Goal: Task Accomplishment & Management: Manage account settings

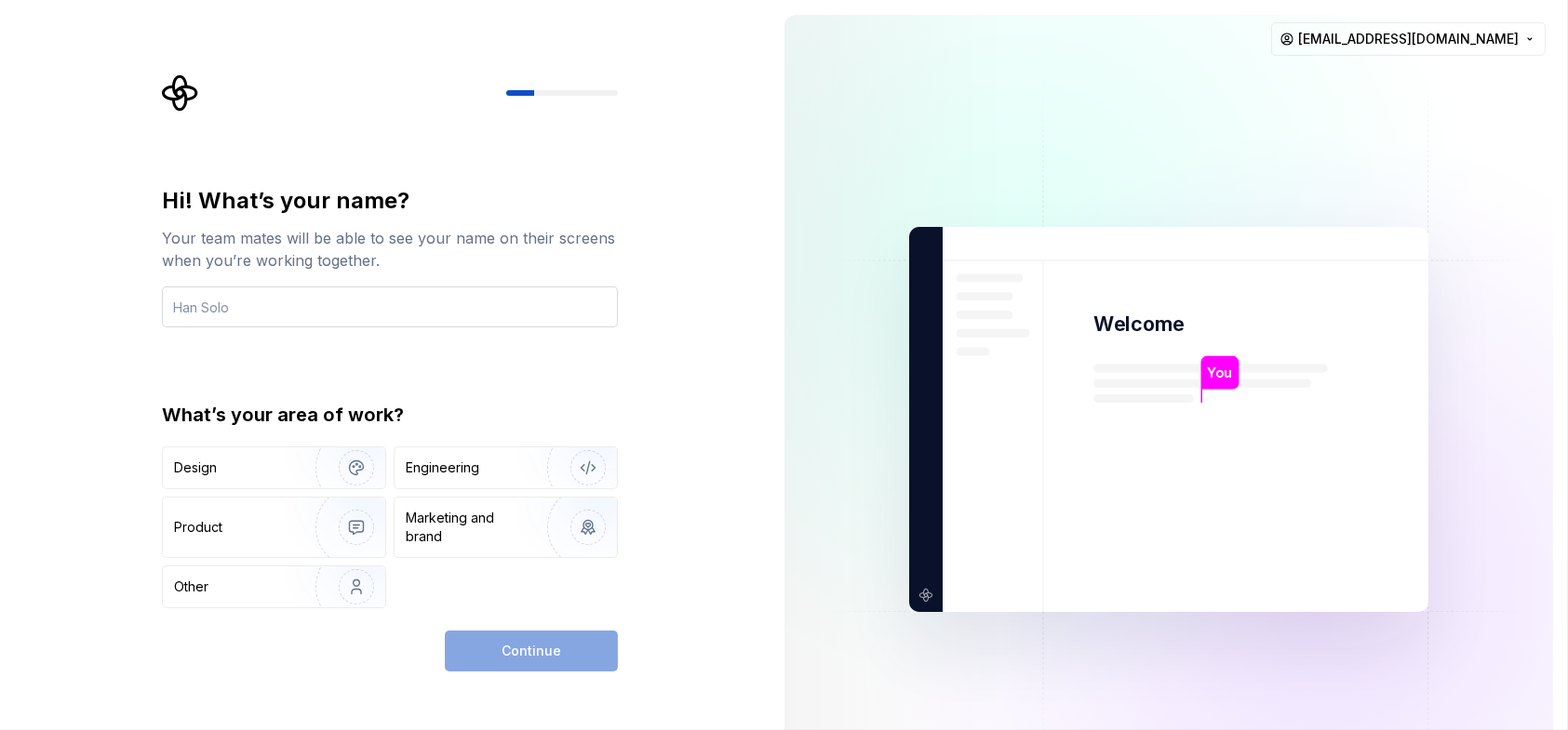
click at [301, 306] on input "text" at bounding box center [389, 307] width 456 height 41
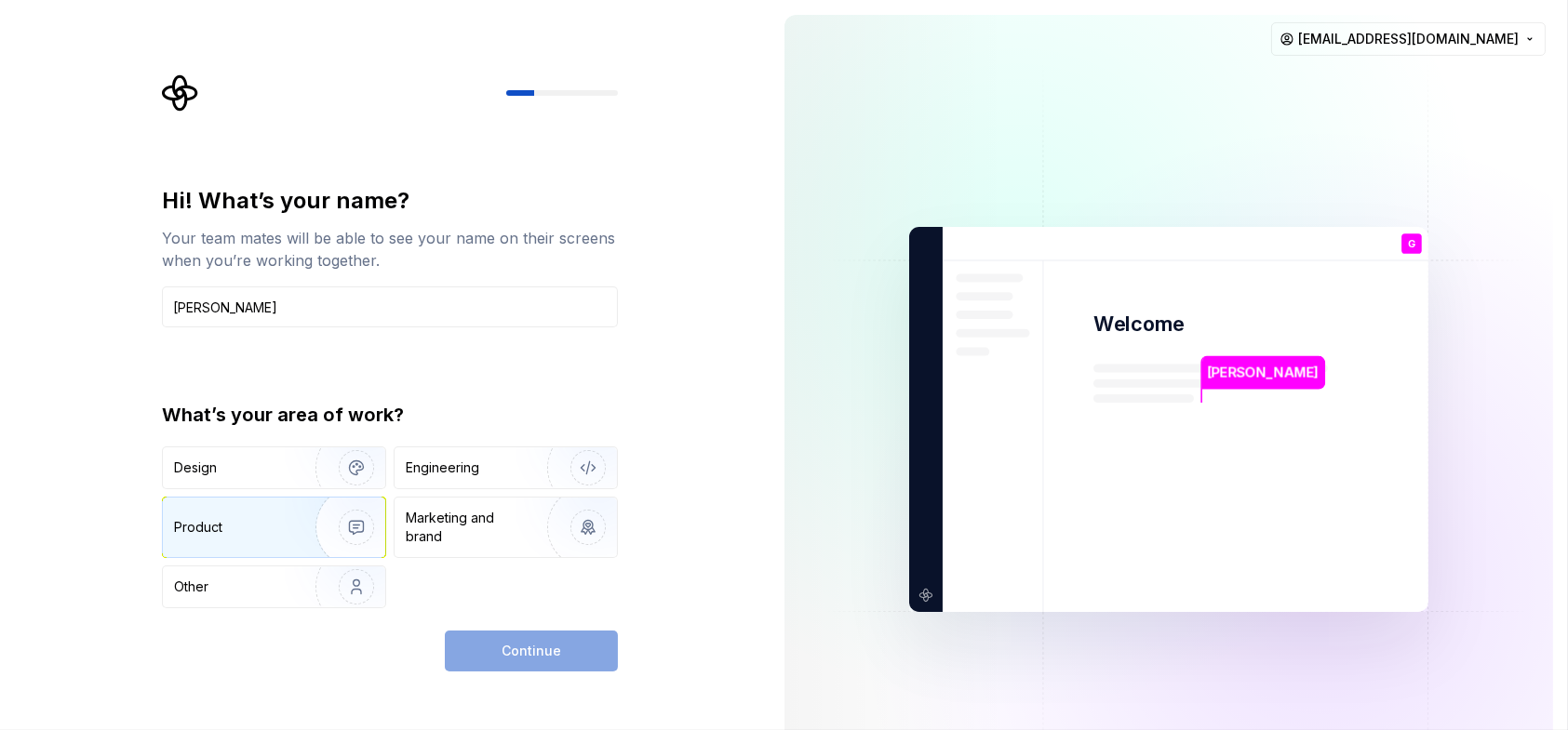
type input "[PERSON_NAME]"
click at [244, 530] on div "Product" at bounding box center [235, 527] width 123 height 18
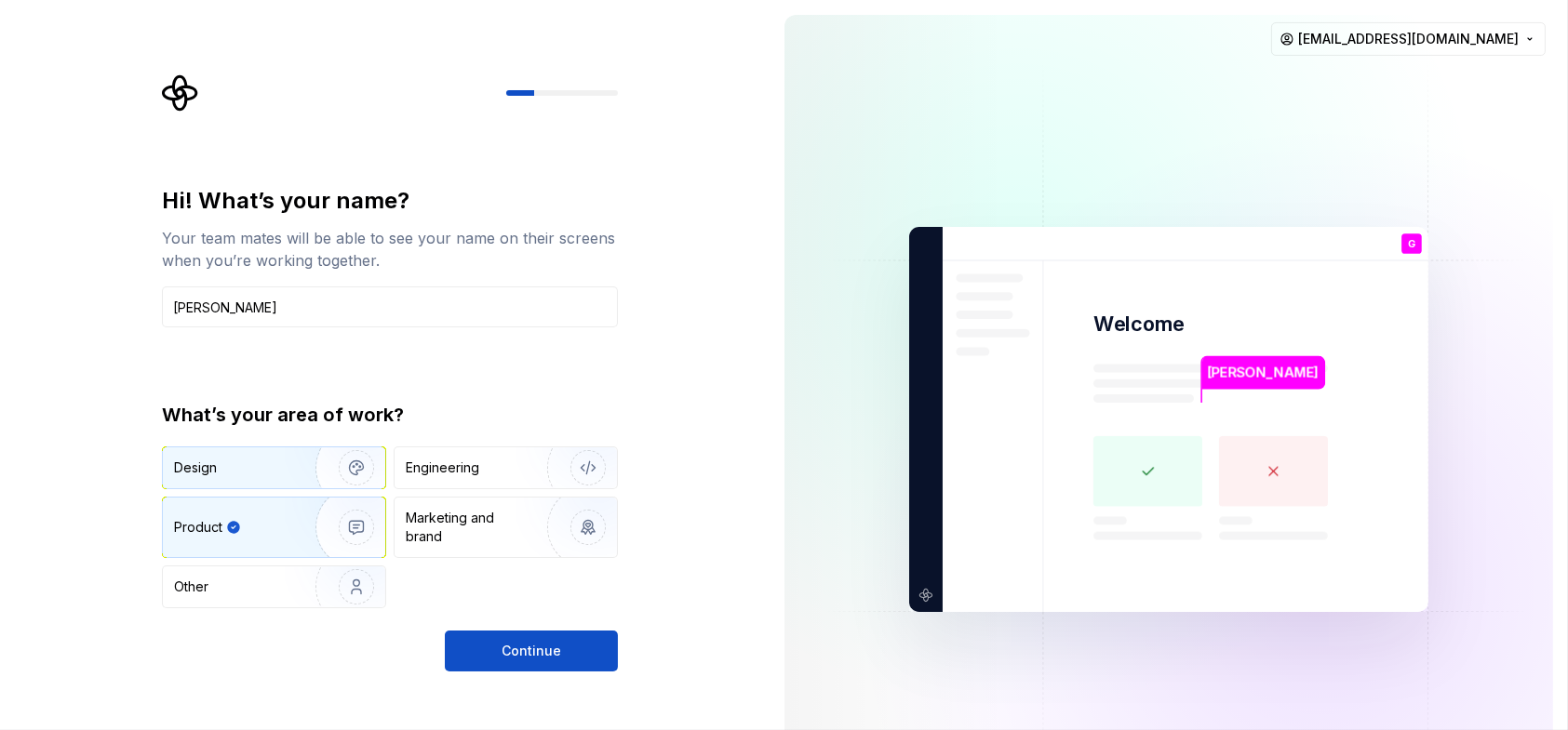
click at [295, 461] on img "button" at bounding box center [344, 468] width 119 height 125
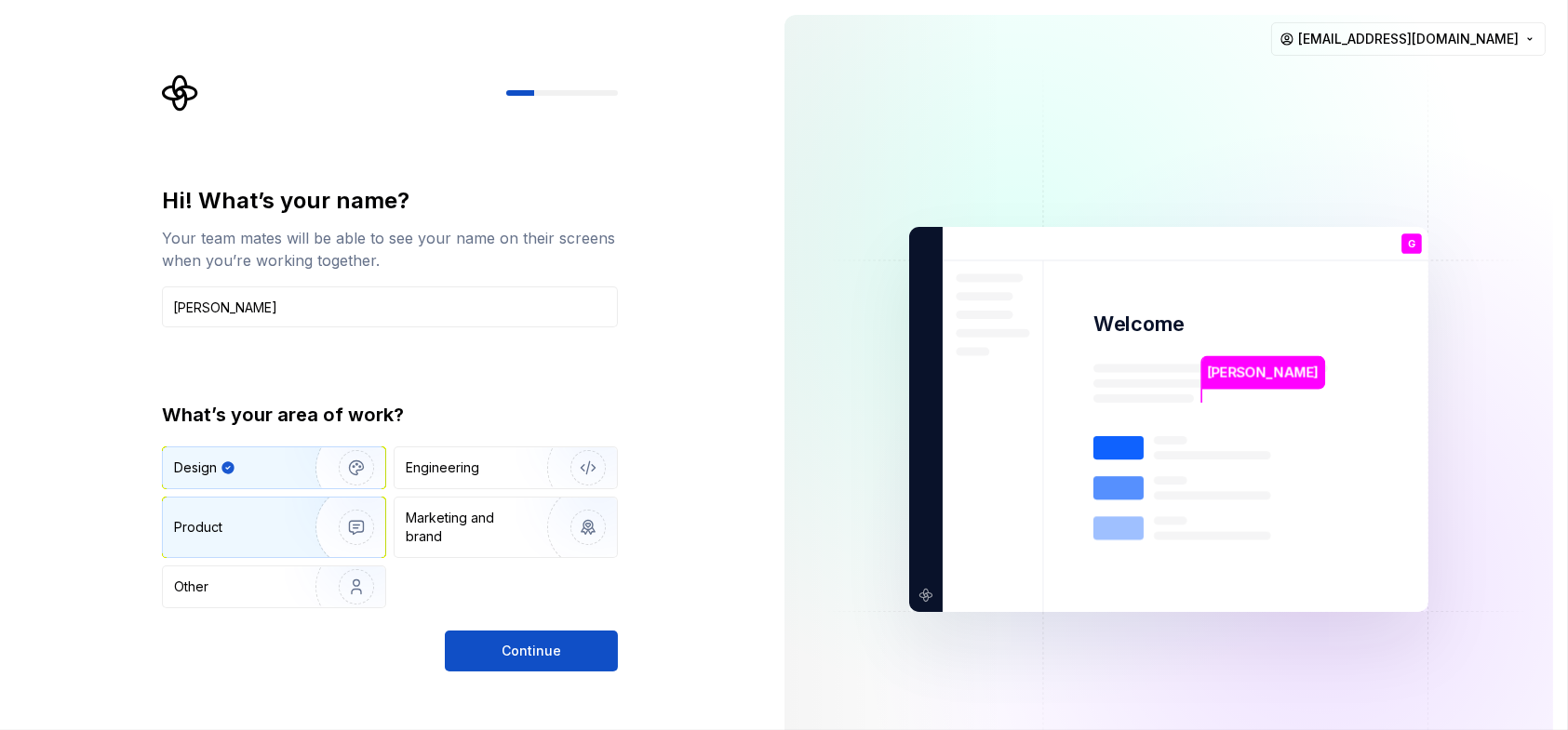
click at [286, 508] on img "button" at bounding box center [344, 527] width 119 height 125
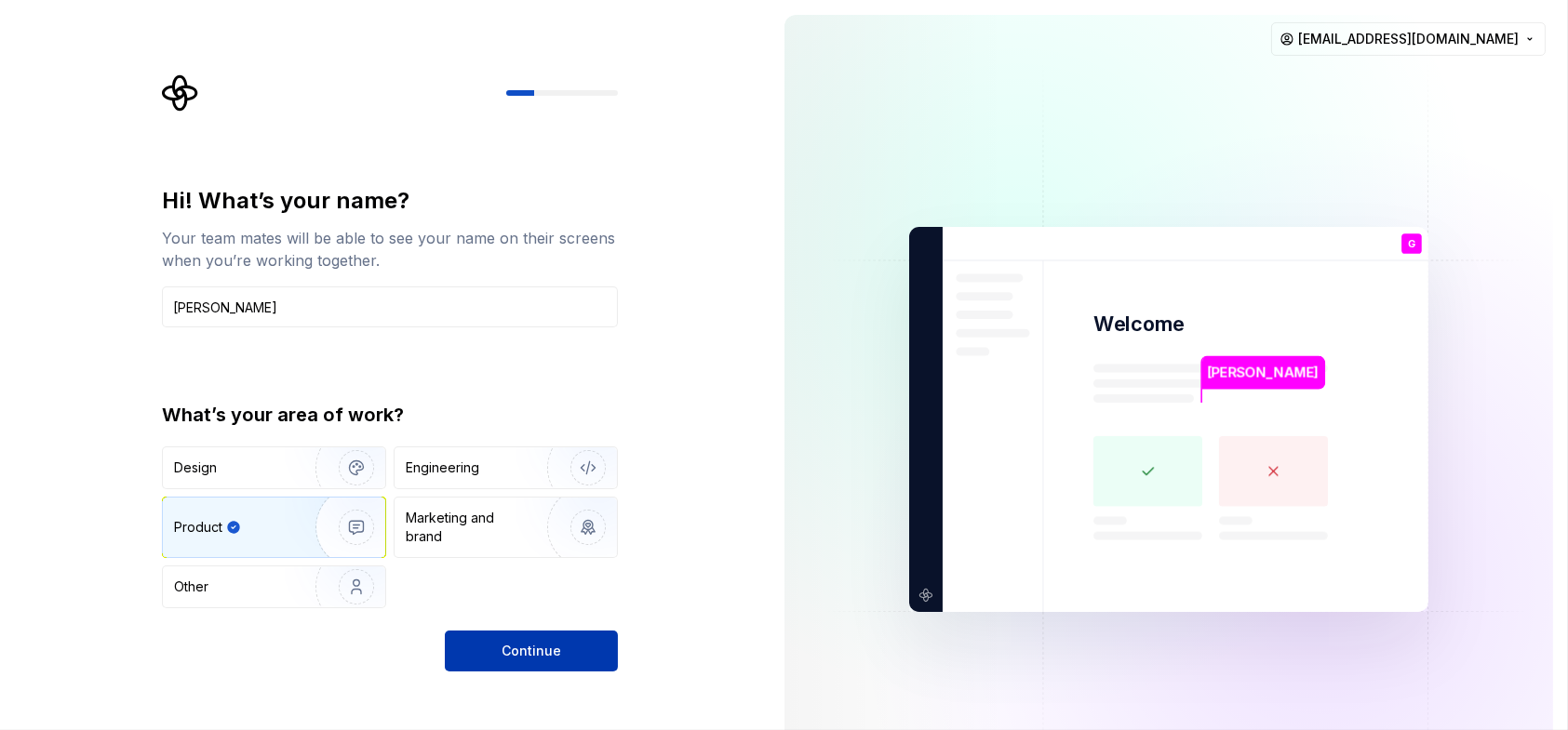
click at [566, 640] on button "Continue" at bounding box center [531, 651] width 173 height 41
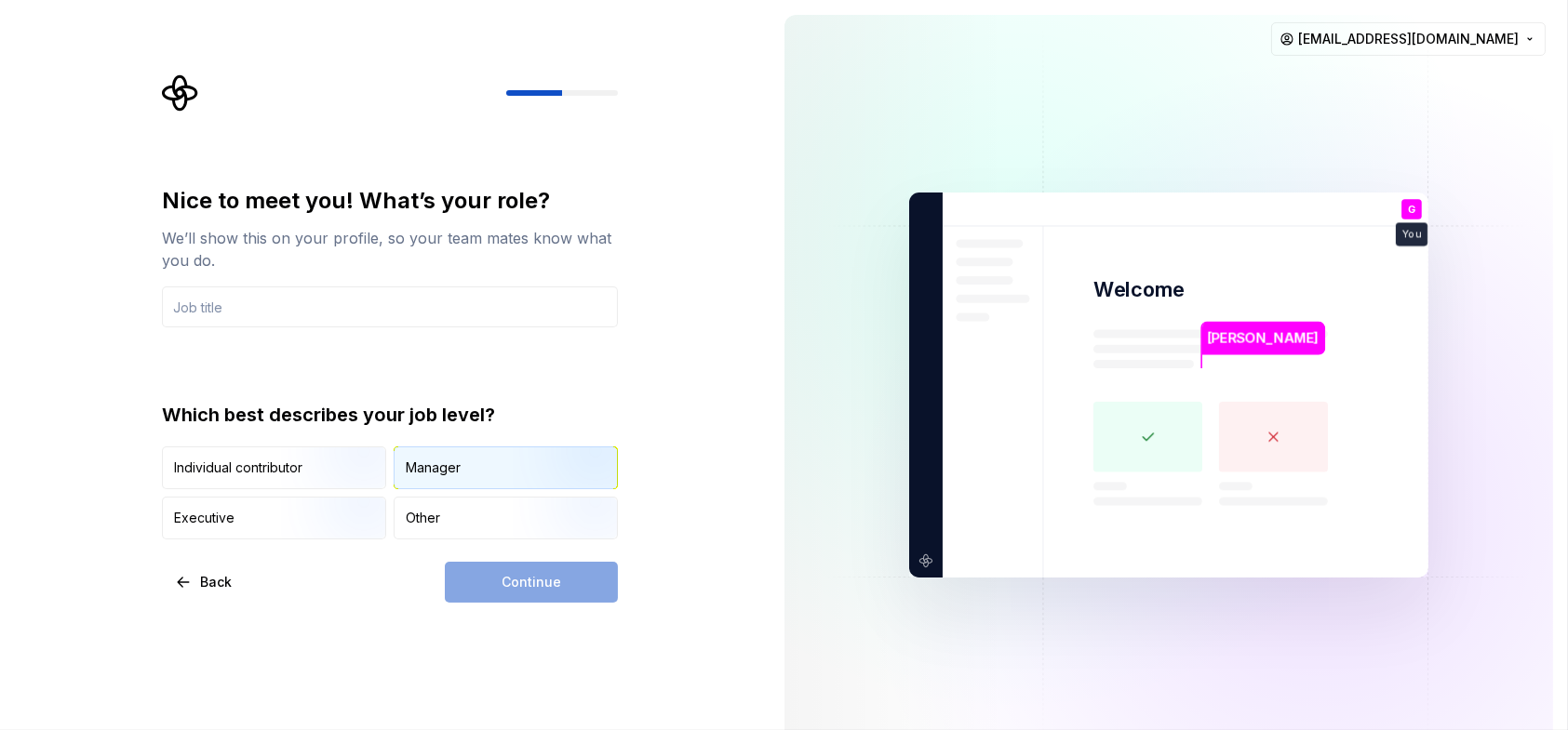
click at [482, 466] on div "Manager" at bounding box center [506, 468] width 223 height 41
click at [295, 461] on img "button" at bounding box center [340, 491] width 119 height 125
click at [475, 465] on div "Manager" at bounding box center [506, 468] width 223 height 41
click at [543, 591] on div "Continue" at bounding box center [531, 582] width 173 height 41
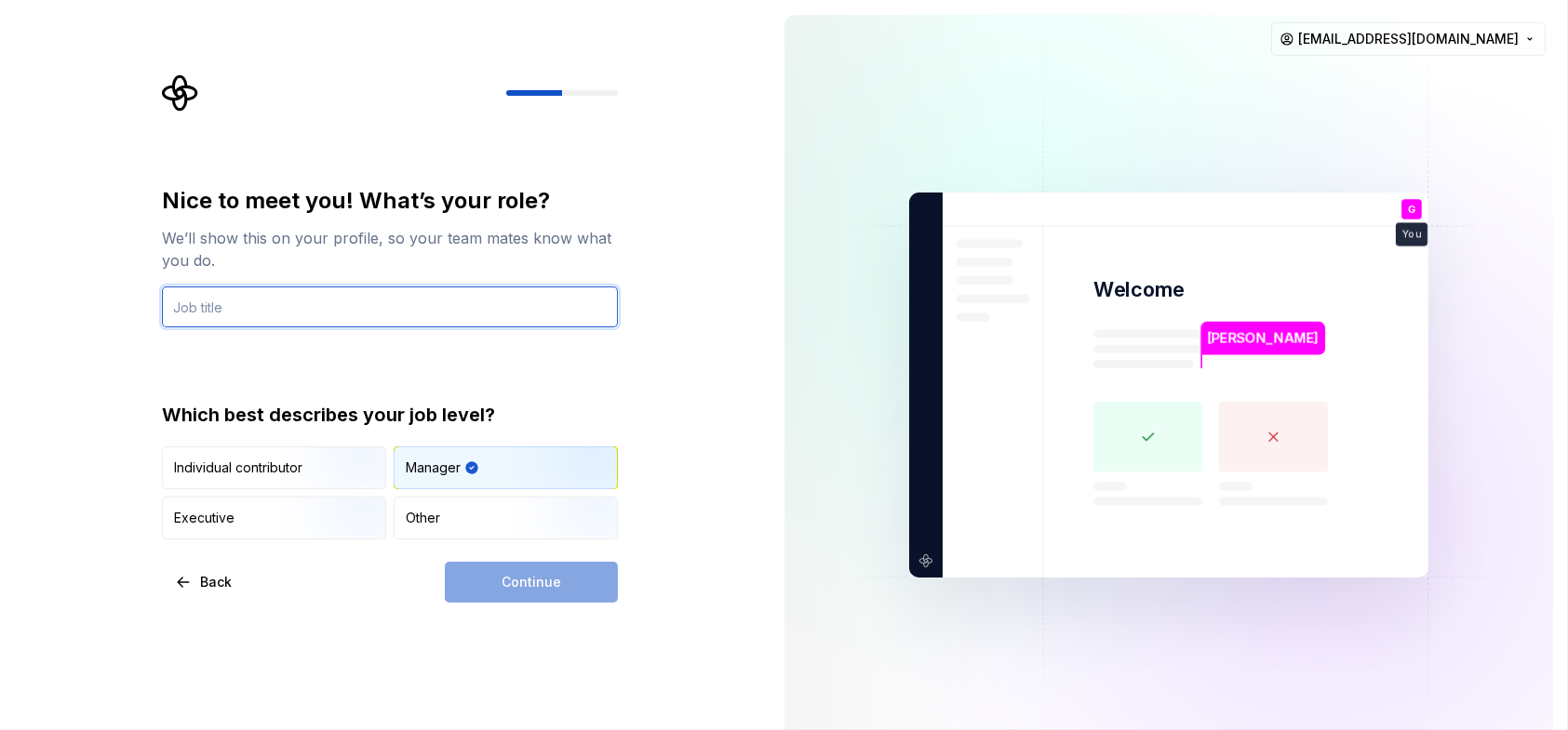
click at [254, 314] on input "text" at bounding box center [389, 307] width 456 height 41
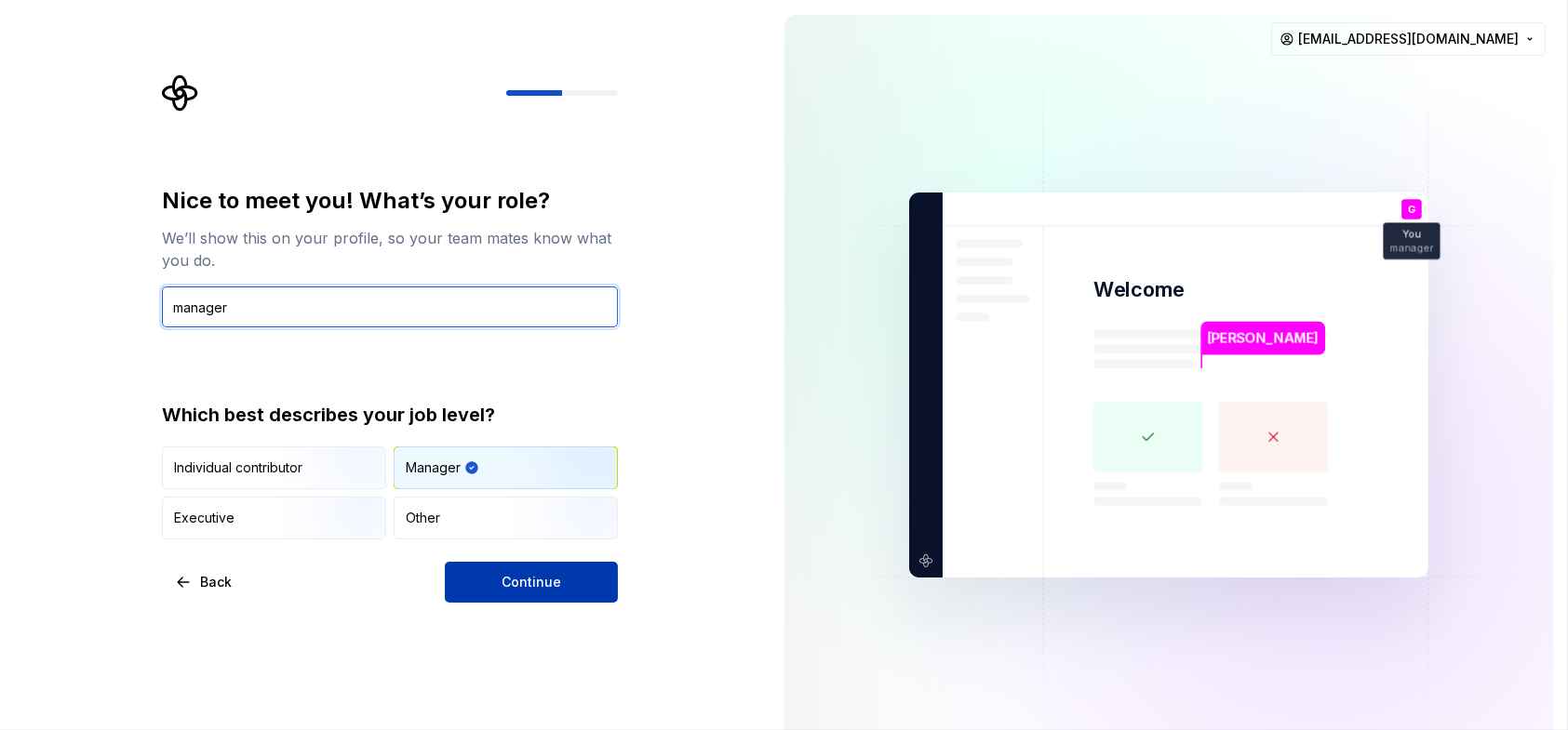
type input "manager"
click at [532, 593] on button "Continue" at bounding box center [531, 582] width 173 height 41
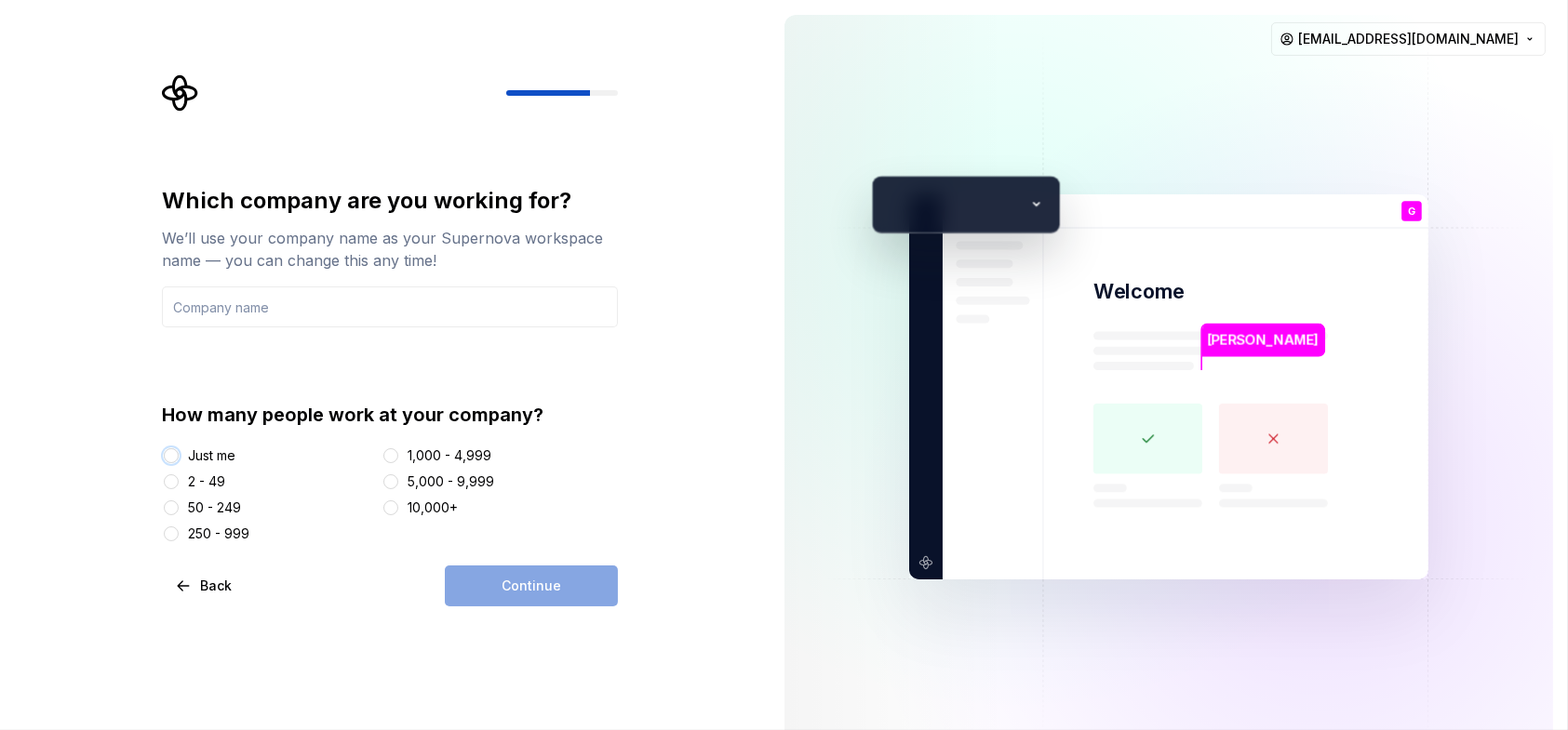
click at [169, 452] on button "Just me" at bounding box center [170, 455] width 15 height 15
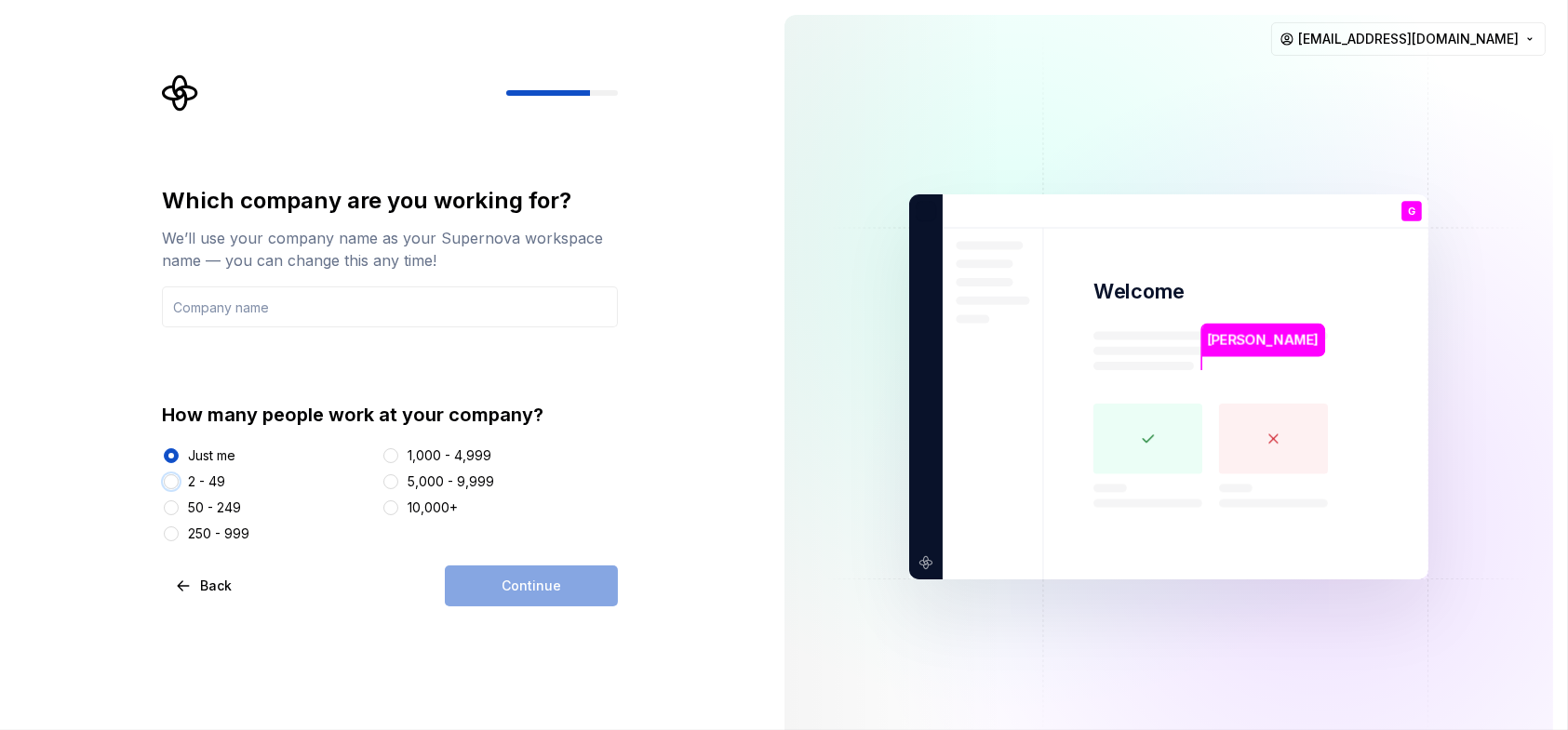
click at [172, 482] on button "2 - 49" at bounding box center [170, 481] width 15 height 15
click at [238, 303] on input "text" at bounding box center [389, 307] width 456 height 41
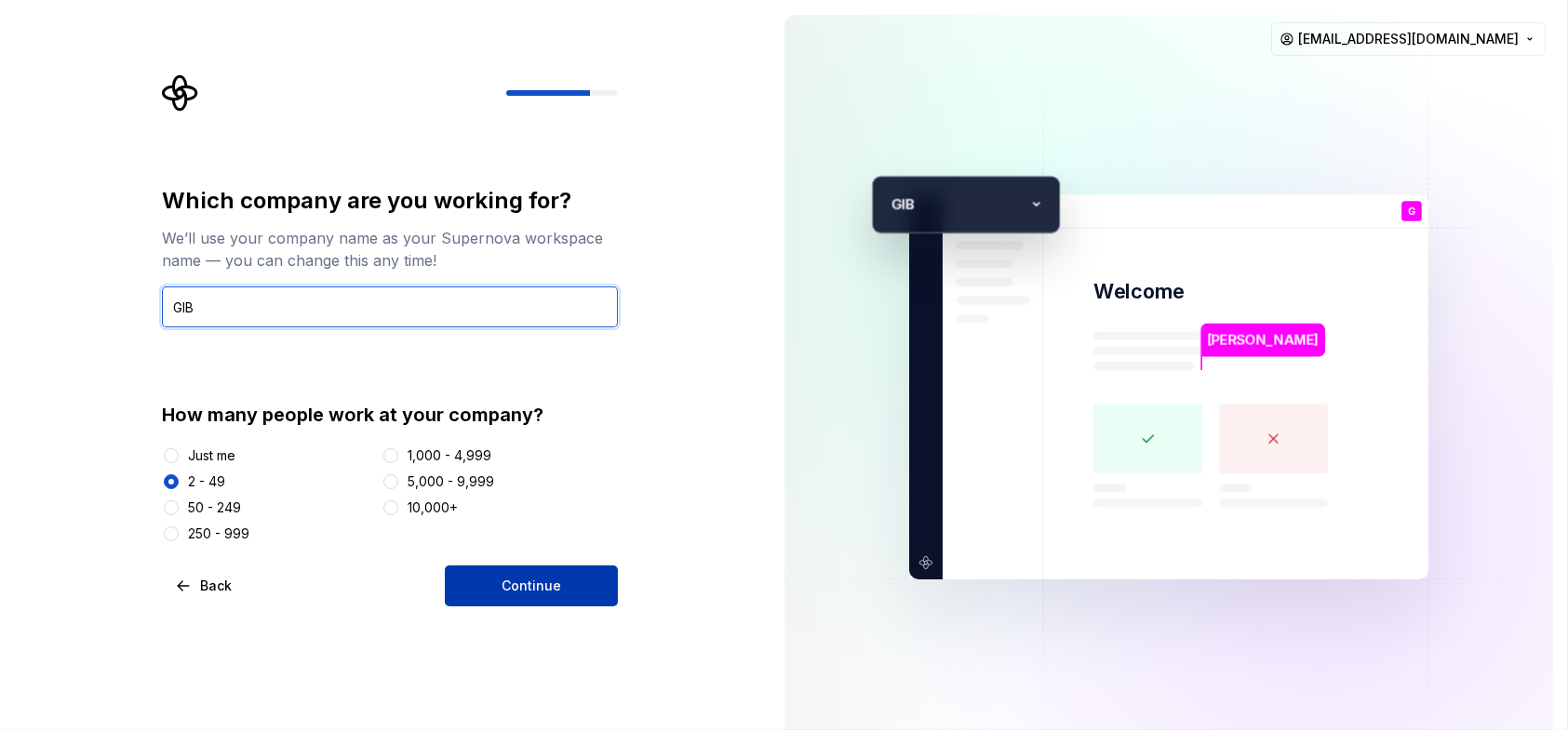
type input "GIB"
click at [538, 602] on button "Continue" at bounding box center [531, 586] width 173 height 41
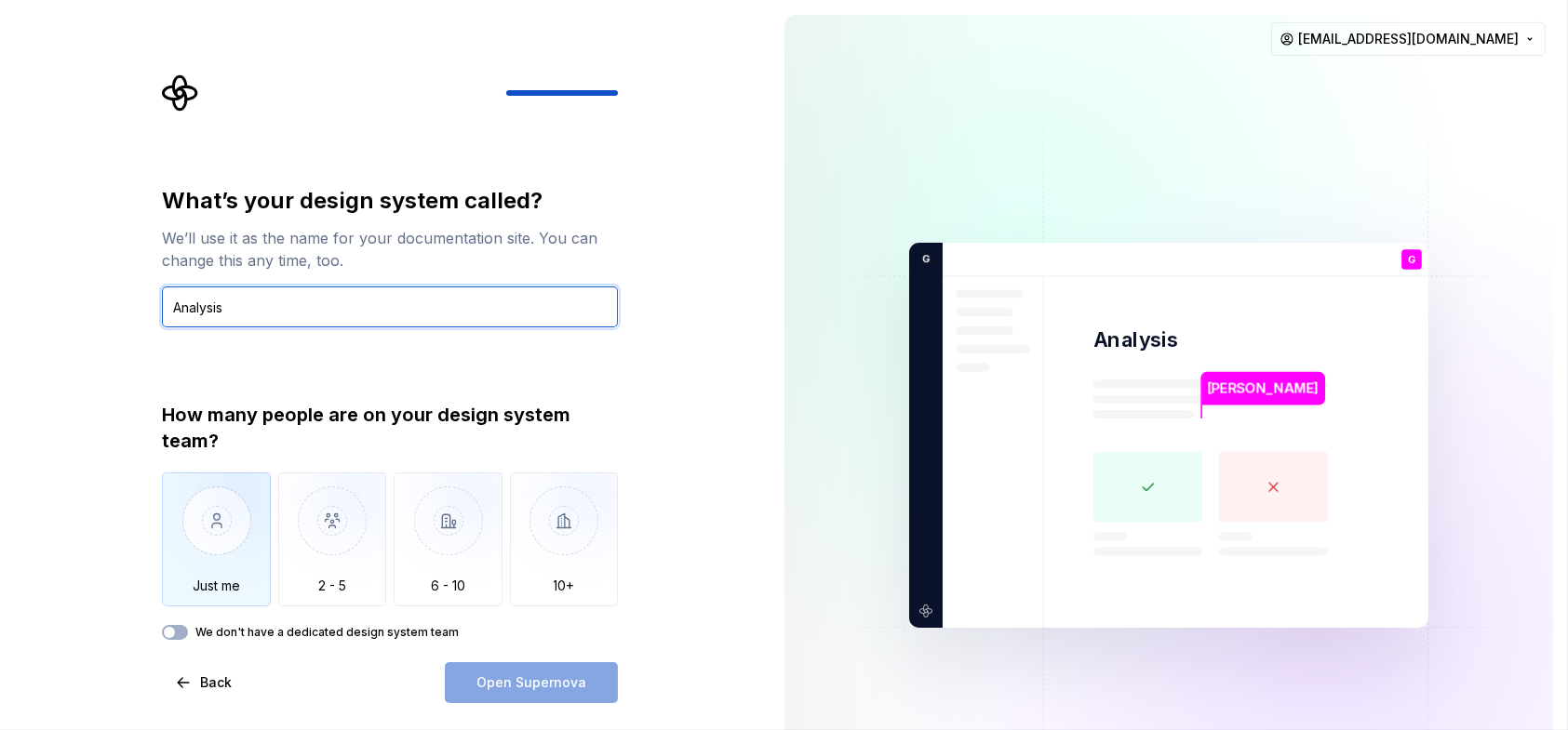
type input "Analysis"
click at [200, 518] on img "button" at bounding box center [216, 534] width 108 height 125
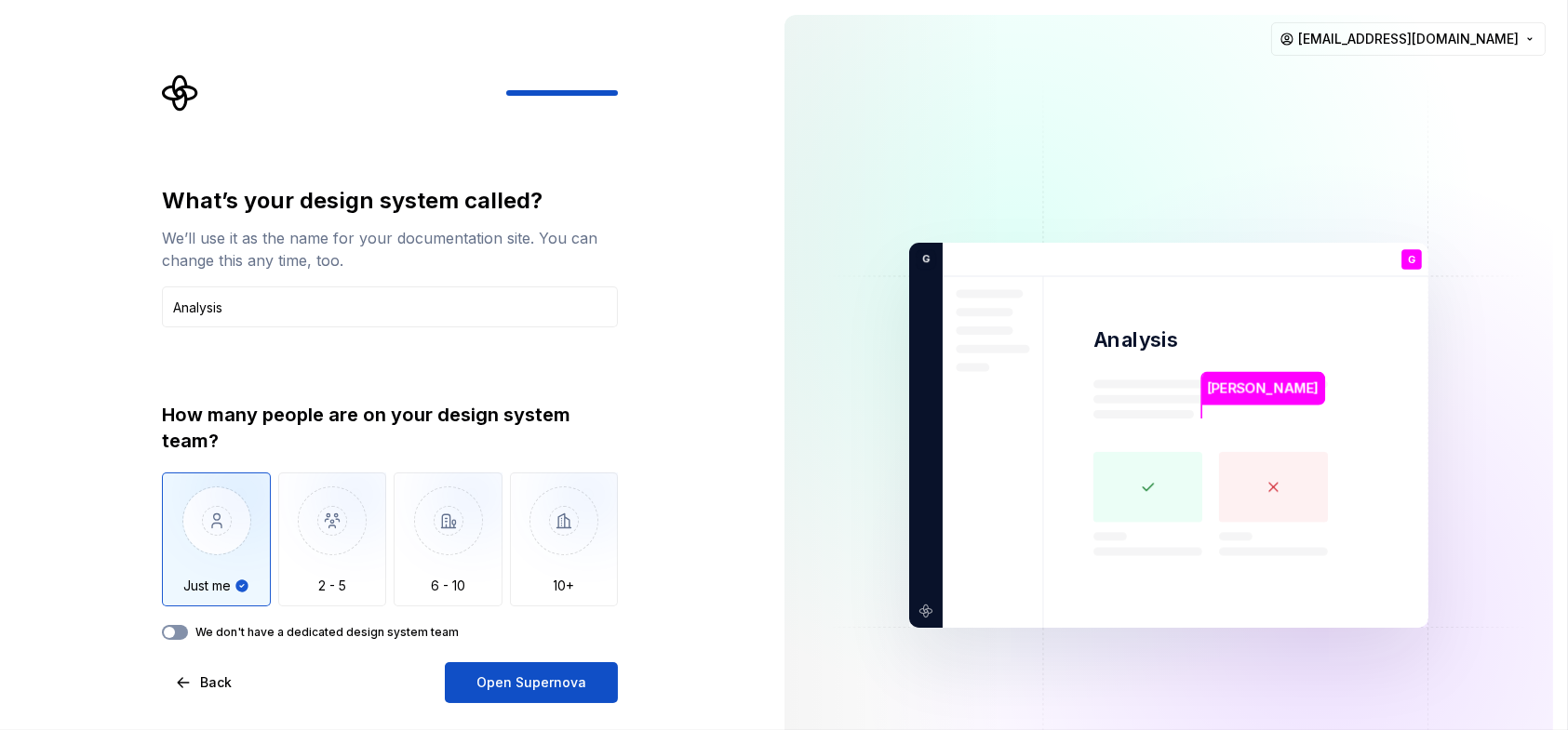
click at [181, 636] on button "We don't have a dedicated design system team" at bounding box center [174, 632] width 26 height 15
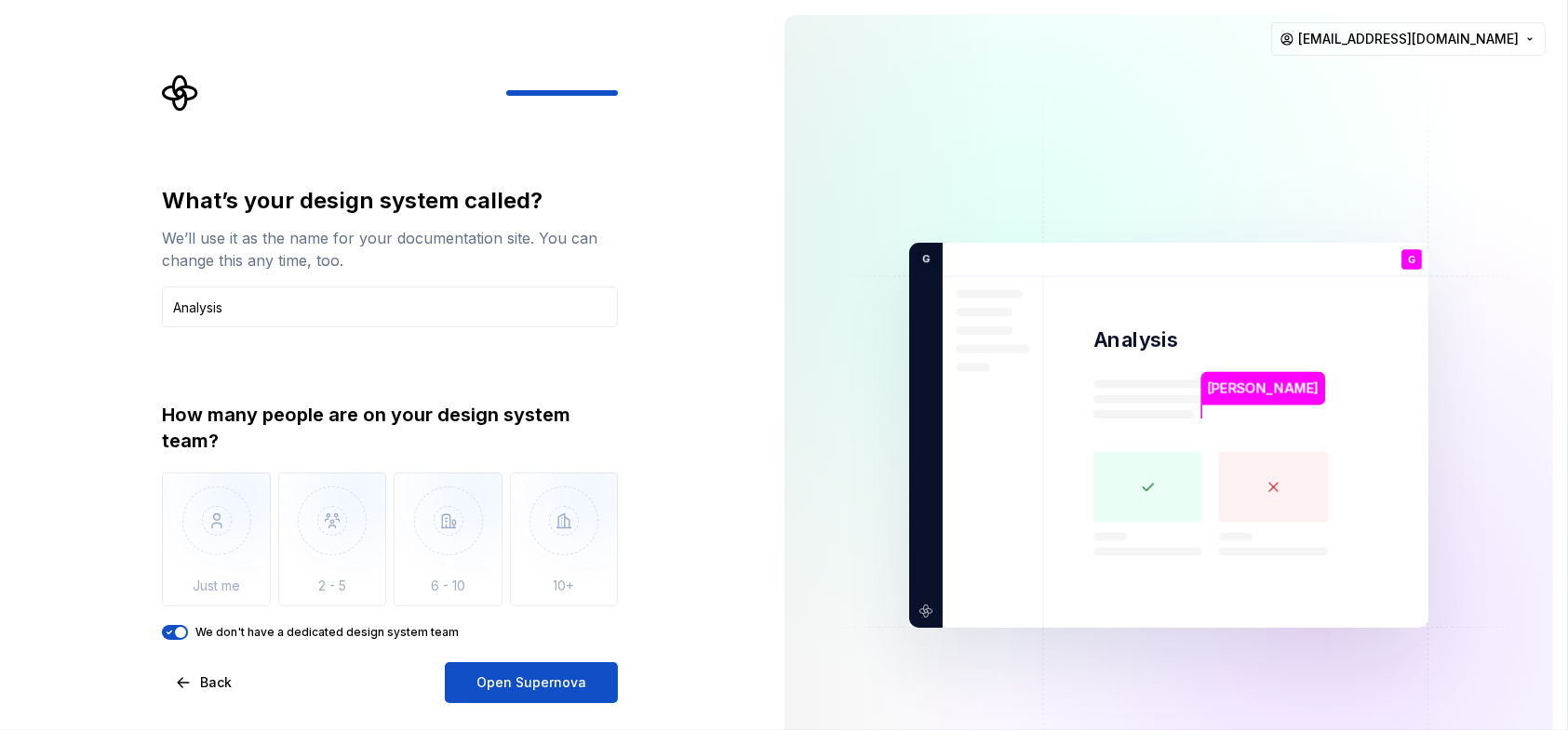
click at [179, 630] on span "button" at bounding box center [181, 632] width 12 height 12
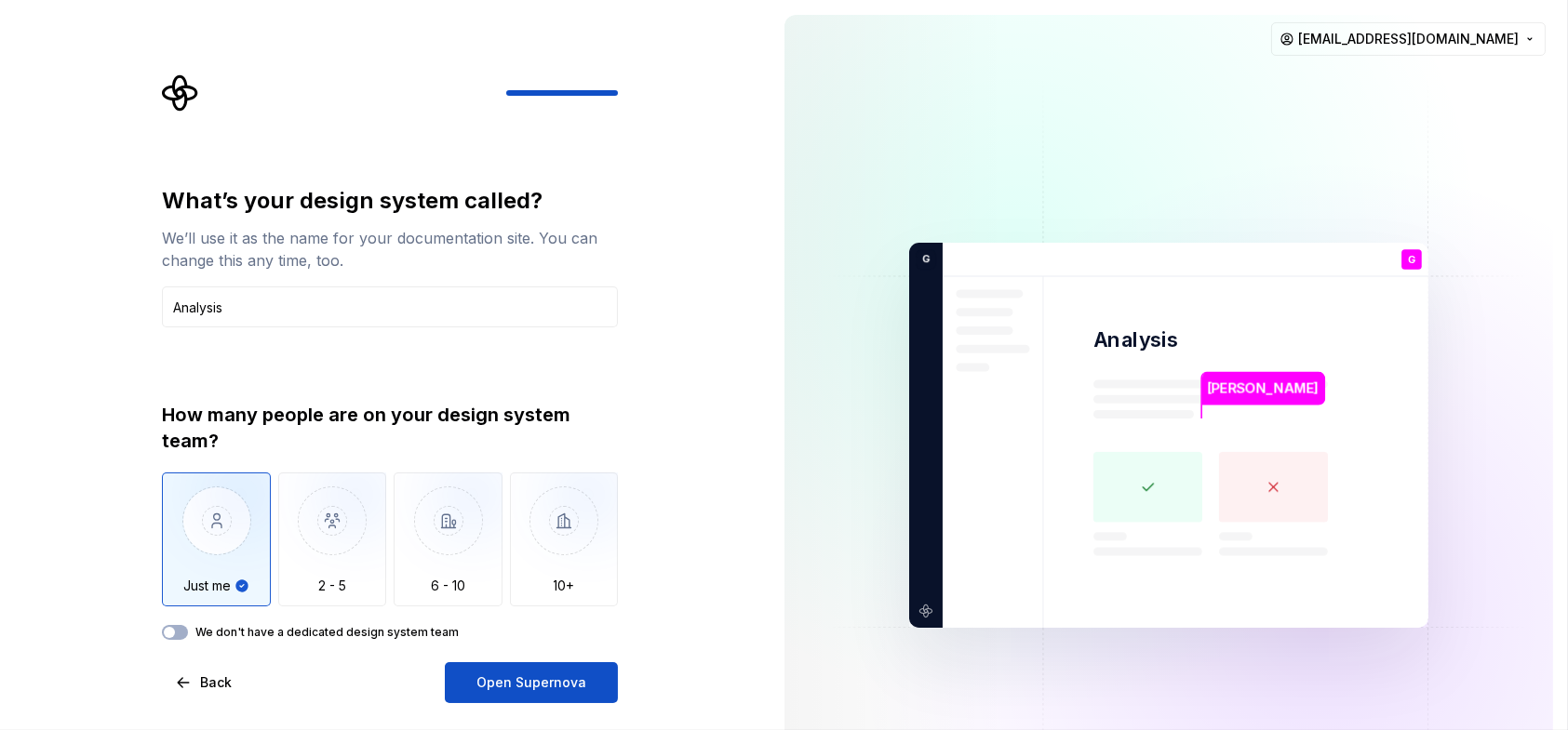
click at [200, 543] on img "button" at bounding box center [216, 534] width 108 height 125
click at [523, 678] on span "Open Supernova" at bounding box center [531, 683] width 109 height 18
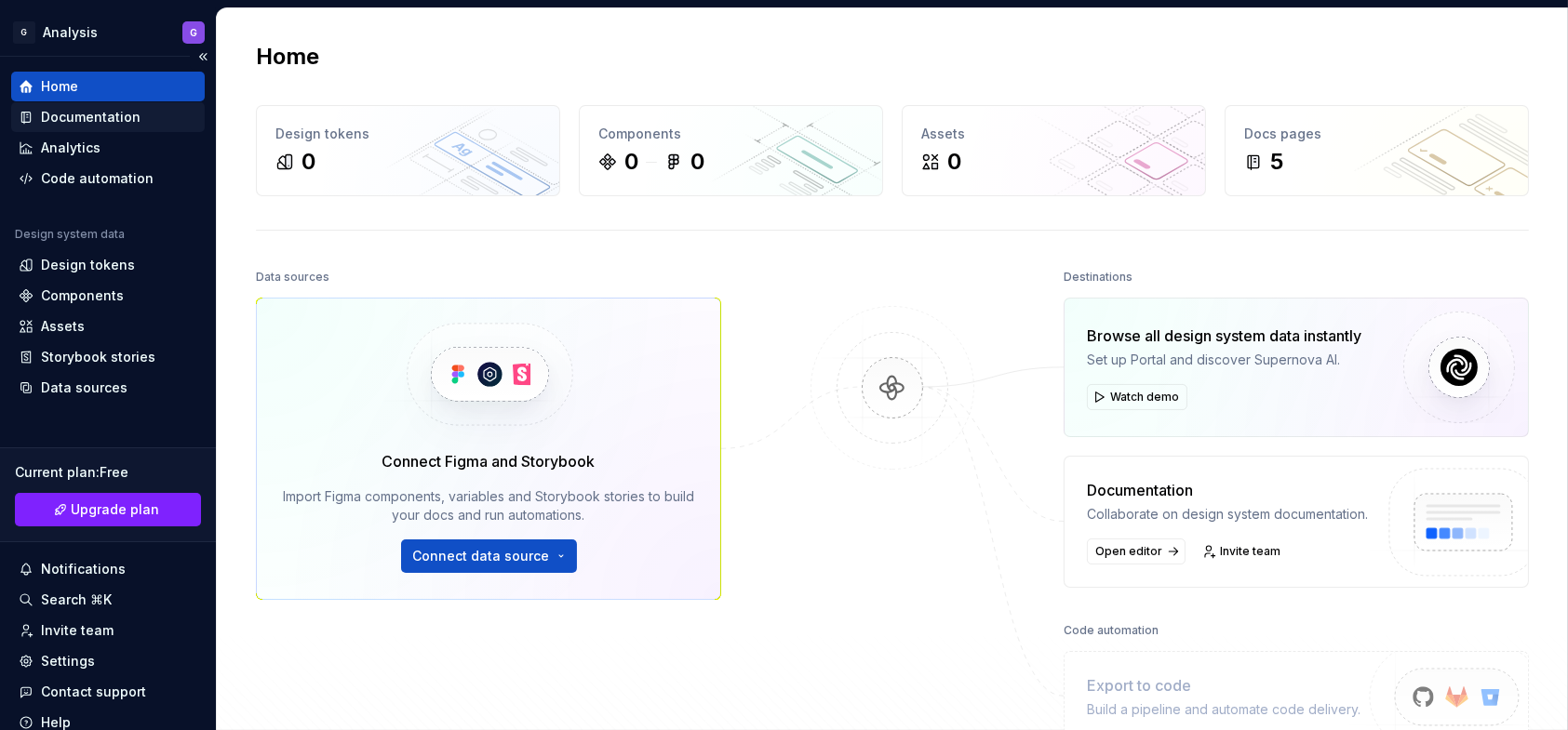
click at [108, 118] on div "Documentation" at bounding box center [90, 116] width 100 height 18
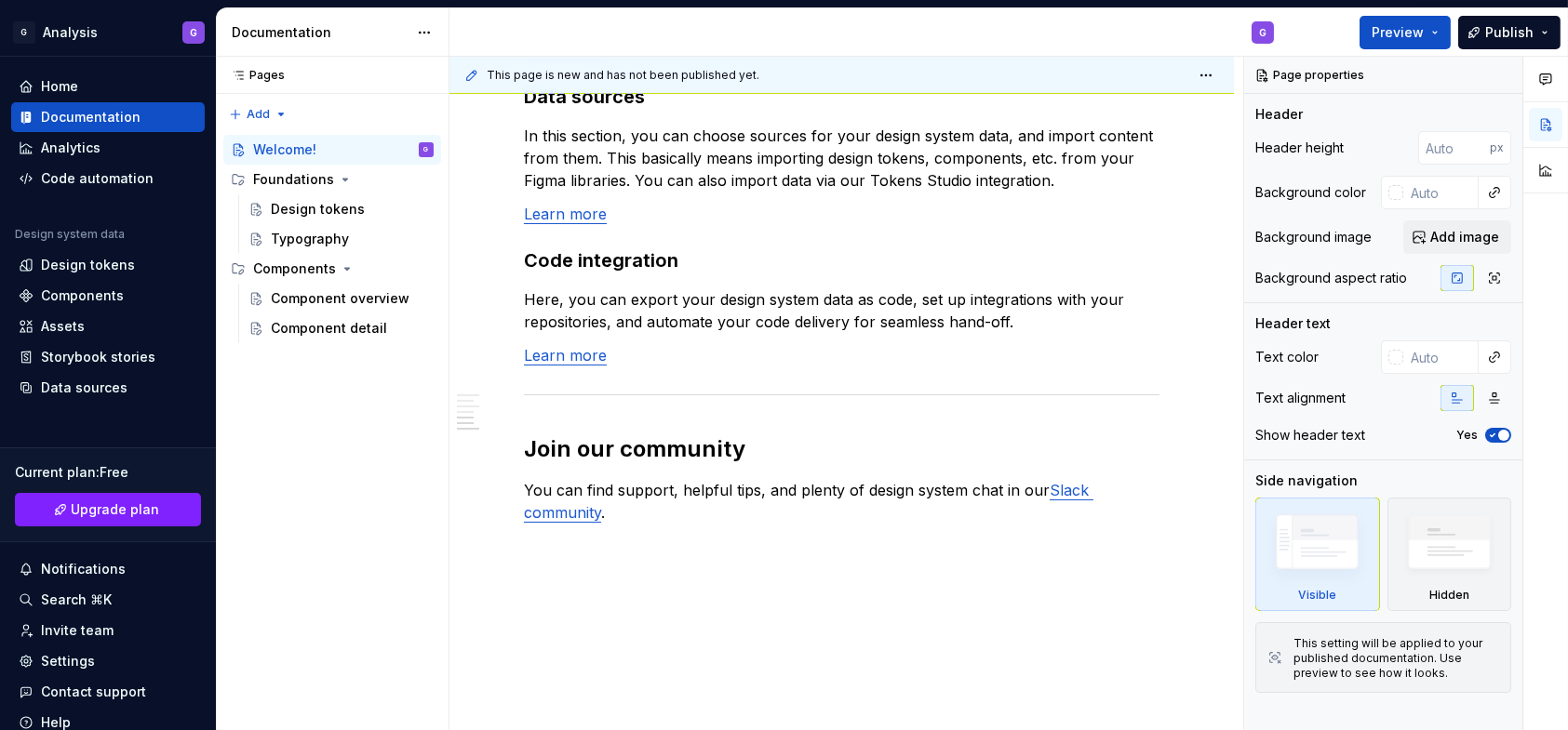
scroll to position [1581, 0]
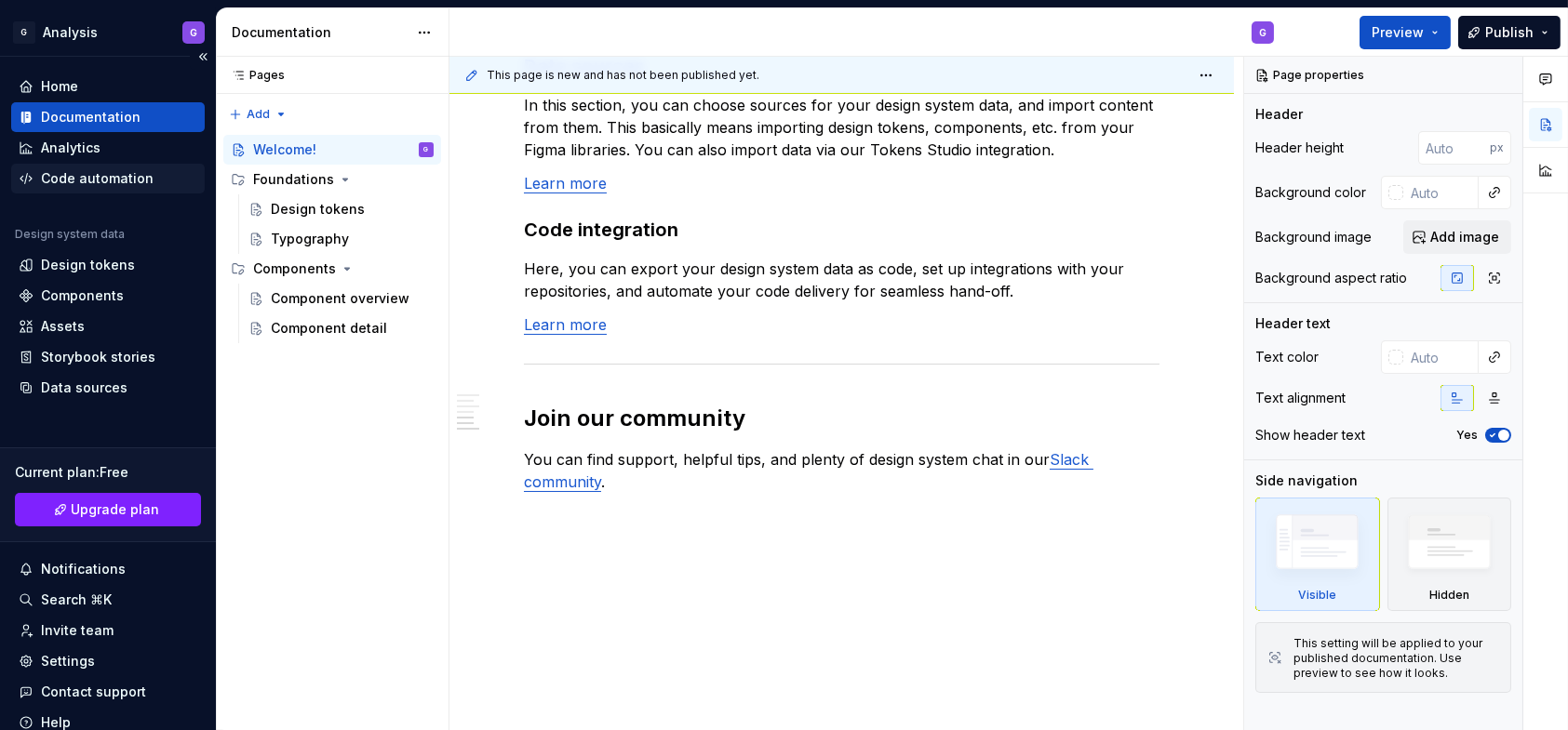
click at [86, 174] on div "Code automation" at bounding box center [97, 178] width 112 height 18
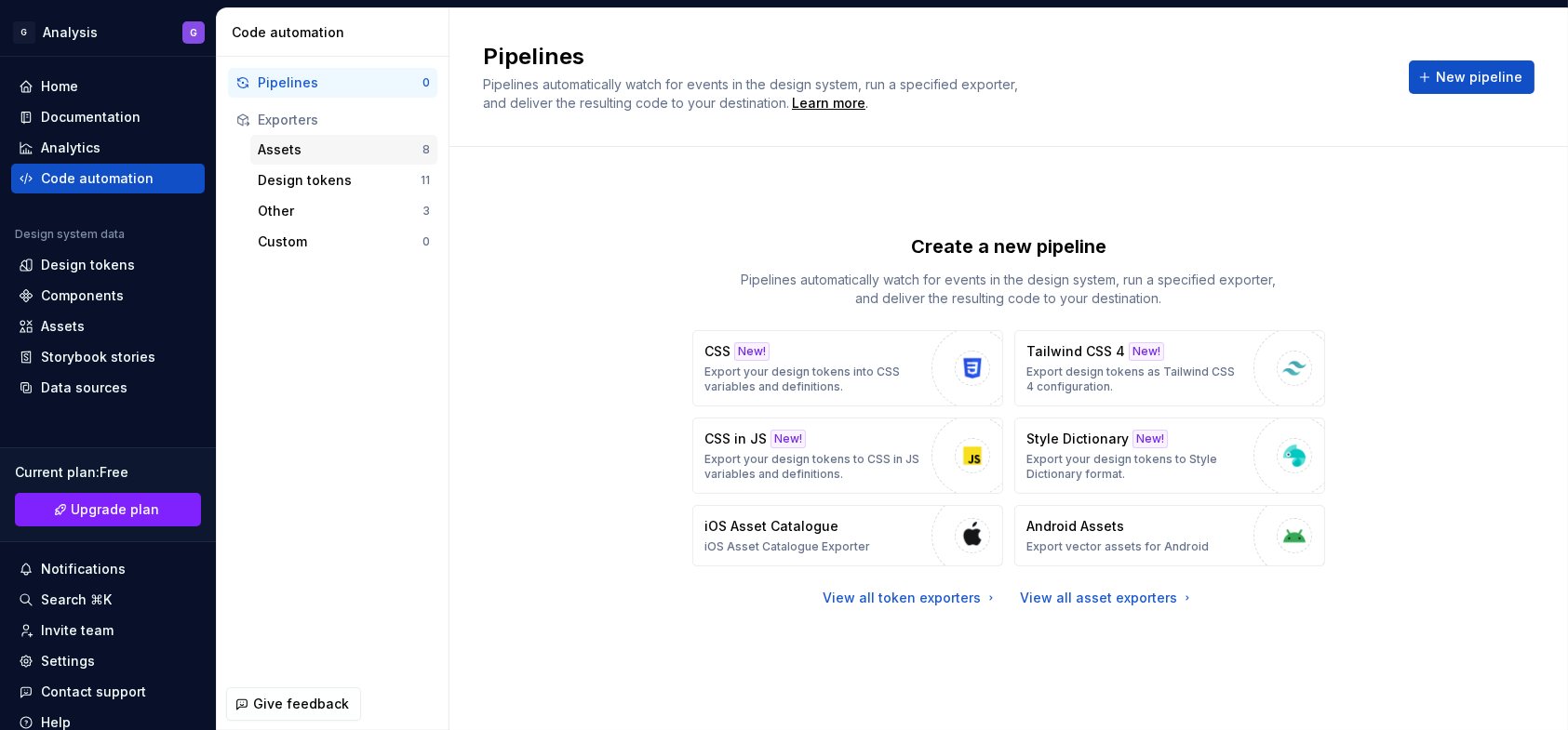
click at [309, 151] on div "Assets" at bounding box center [340, 149] width 165 height 18
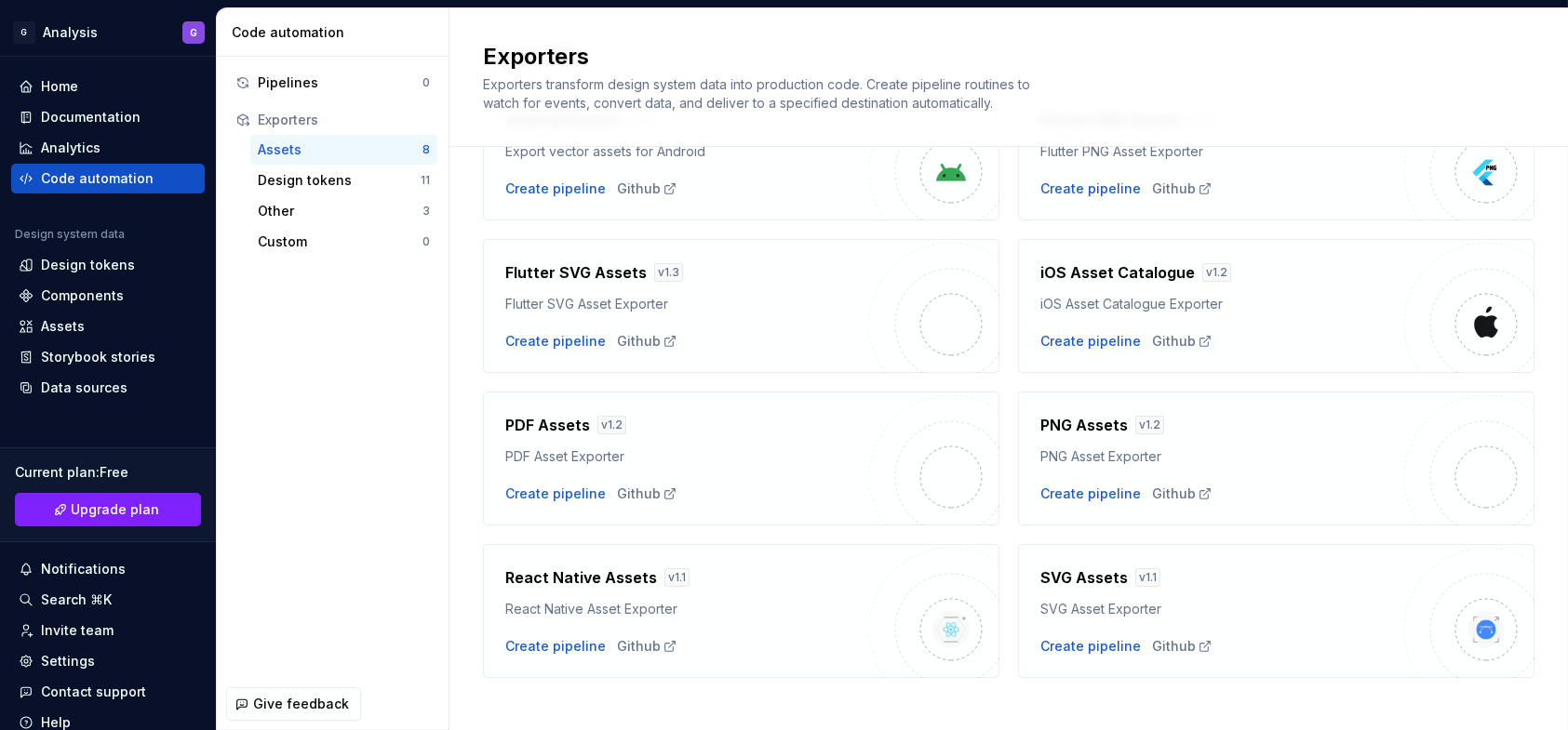
scroll to position [156, 0]
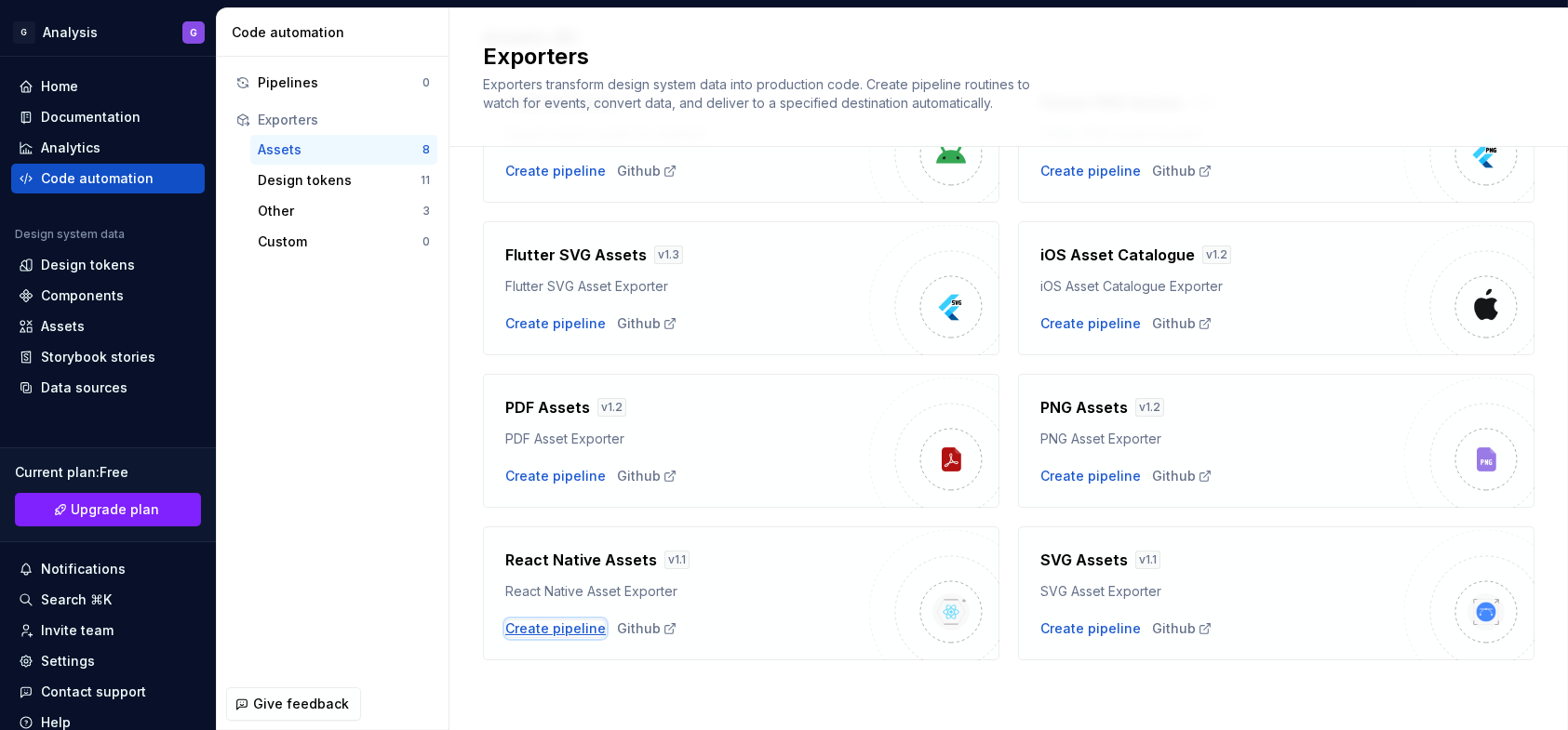
click at [560, 627] on div "Create pipeline" at bounding box center [556, 628] width 101 height 18
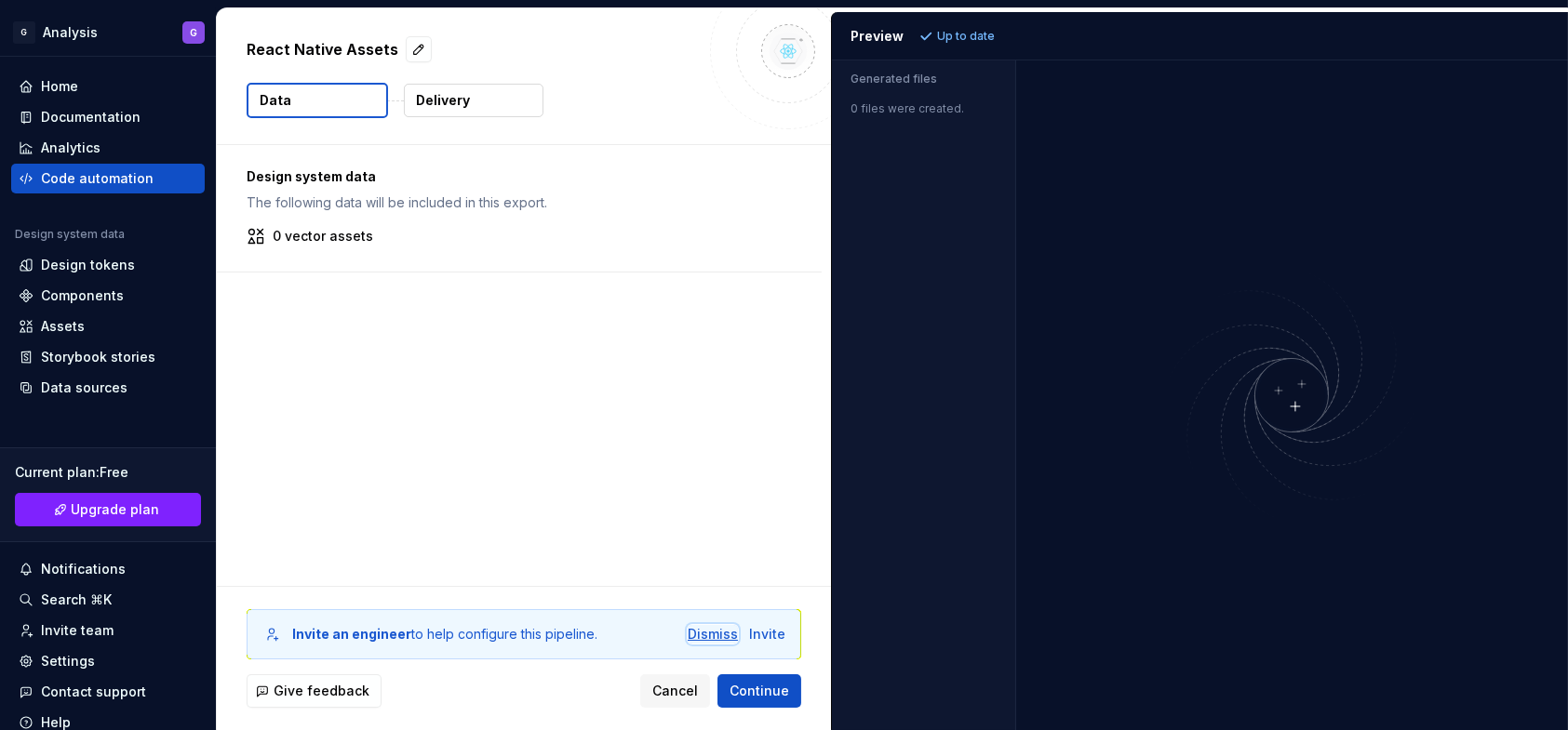
click at [705, 638] on div "Dismiss" at bounding box center [713, 634] width 50 height 18
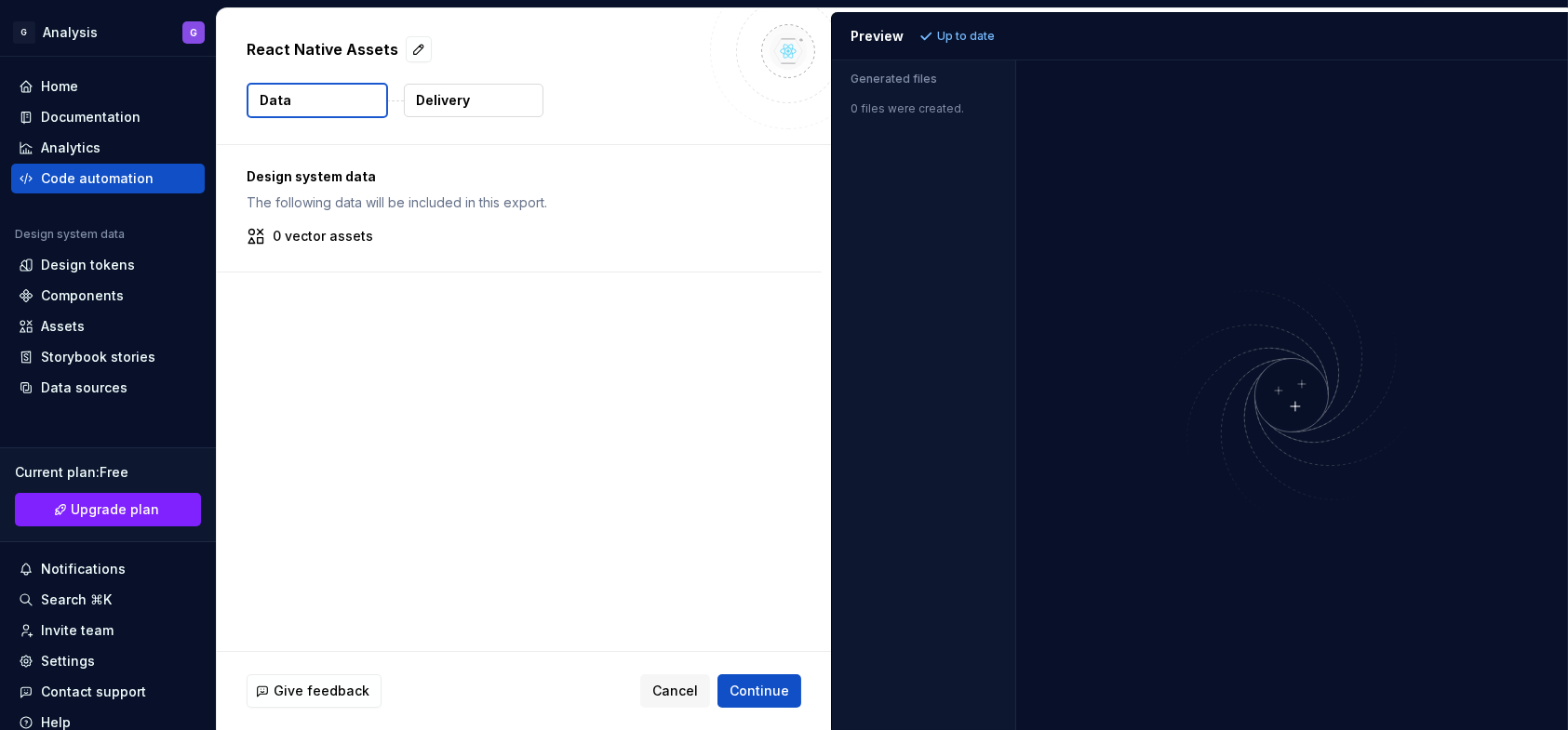
click at [327, 96] on button "Data" at bounding box center [318, 100] width 141 height 36
click at [465, 102] on p "Delivery" at bounding box center [443, 100] width 54 height 18
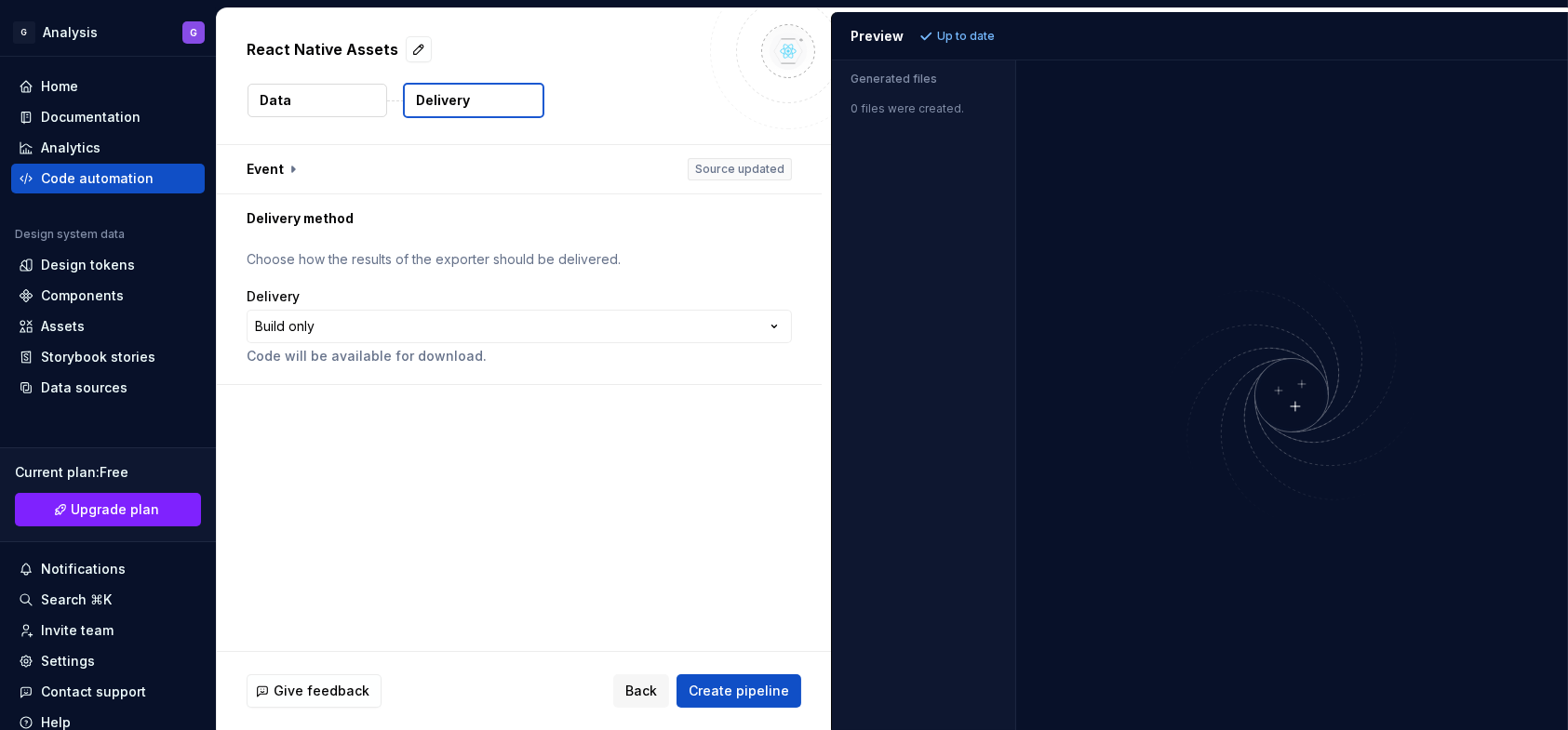
click at [331, 92] on button "Data" at bounding box center [318, 100] width 139 height 34
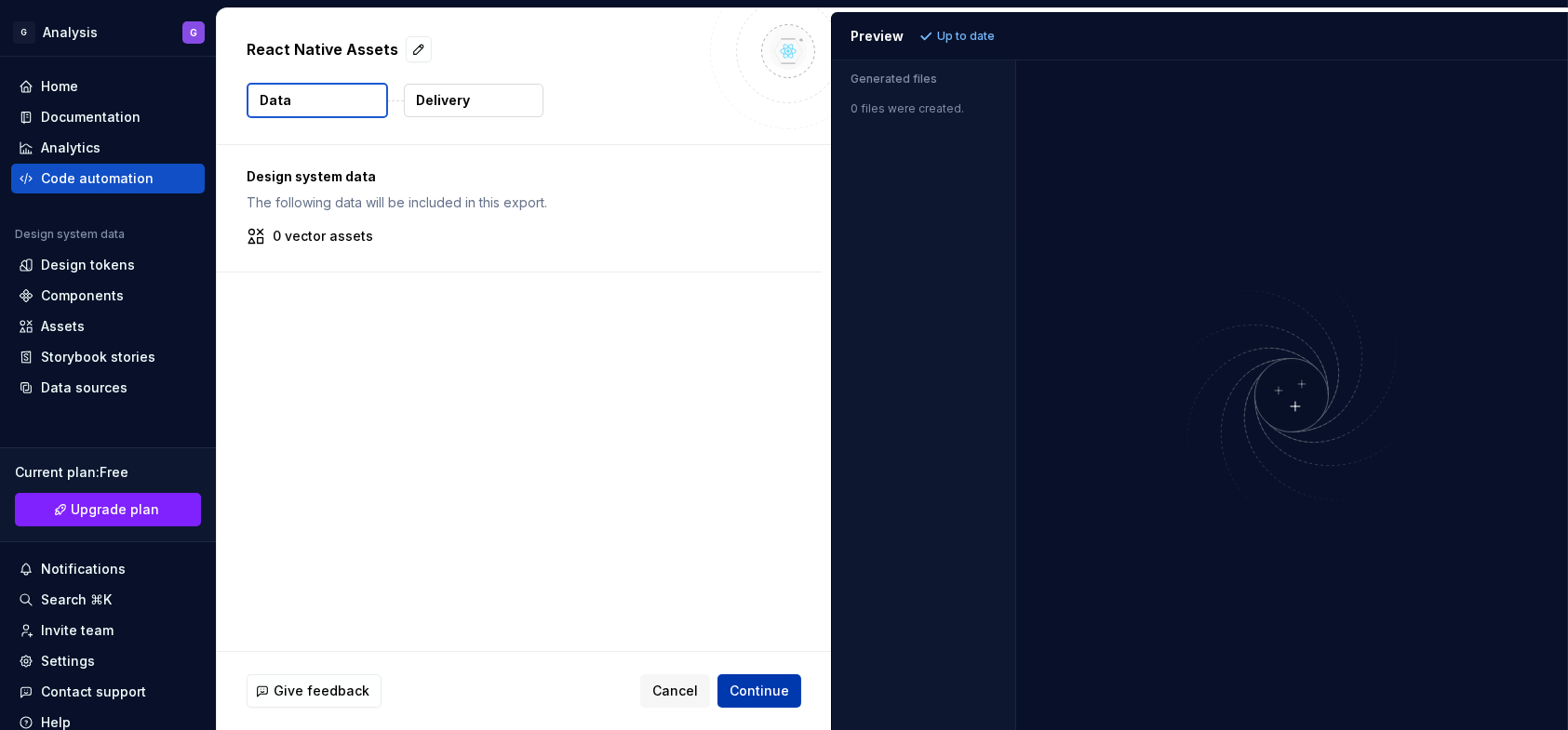
click at [758, 697] on span "Continue" at bounding box center [758, 690] width 59 height 18
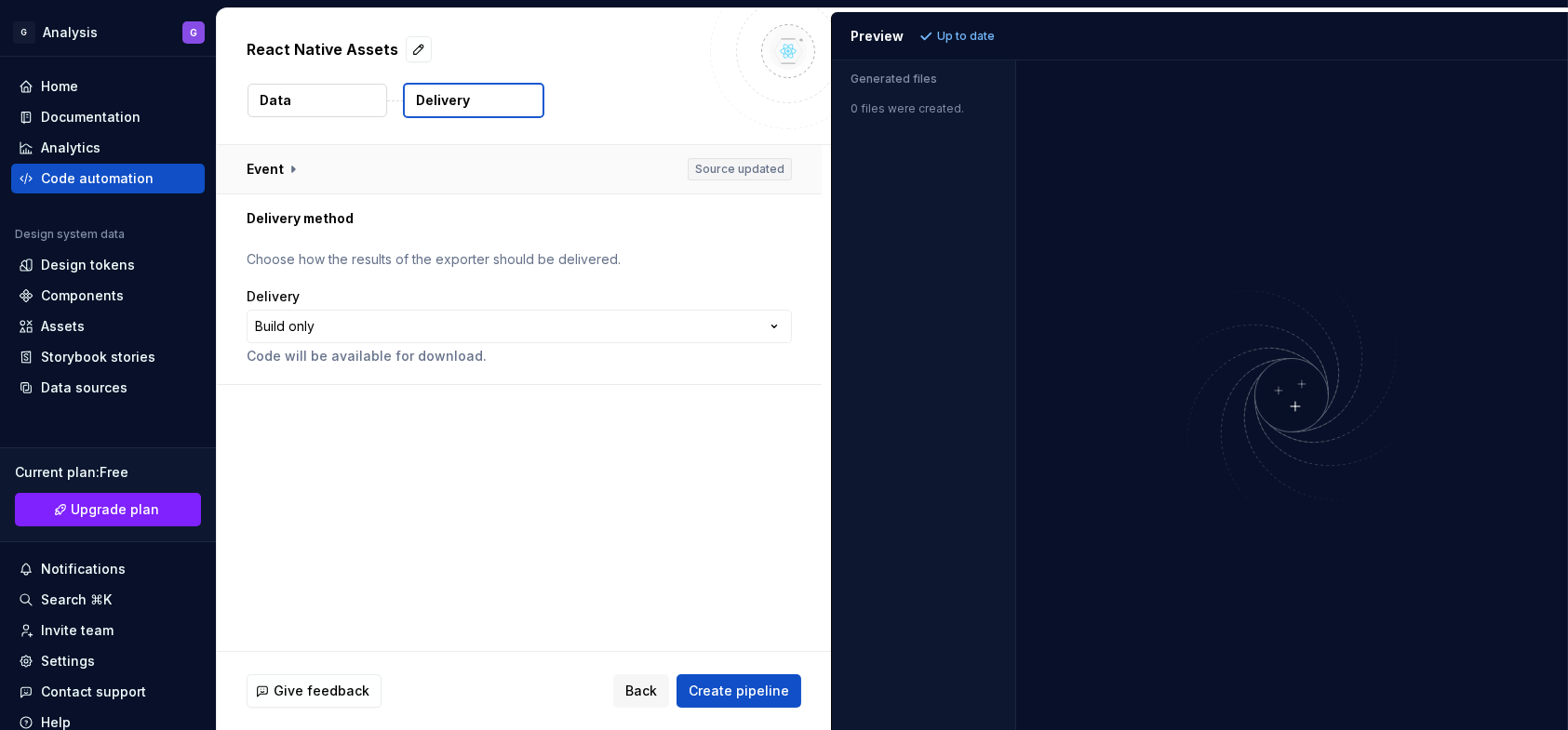
click at [716, 173] on button "button" at bounding box center [519, 169] width 604 height 48
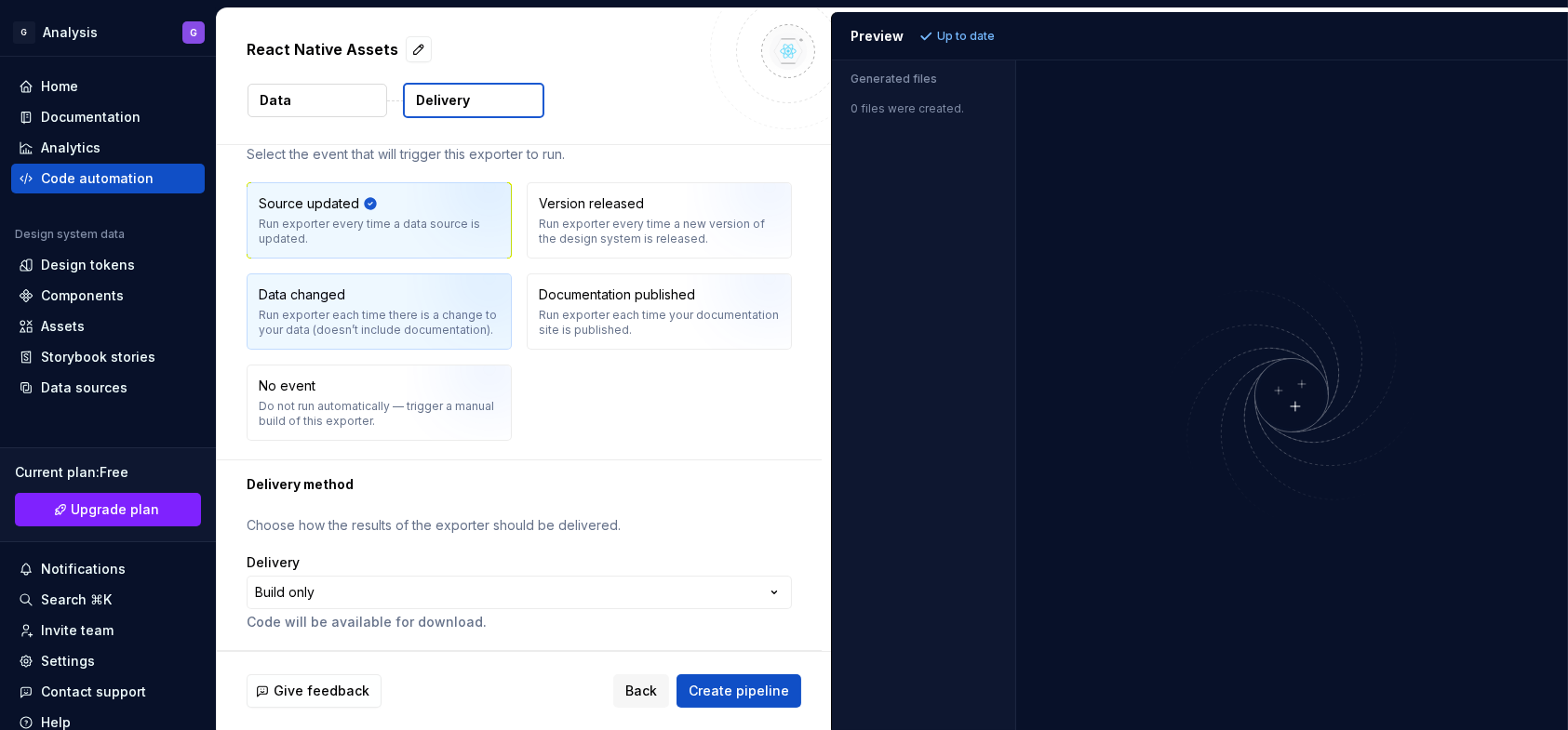
scroll to position [68, 0]
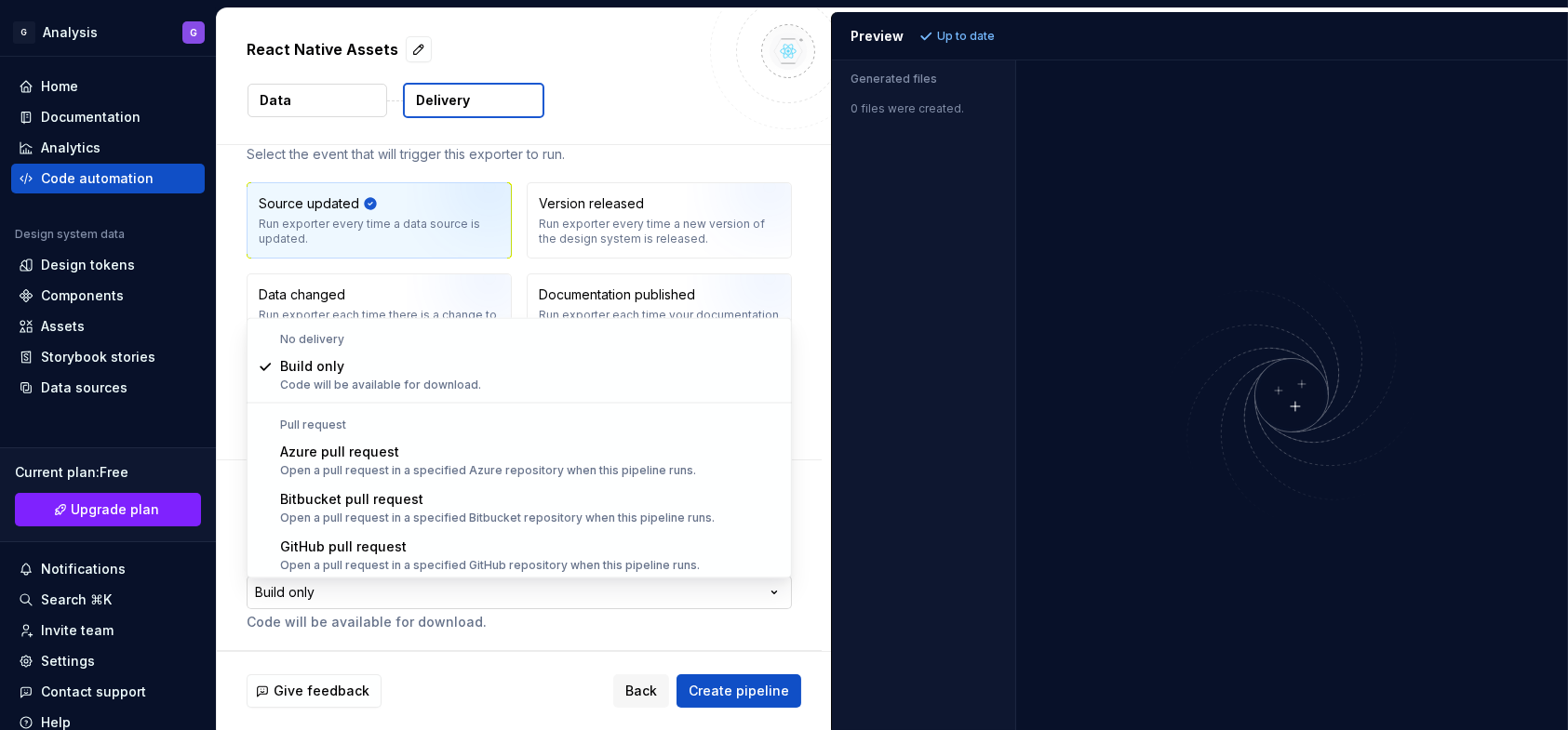
click at [611, 592] on html "**********" at bounding box center [784, 365] width 1568 height 730
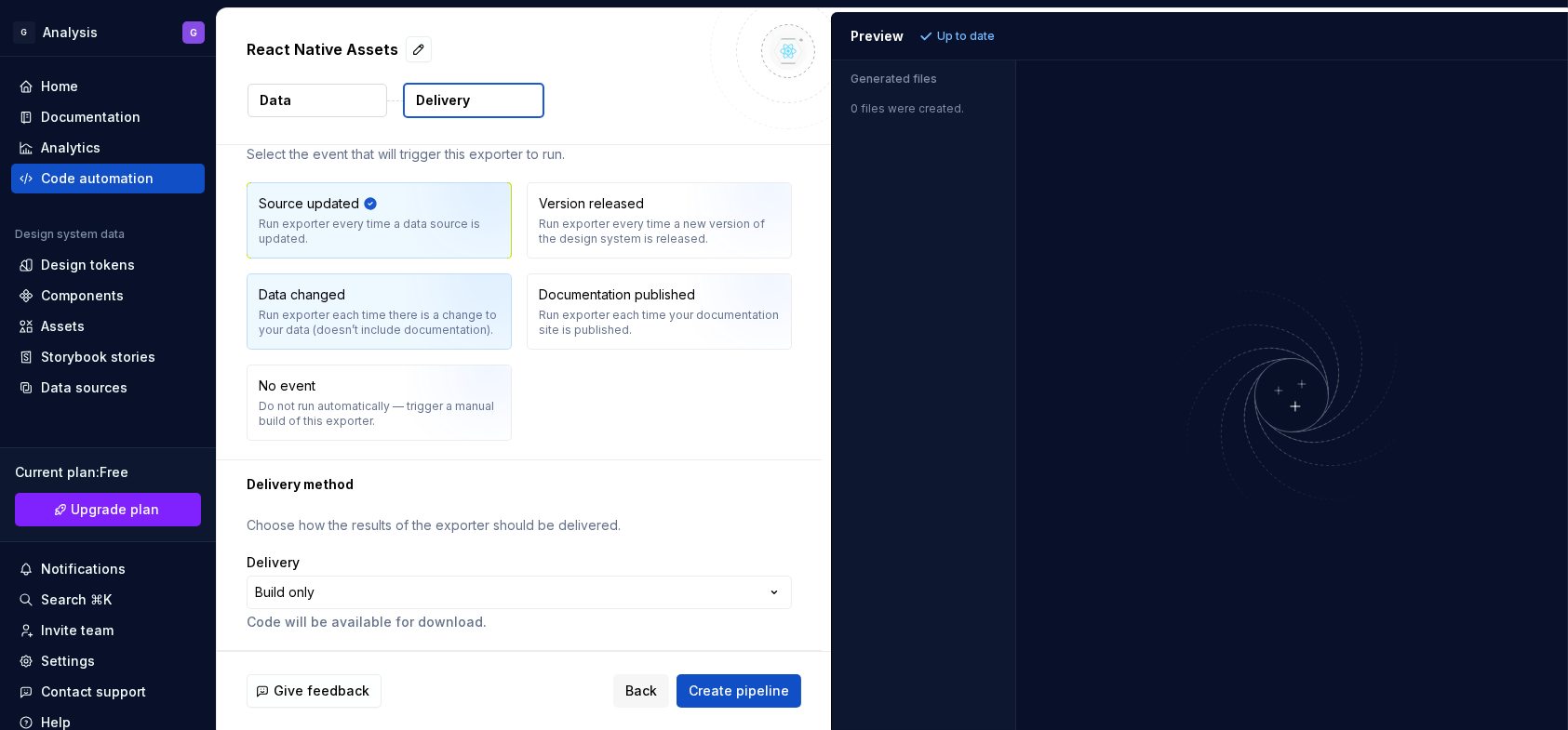
click at [390, 308] on div "Run exporter each time there is a change to your data (doesn’t include document…" at bounding box center [379, 322] width 241 height 30
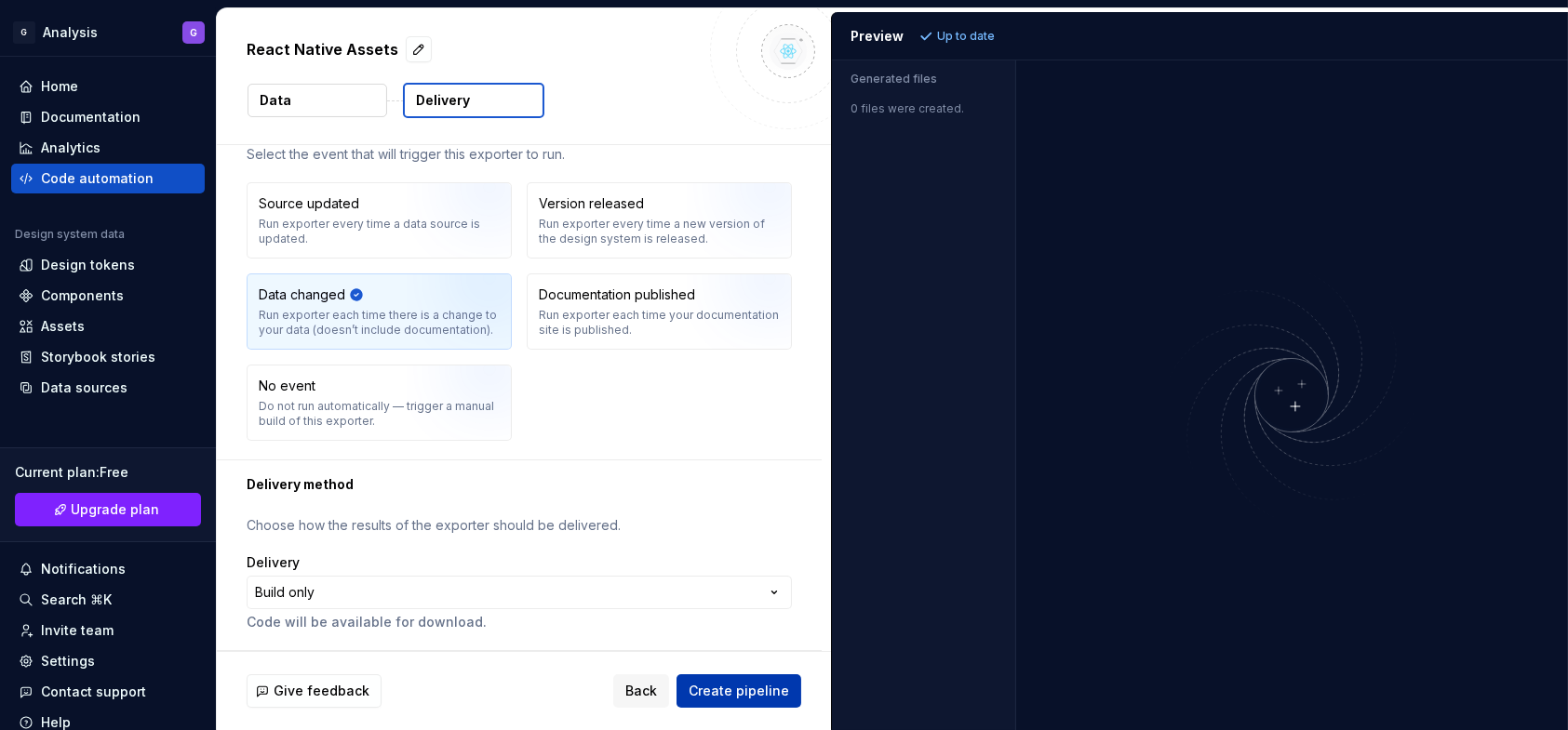
click at [750, 687] on span "Create pipeline" at bounding box center [739, 690] width 101 height 18
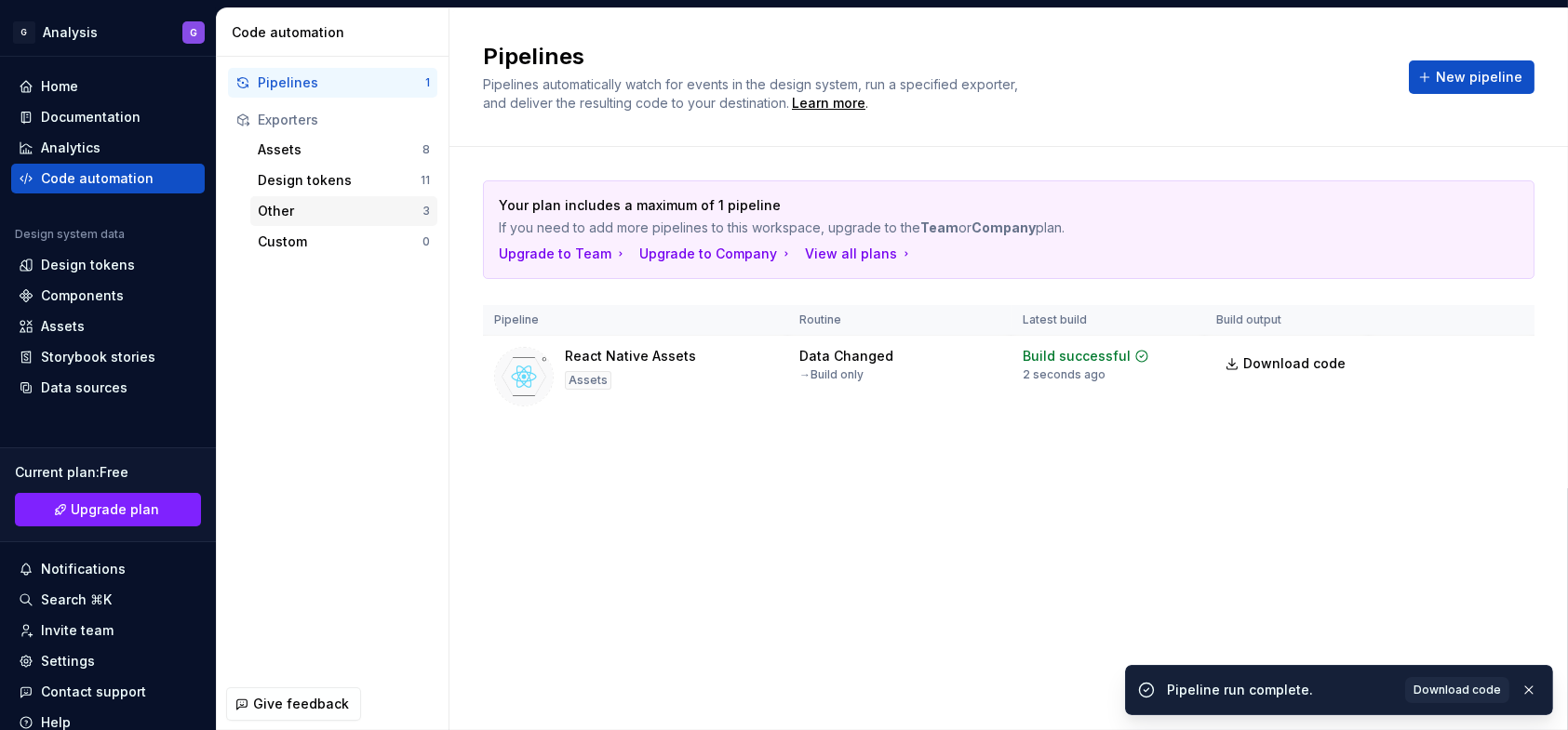
click at [319, 209] on div "Other" at bounding box center [340, 210] width 165 height 18
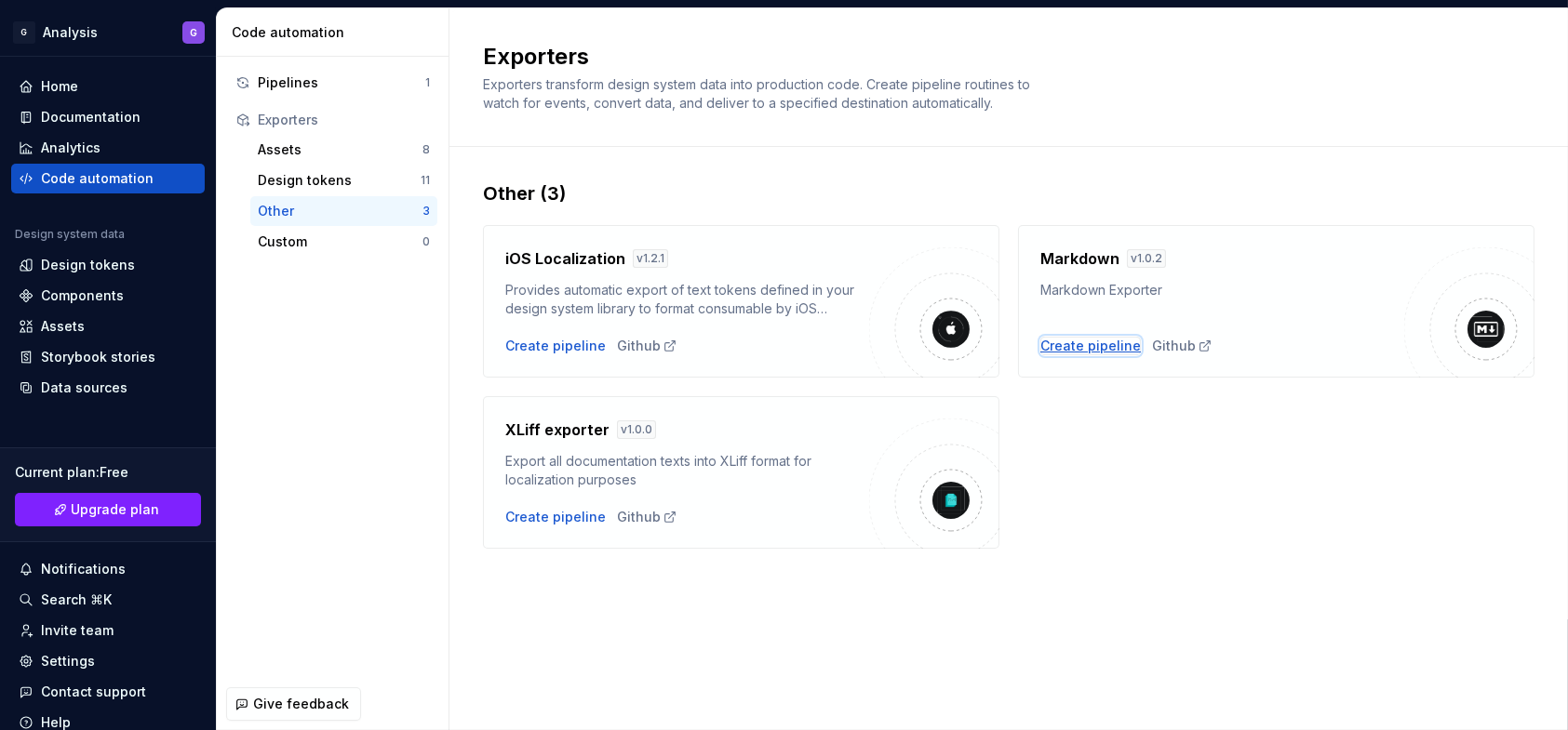
click at [1081, 344] on div "Create pipeline" at bounding box center [1091, 346] width 101 height 18
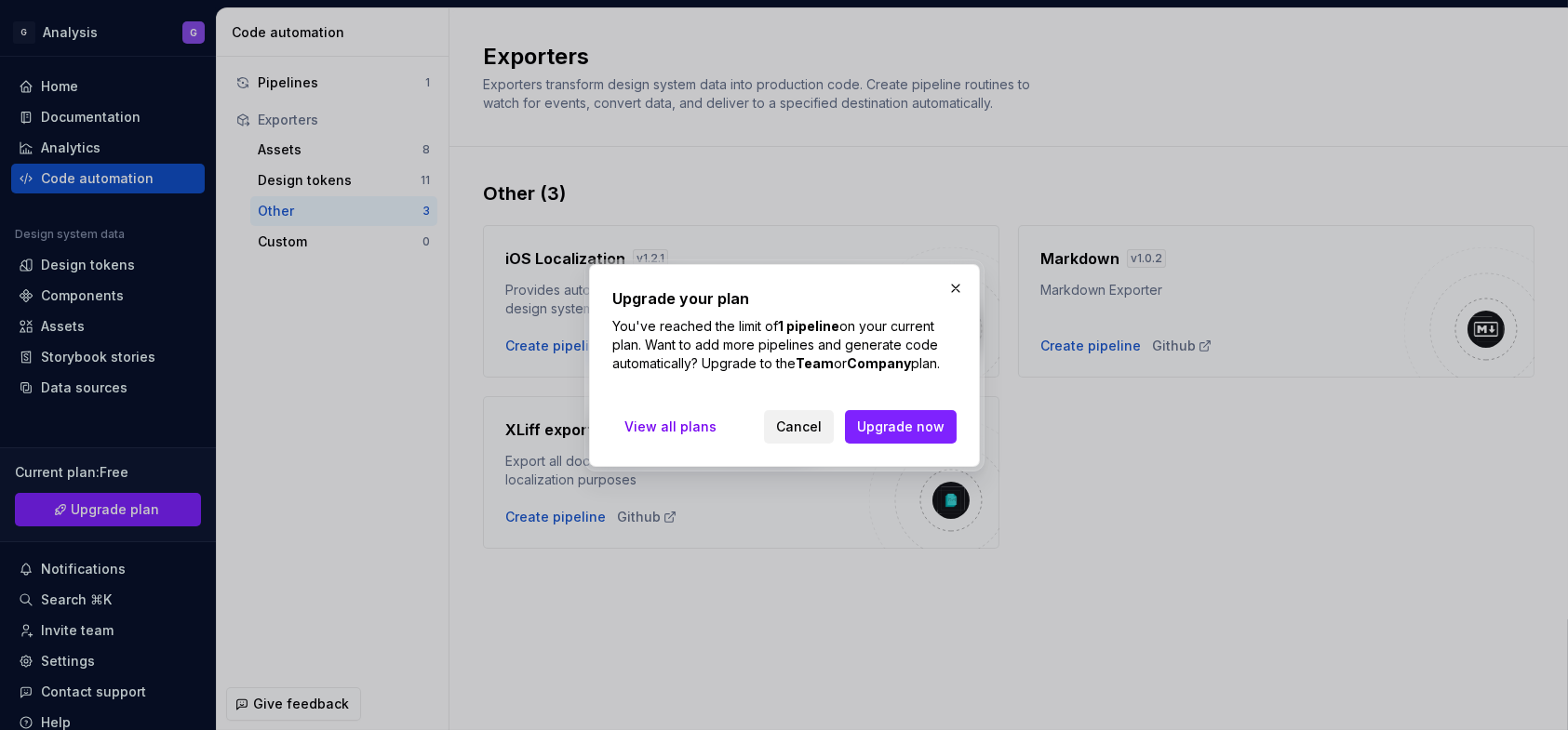
click at [800, 423] on span "Cancel" at bounding box center [798, 426] width 46 height 18
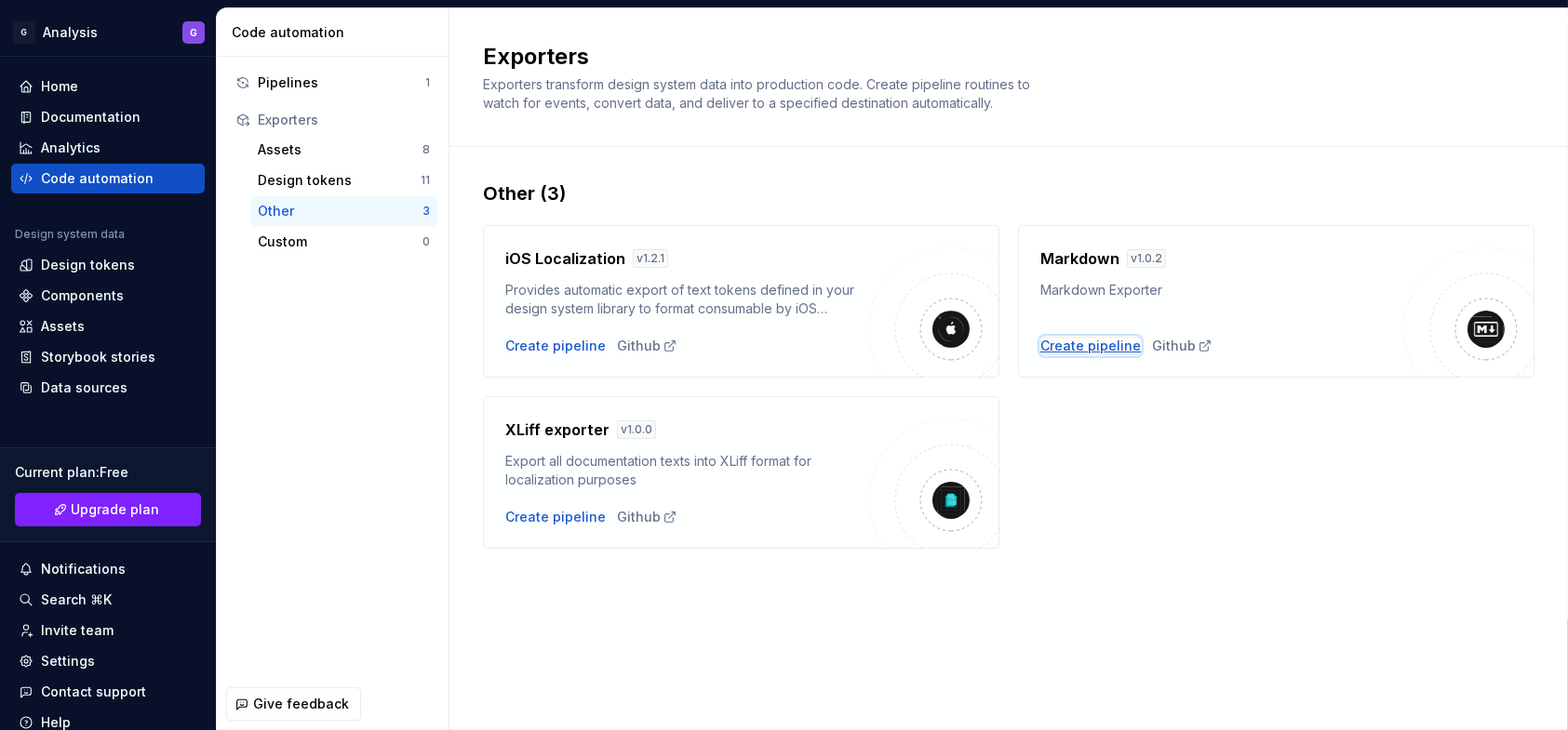
click at [1068, 352] on div "Create pipeline" at bounding box center [1091, 346] width 101 height 18
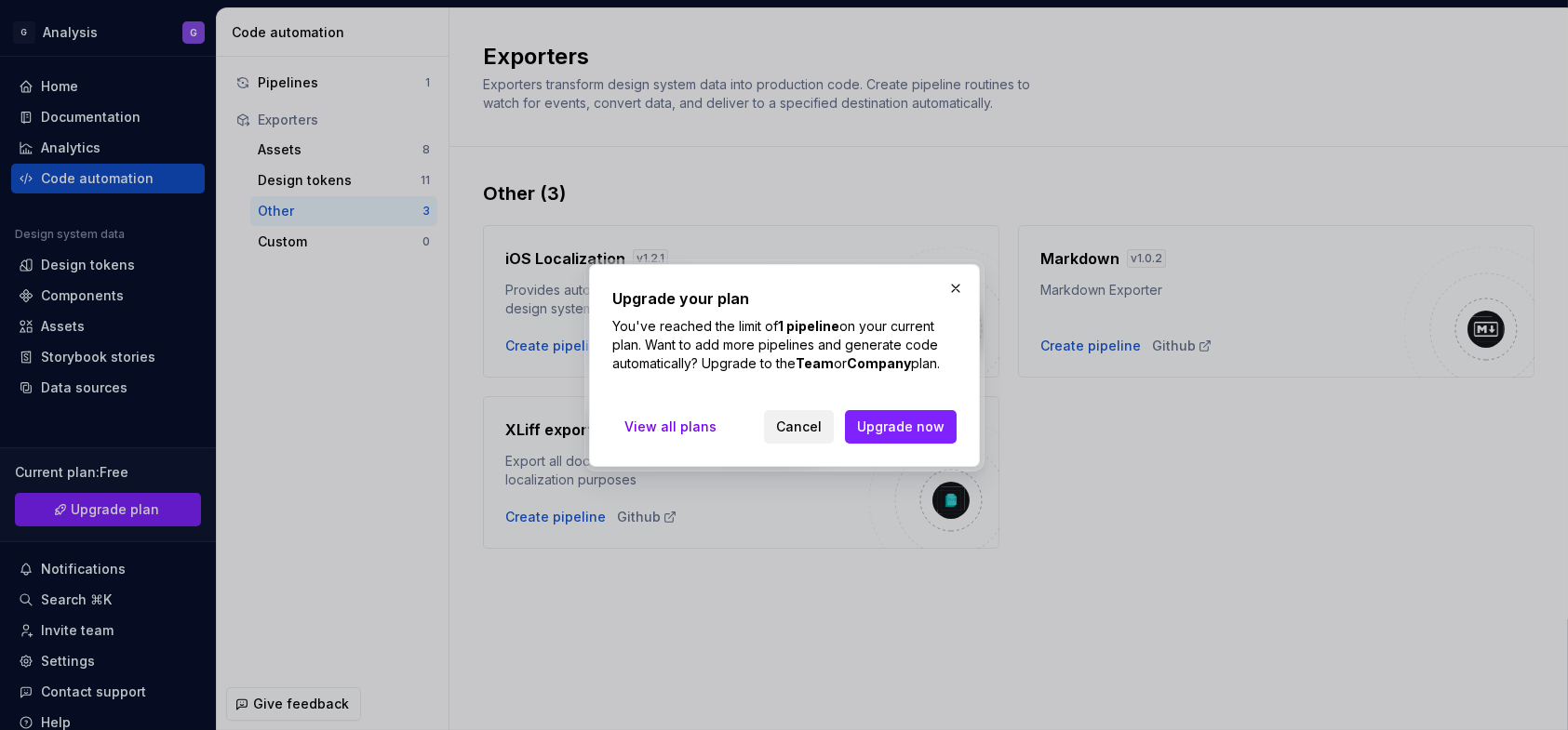
click at [791, 426] on span "Cancel" at bounding box center [798, 426] width 46 height 18
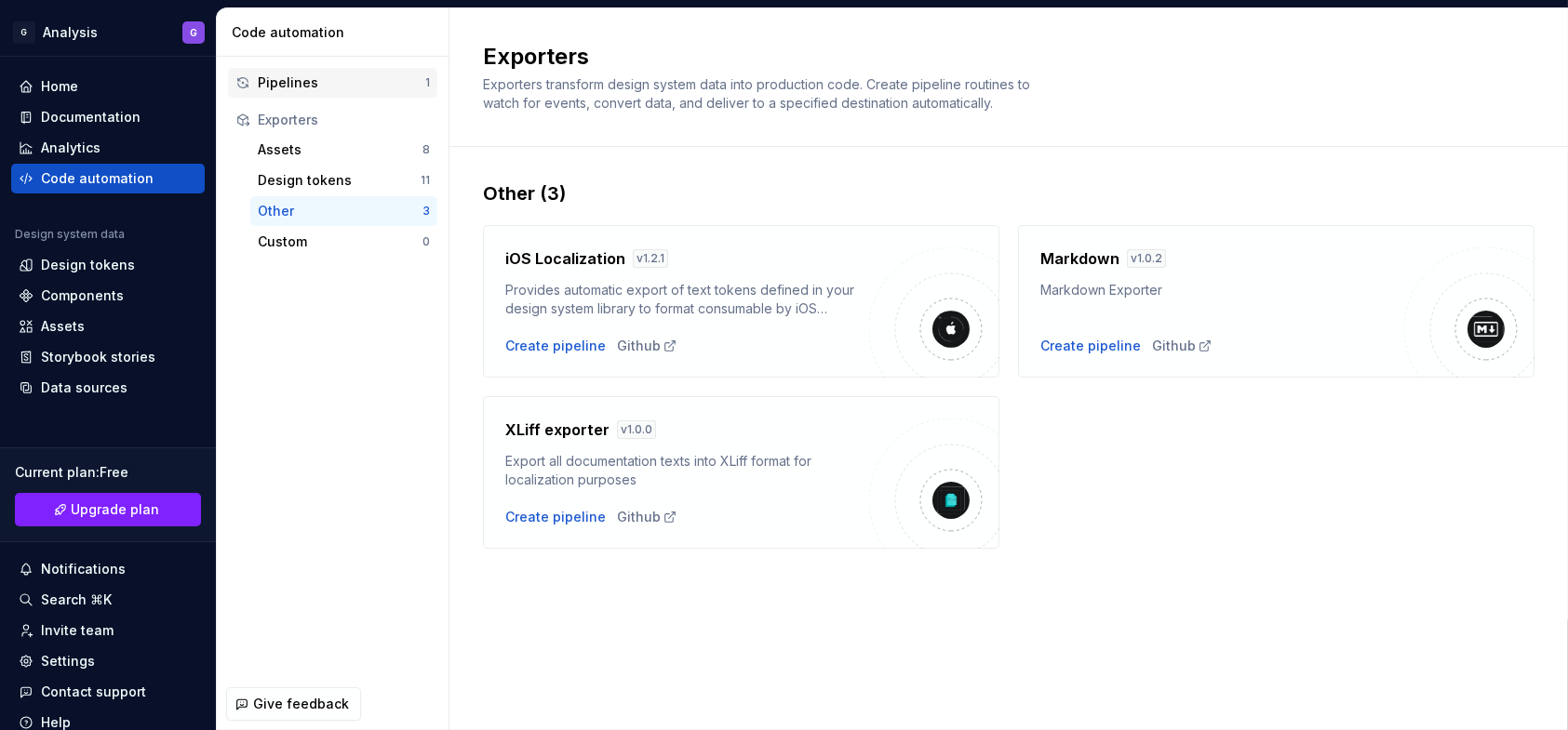
click at [308, 69] on div "Pipelines 1" at bounding box center [332, 82] width 209 height 30
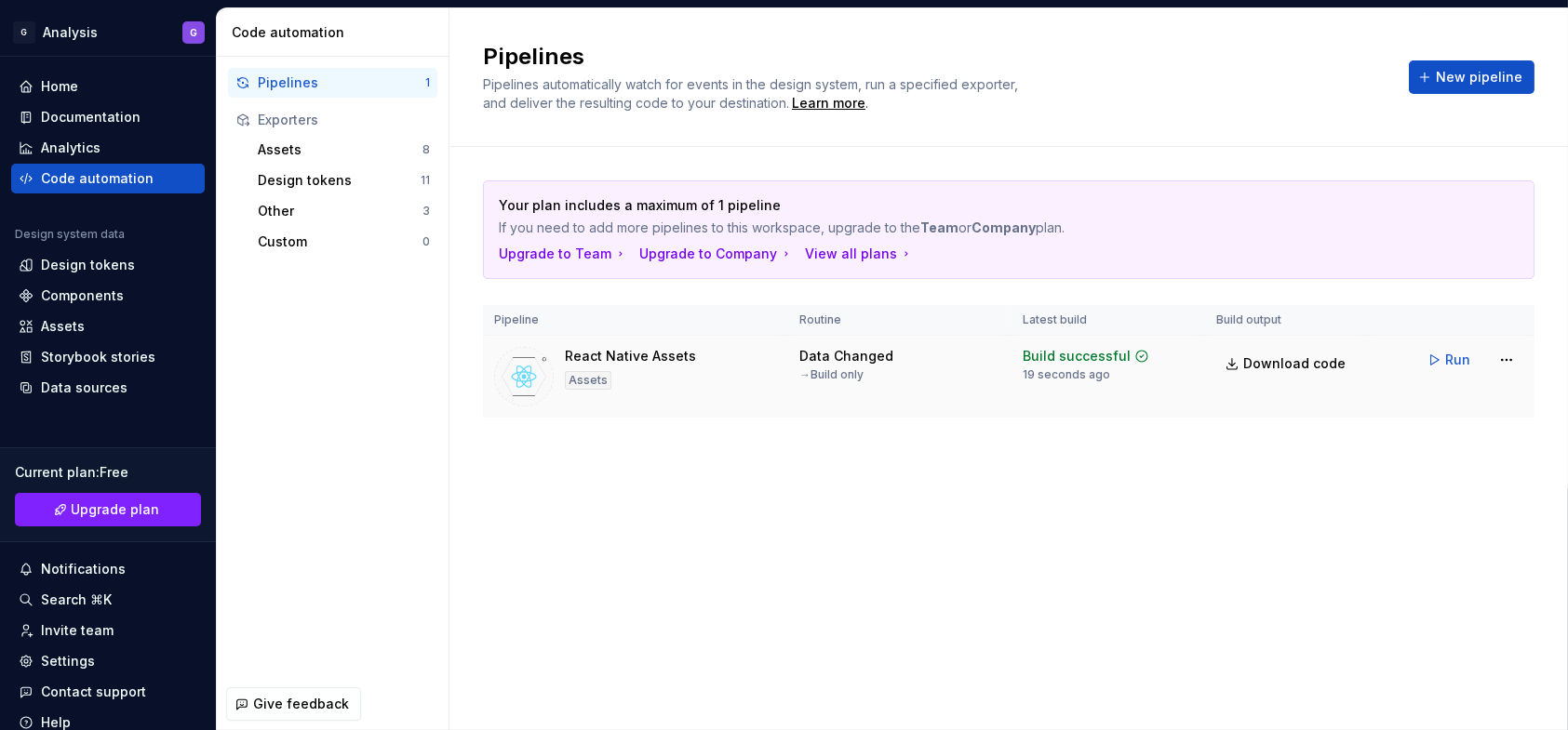
click at [625, 358] on div "React Native Assets" at bounding box center [630, 355] width 131 height 18
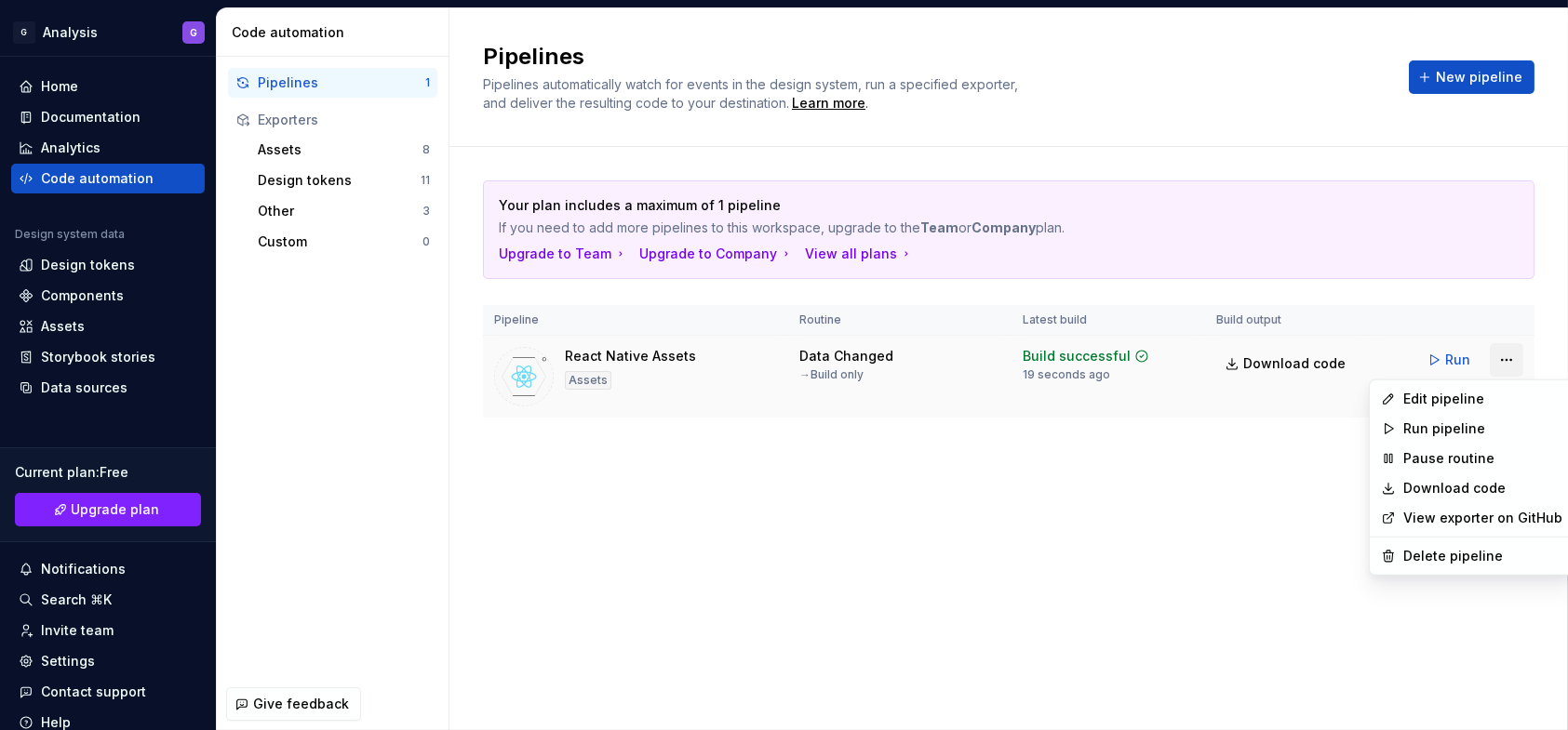
click at [1513, 359] on html "G Analysis G Home Documentation Analytics Code automation Design system data De…" at bounding box center [784, 365] width 1568 height 730
click at [1452, 398] on div "Edit pipeline" at bounding box center [1483, 399] width 159 height 18
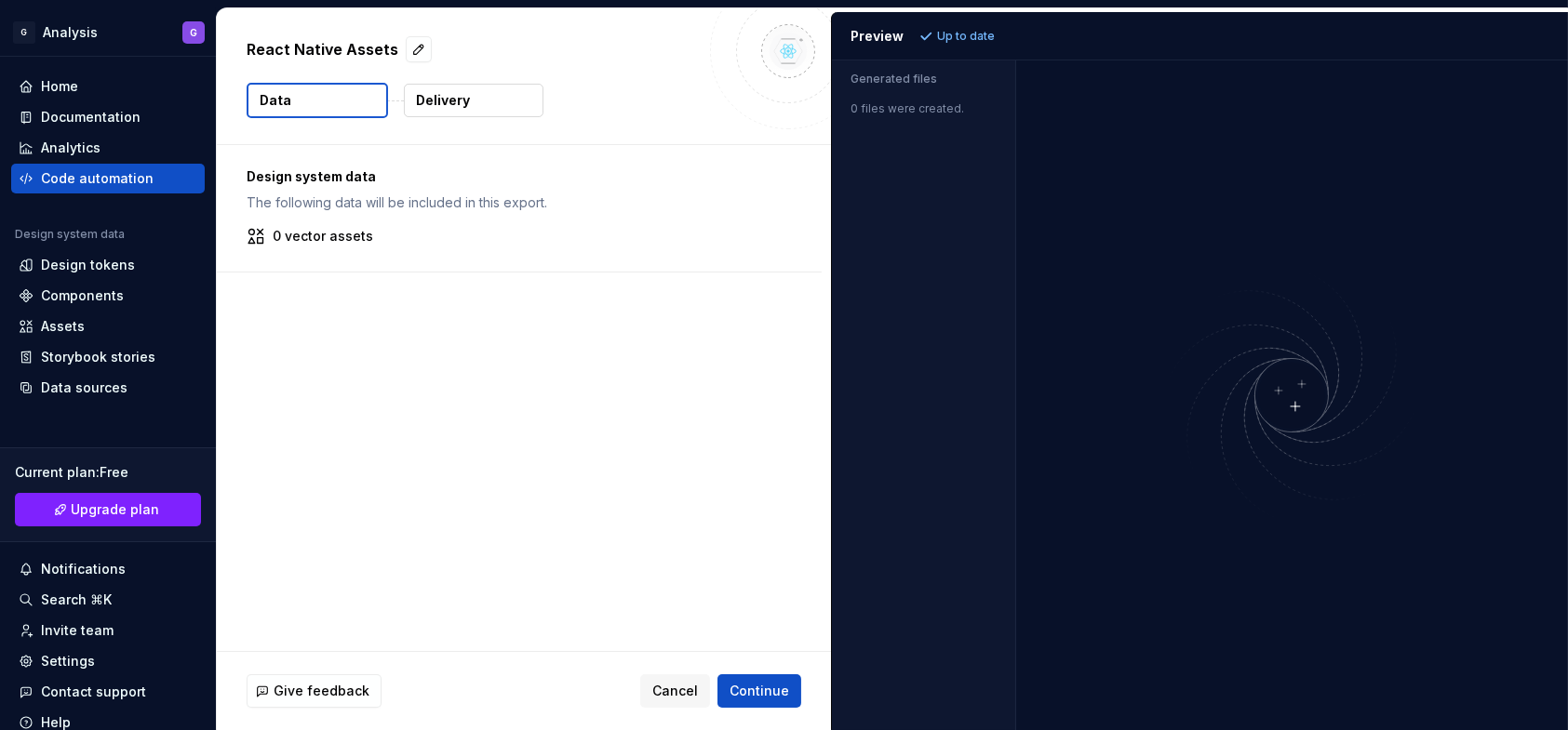
click at [295, 230] on p "0 vector assets" at bounding box center [323, 235] width 101 height 18
click at [107, 301] on div "Components" at bounding box center [81, 295] width 82 height 18
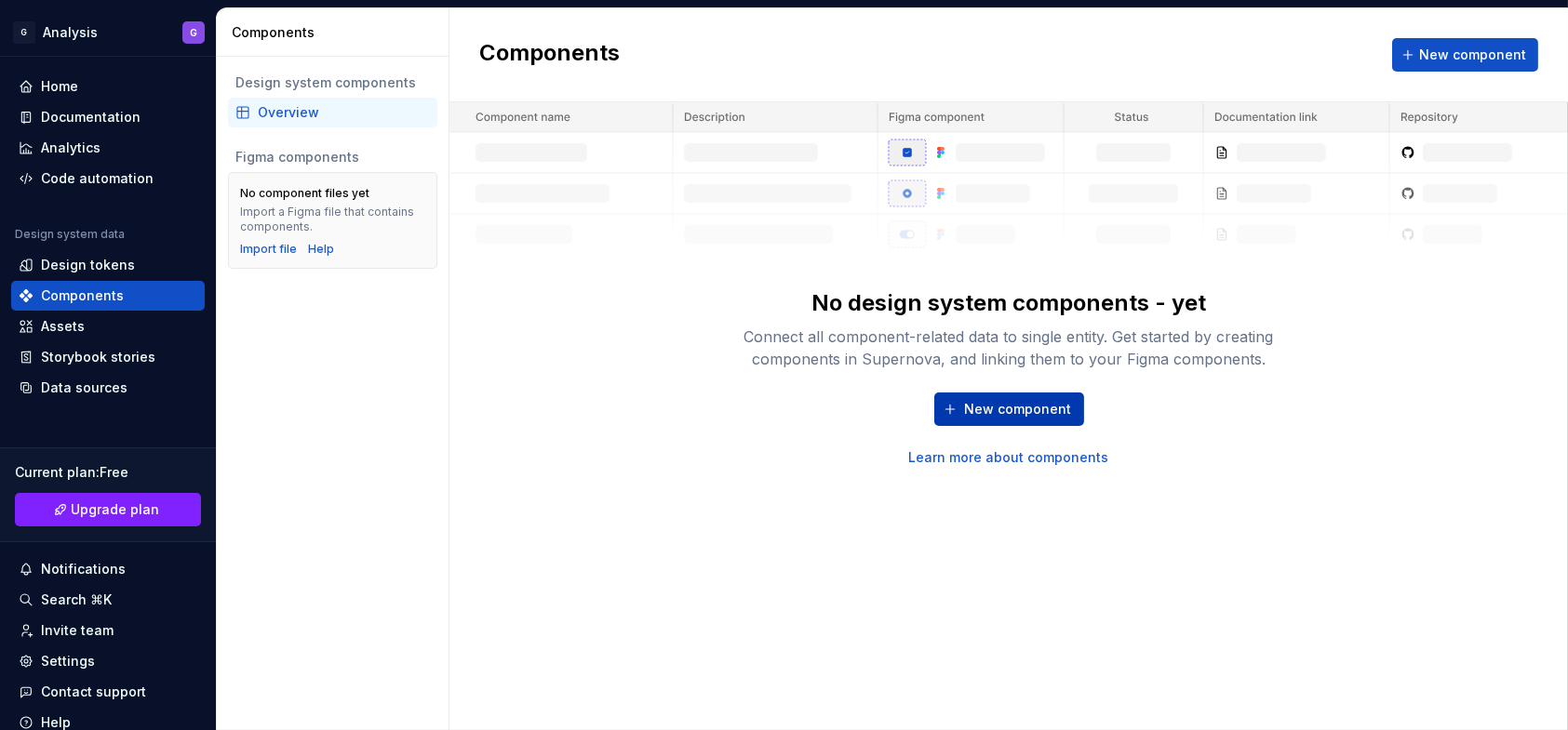
click at [1024, 406] on span "New component" at bounding box center [1018, 409] width 107 height 18
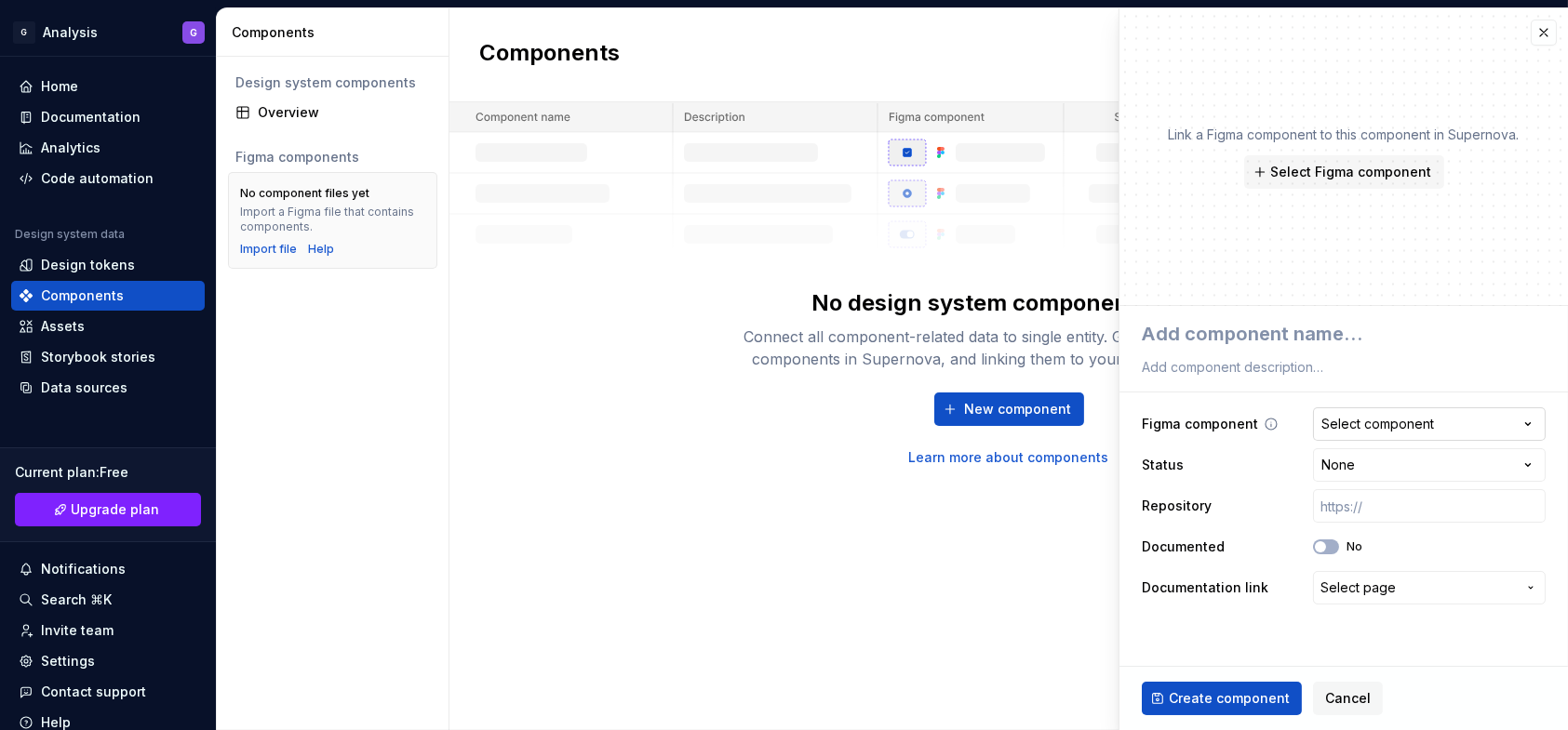
click at [1470, 427] on button "Select component" at bounding box center [1429, 424] width 232 height 34
click at [1470, 427] on html "**********" at bounding box center [784, 365] width 1568 height 730
click at [1453, 457] on html "**********" at bounding box center [784, 365] width 1568 height 730
click at [1453, 459] on html "**********" at bounding box center [784, 365] width 1568 height 730
click at [1385, 588] on span "Select page" at bounding box center [1358, 588] width 76 height 18
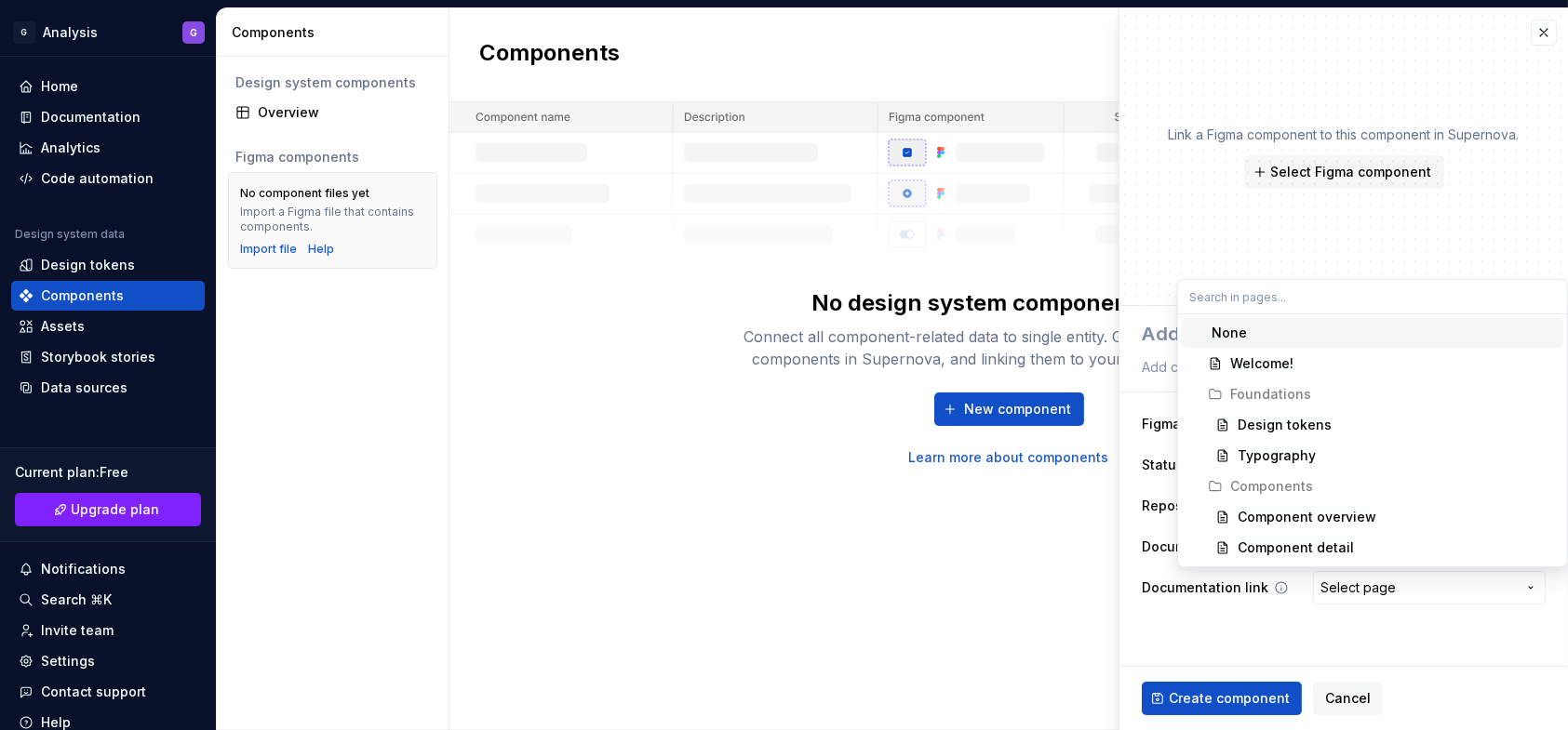
click at [1385, 588] on html "**********" at bounding box center [784, 365] width 1568 height 730
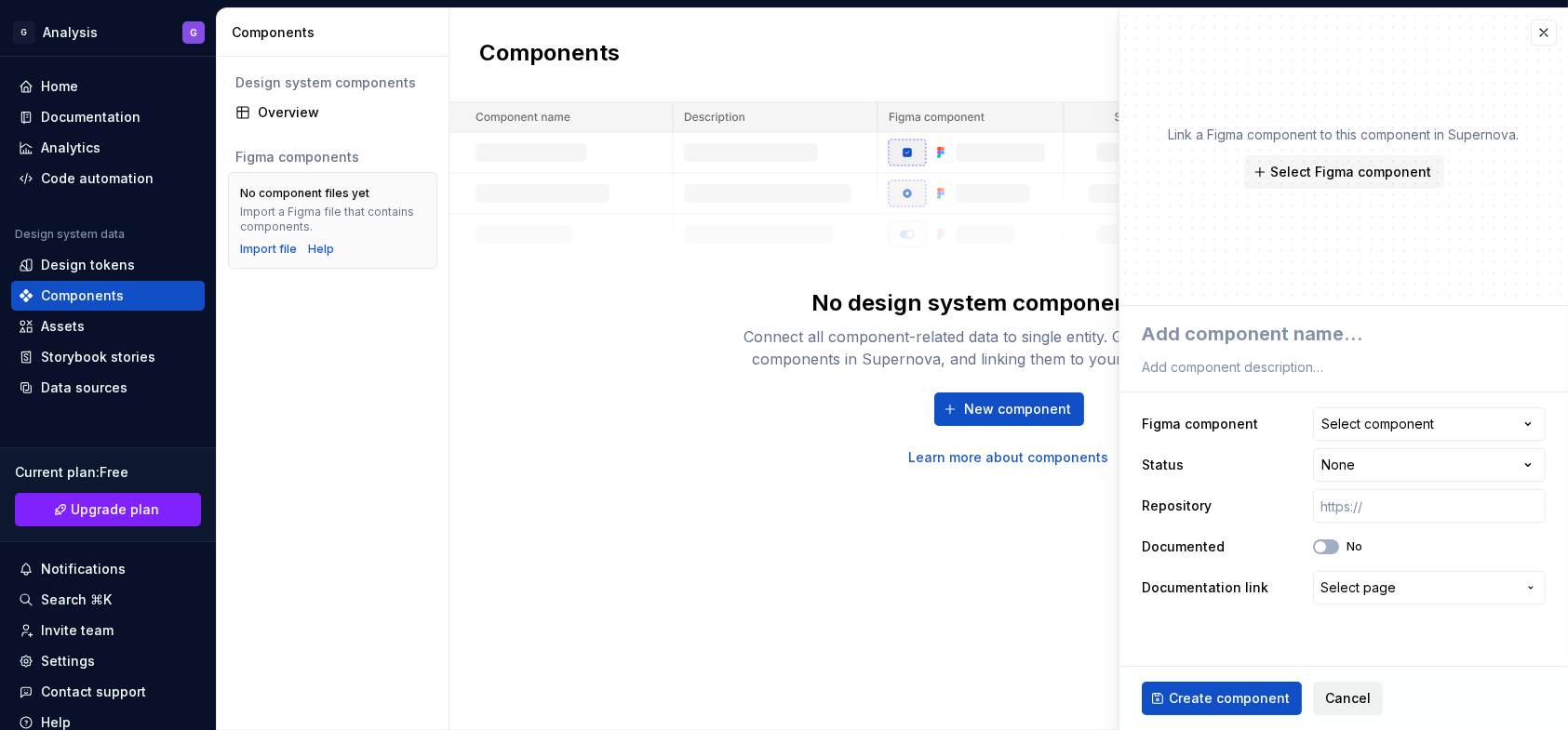
click at [1336, 700] on span "Cancel" at bounding box center [1347, 698] width 46 height 18
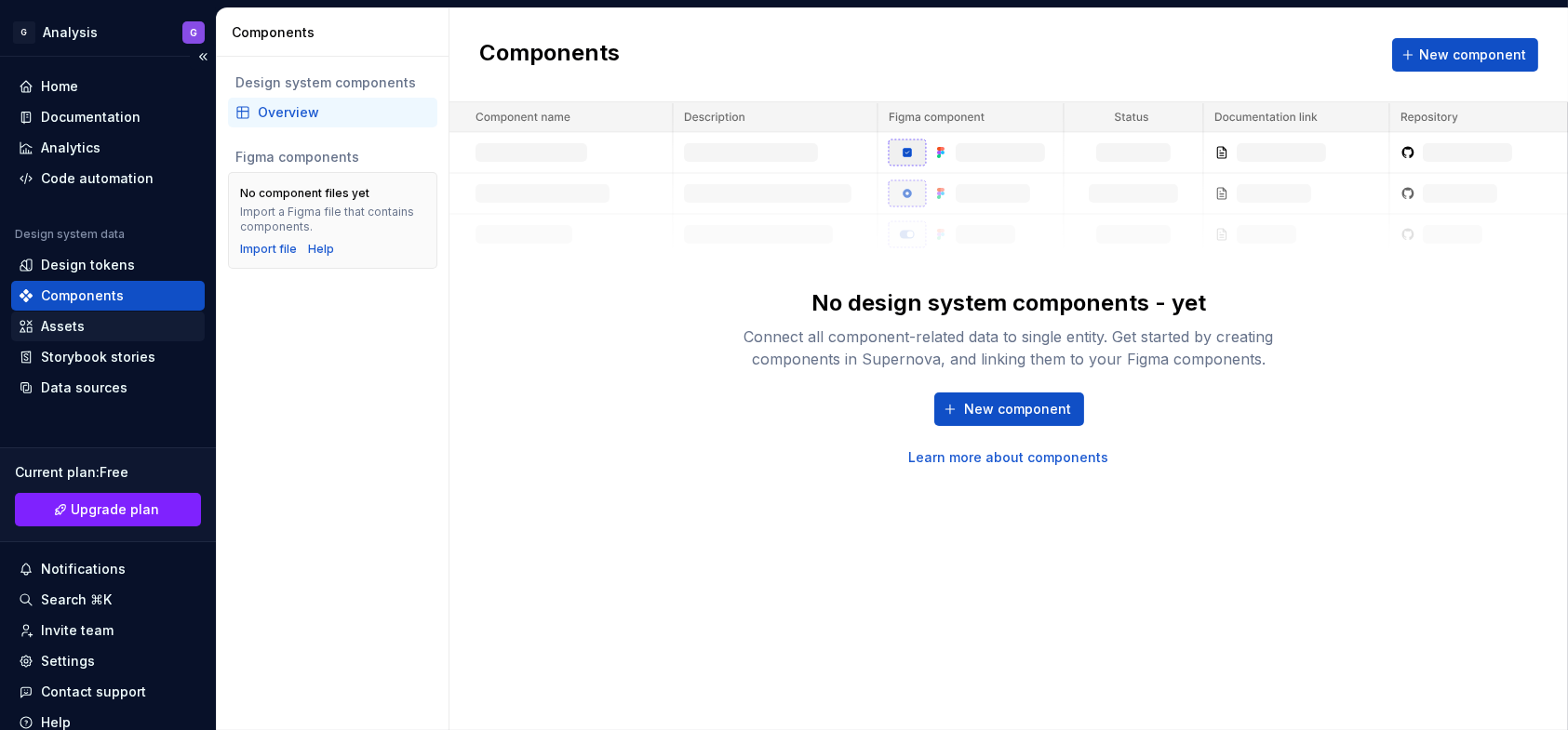
click at [67, 330] on div "Assets" at bounding box center [62, 326] width 44 height 18
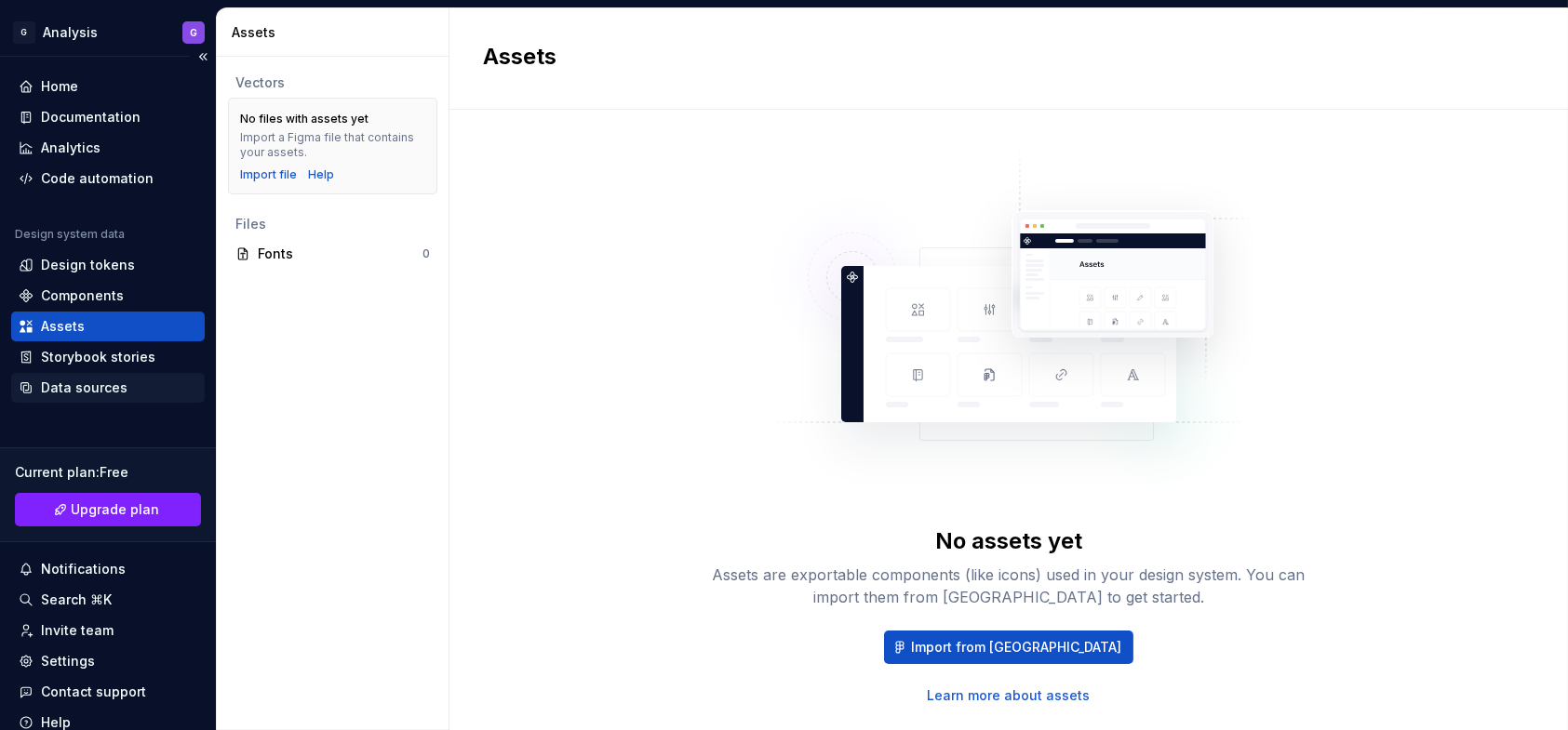
click at [86, 384] on div "Data sources" at bounding box center [83, 387] width 86 height 18
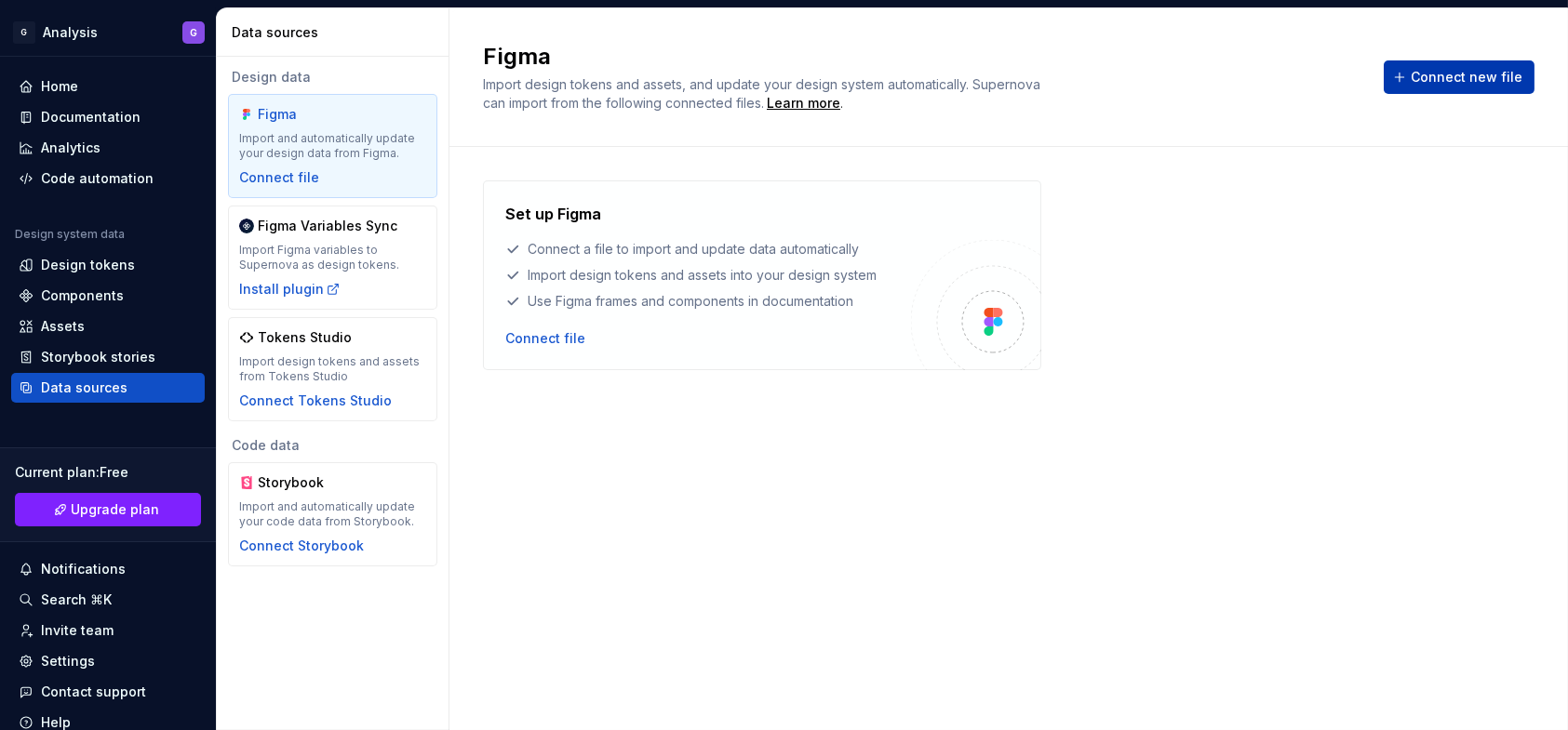
click at [1439, 66] on button "Connect new file" at bounding box center [1459, 76] width 151 height 34
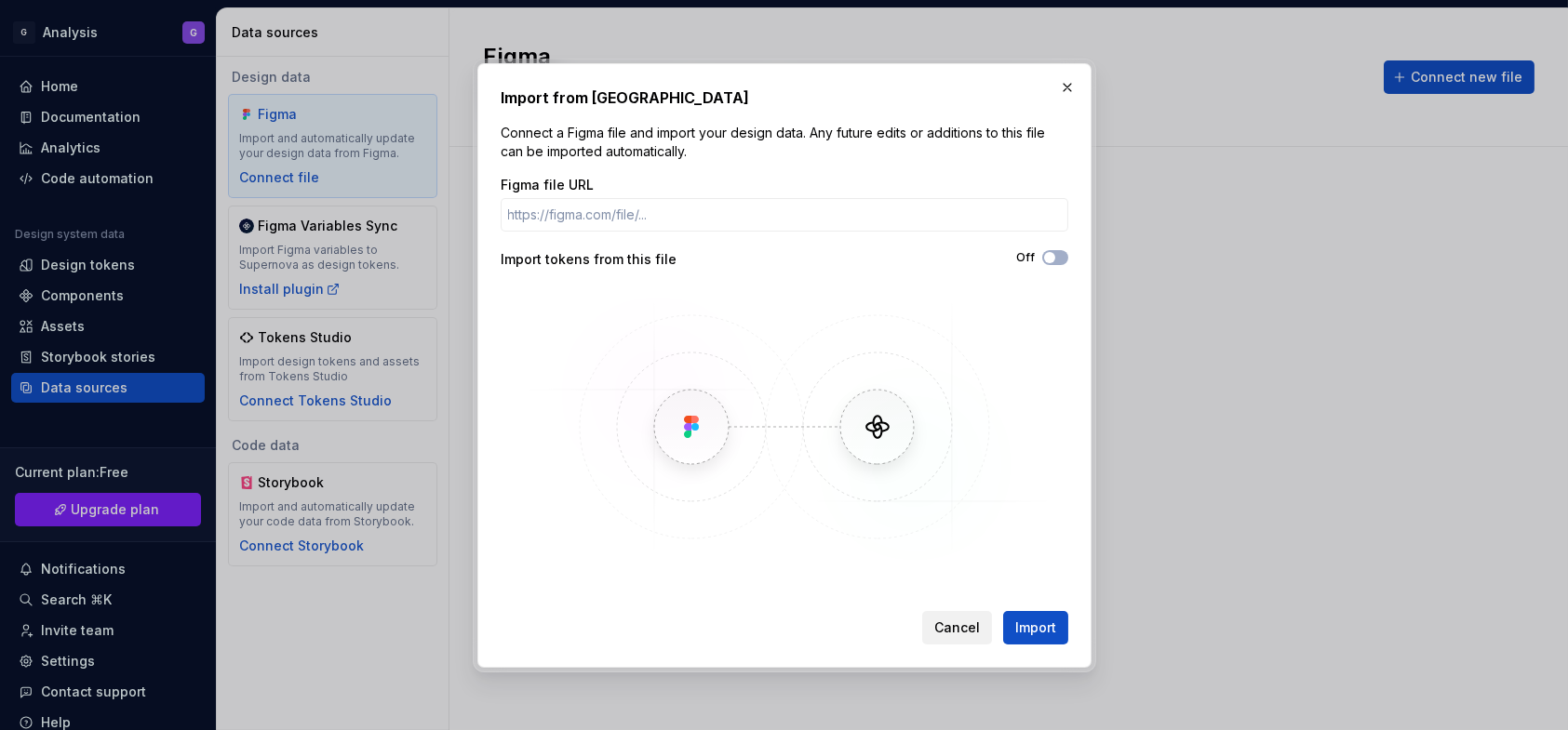
click at [957, 624] on span "Cancel" at bounding box center [956, 627] width 46 height 18
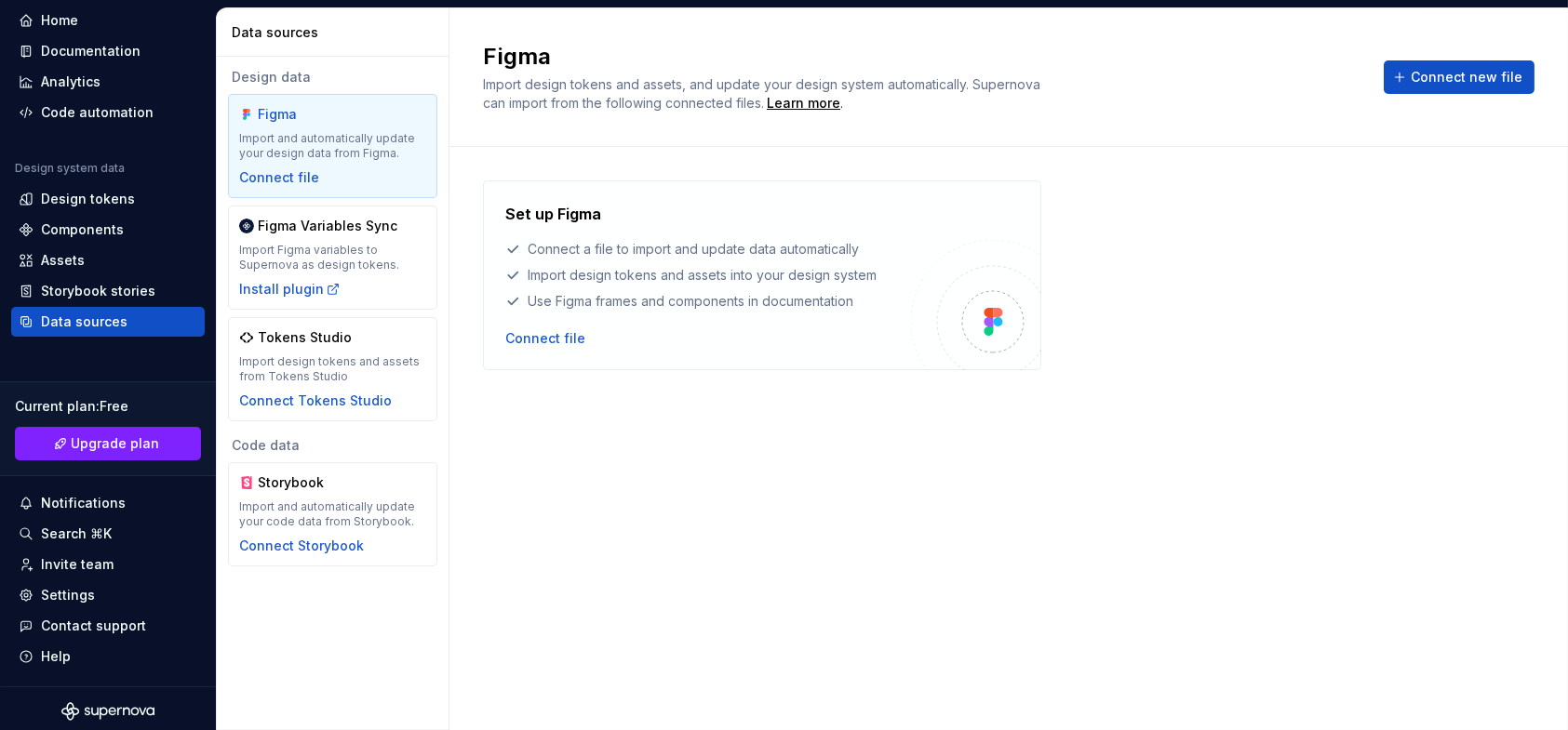
scroll to position [71, 0]
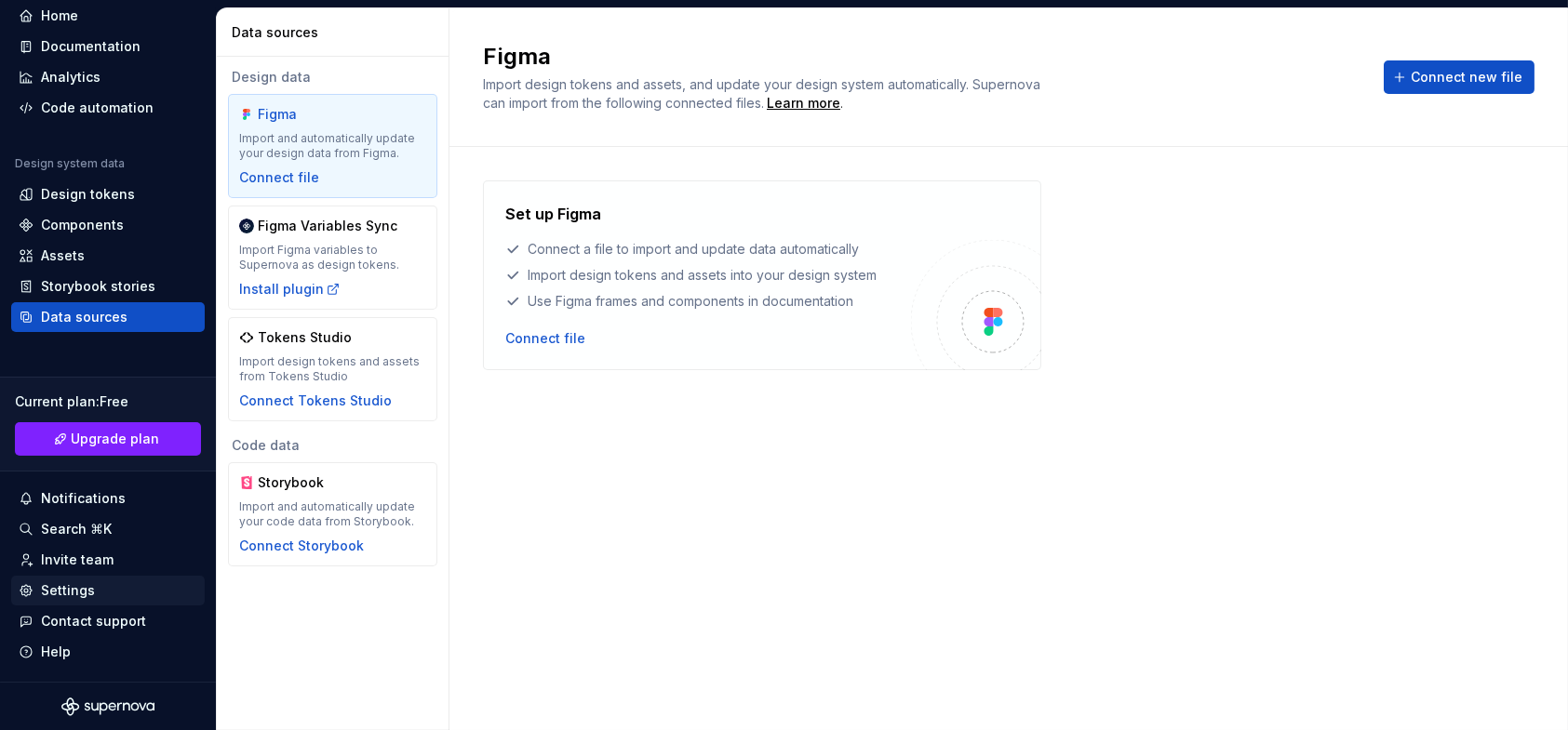
click at [98, 595] on div "Settings" at bounding box center [108, 590] width 178 height 18
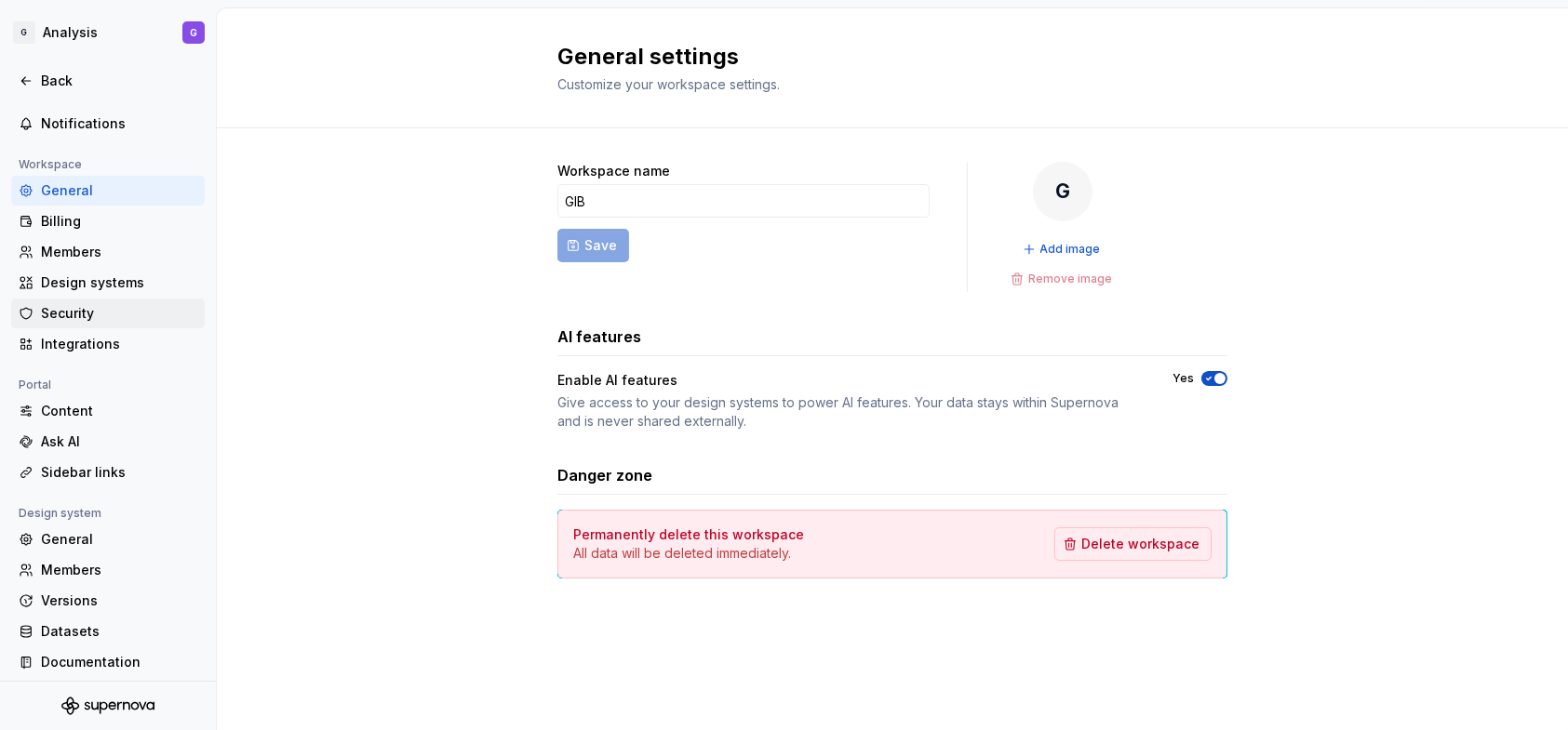
scroll to position [88, 0]
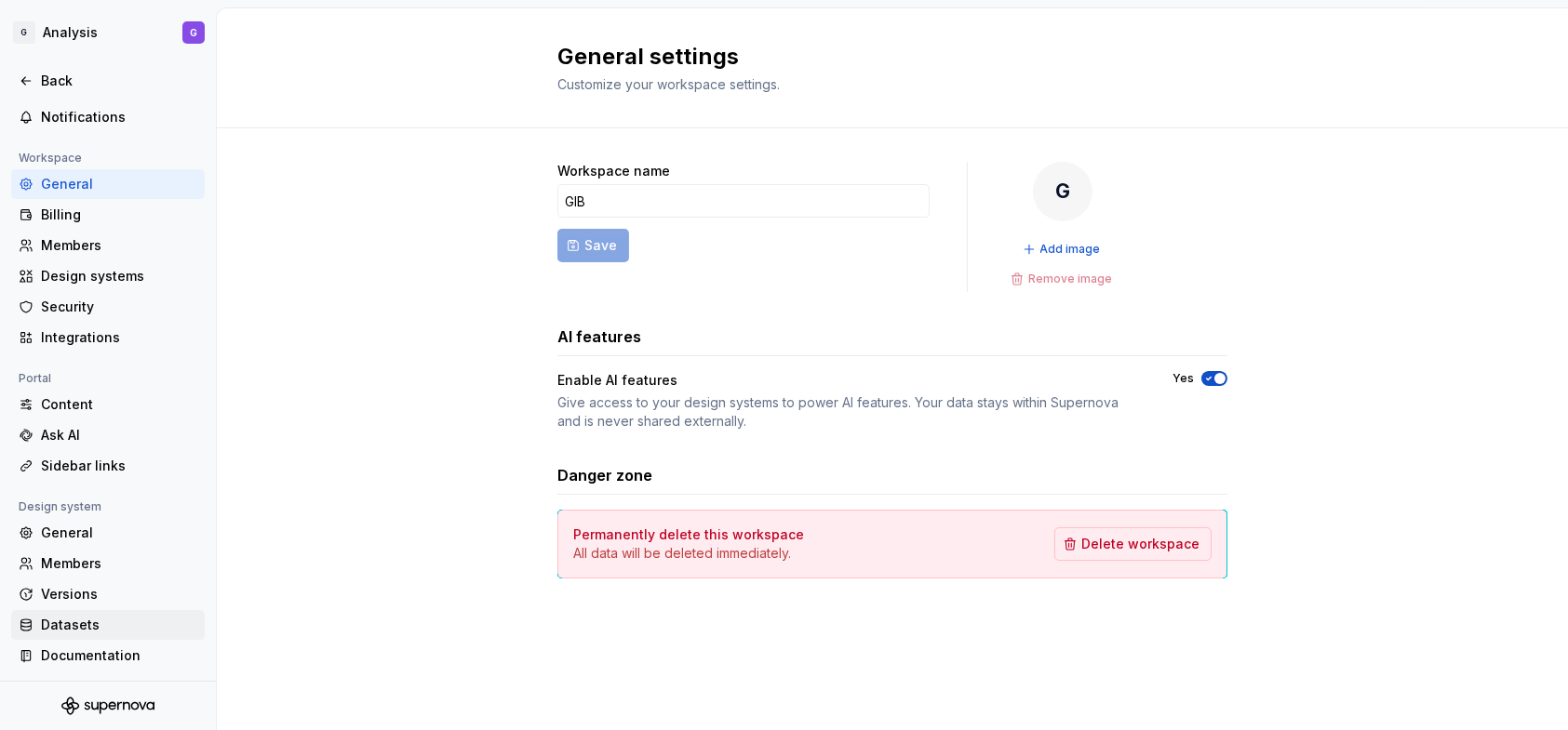
click at [79, 626] on div "Datasets" at bounding box center [118, 624] width 156 height 18
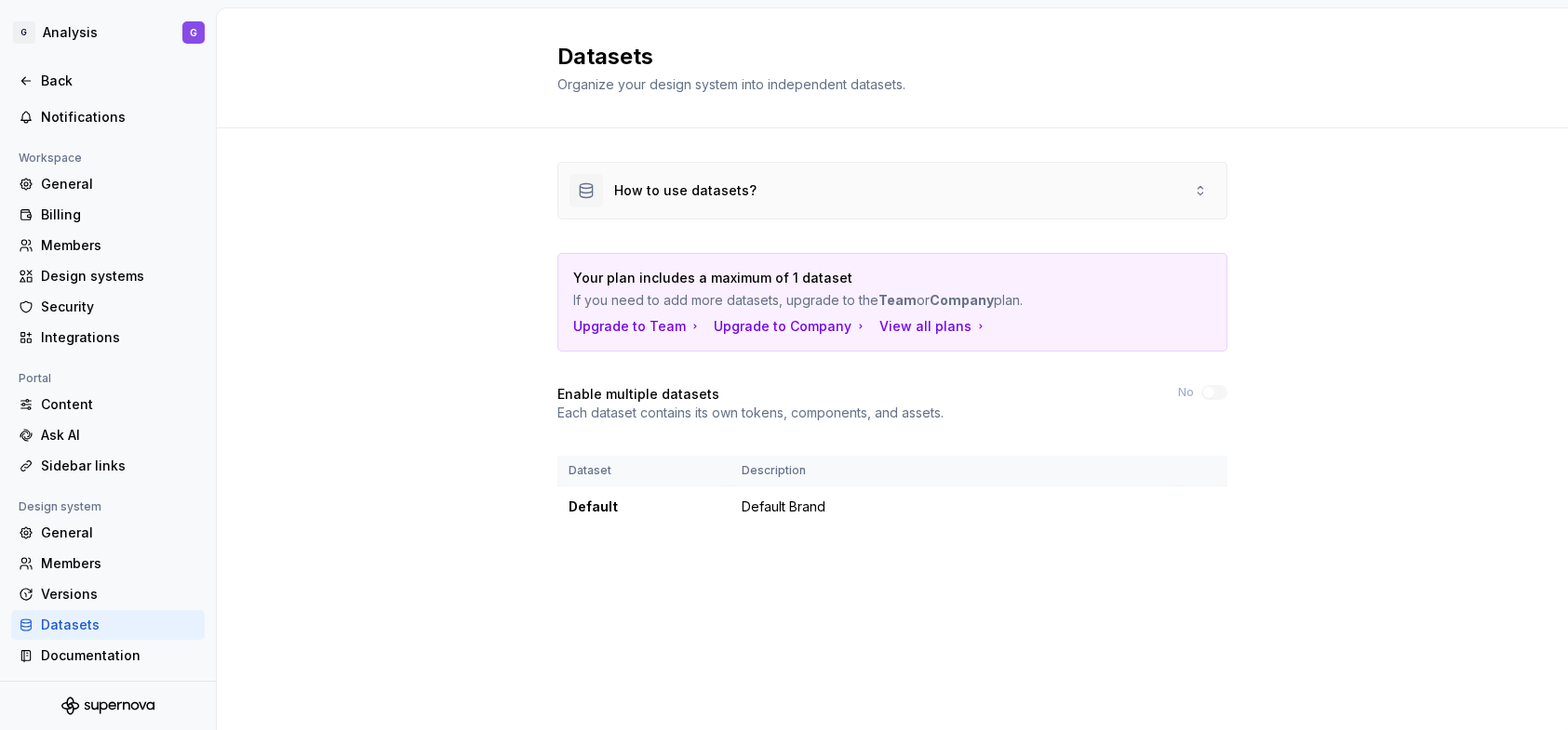
click at [651, 186] on div "How to use datasets?" at bounding box center [685, 190] width 142 height 18
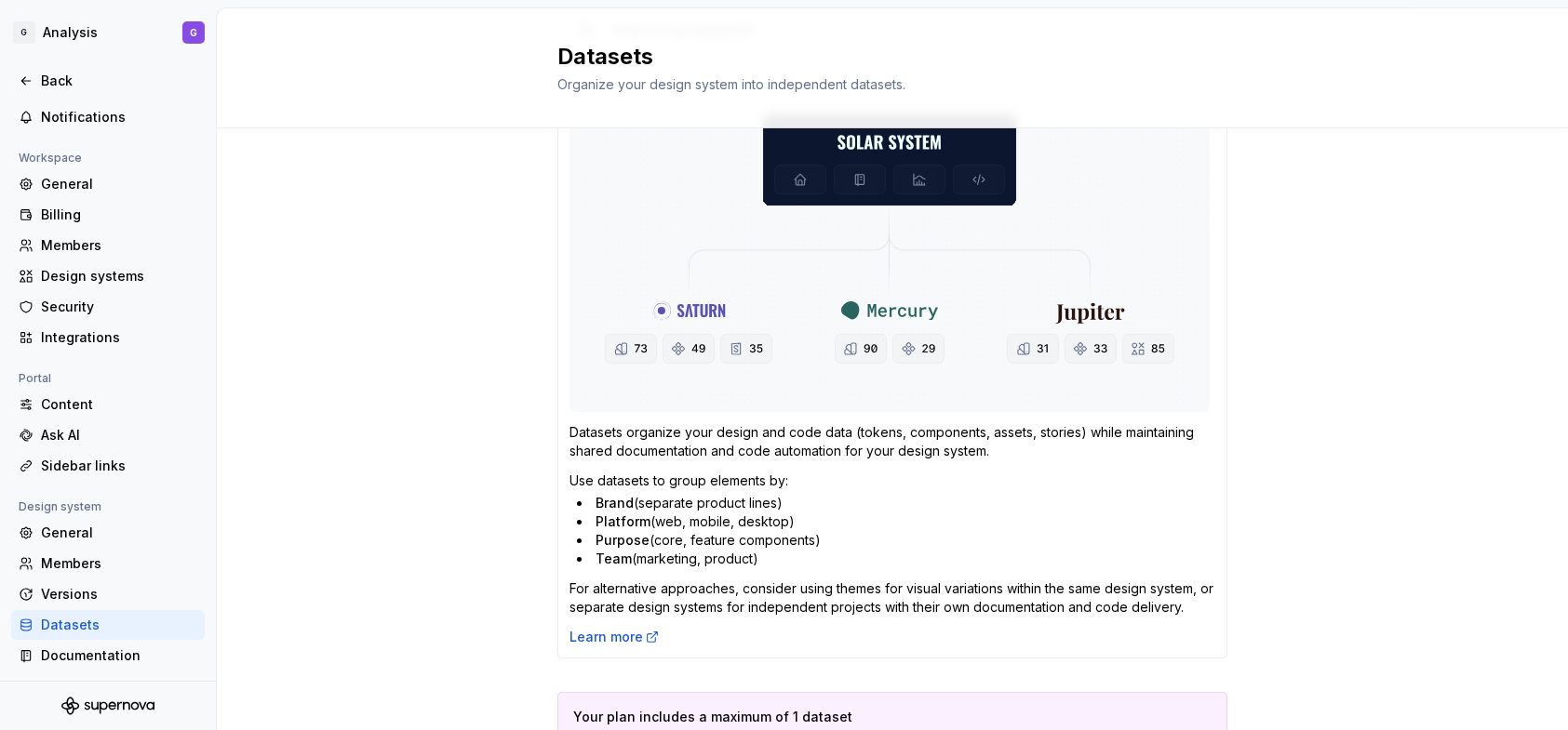
scroll to position [465, 0]
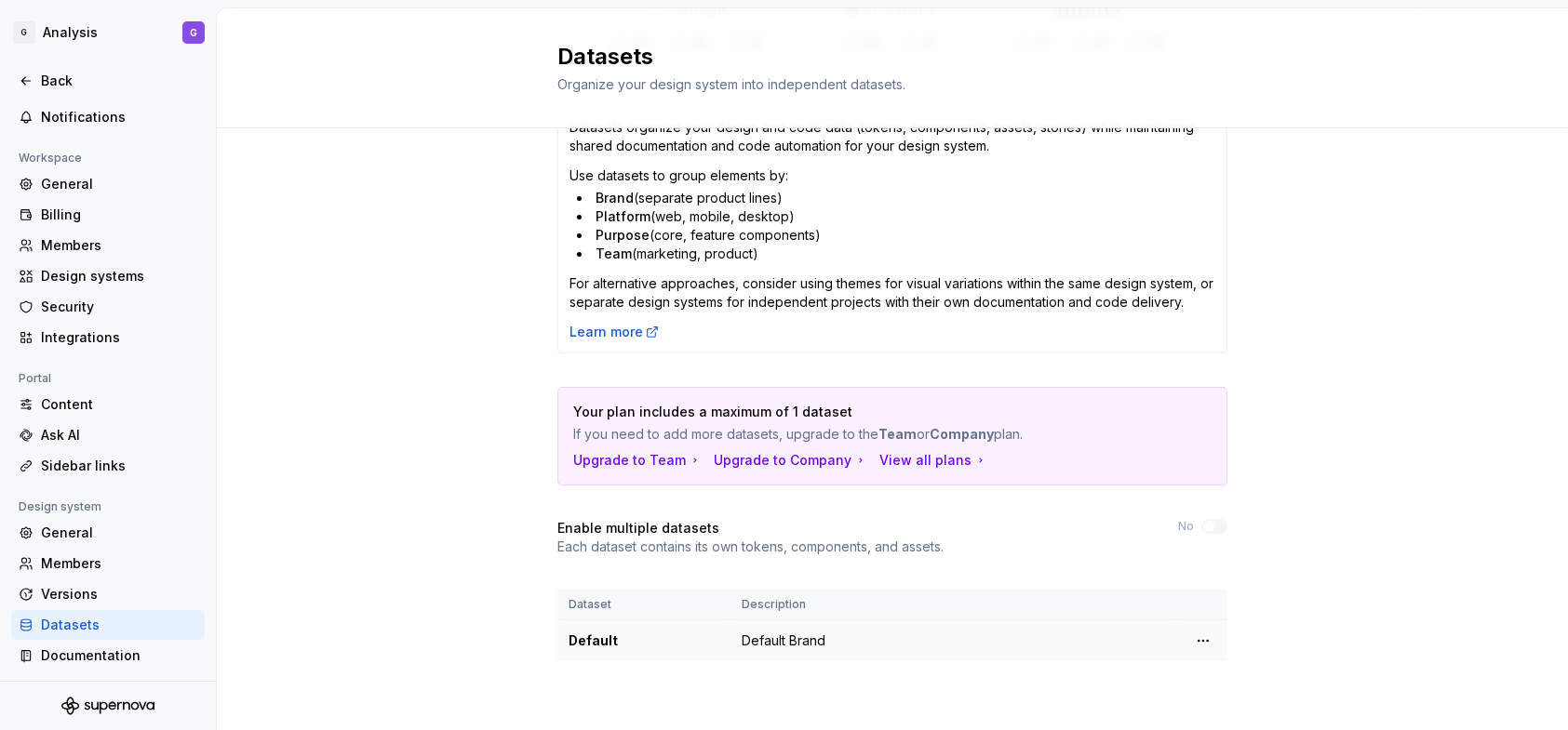
click at [782, 643] on td "Default Brand" at bounding box center [954, 641] width 448 height 42
click at [1203, 635] on html "G Analysis G Back Account Profile Authentication Notifications Workspace Genera…" at bounding box center [784, 365] width 1568 height 730
click at [1226, 669] on div "Edit details" at bounding box center [1277, 675] width 121 height 18
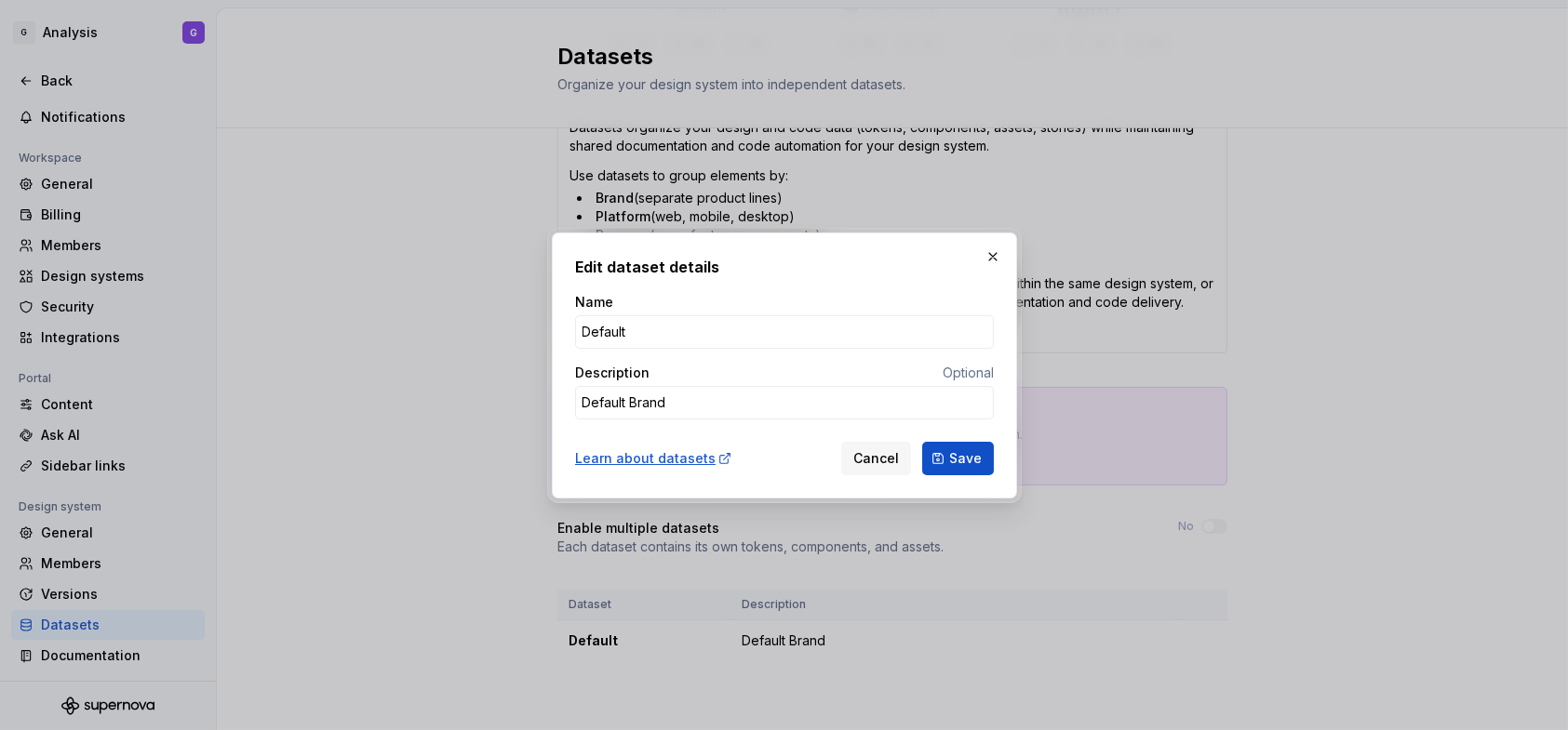
click at [792, 313] on div "Name Default" at bounding box center [784, 321] width 418 height 56
click at [785, 330] on input "Default" at bounding box center [784, 332] width 418 height 34
drag, startPoint x: 785, startPoint y: 330, endPoint x: 391, endPoint y: 333, distance: 394.0
click at [391, 333] on div "Edit dataset details Name Default Description Optional Default Brand Learn abou…" at bounding box center [784, 365] width 1568 height 730
type textarea "*"
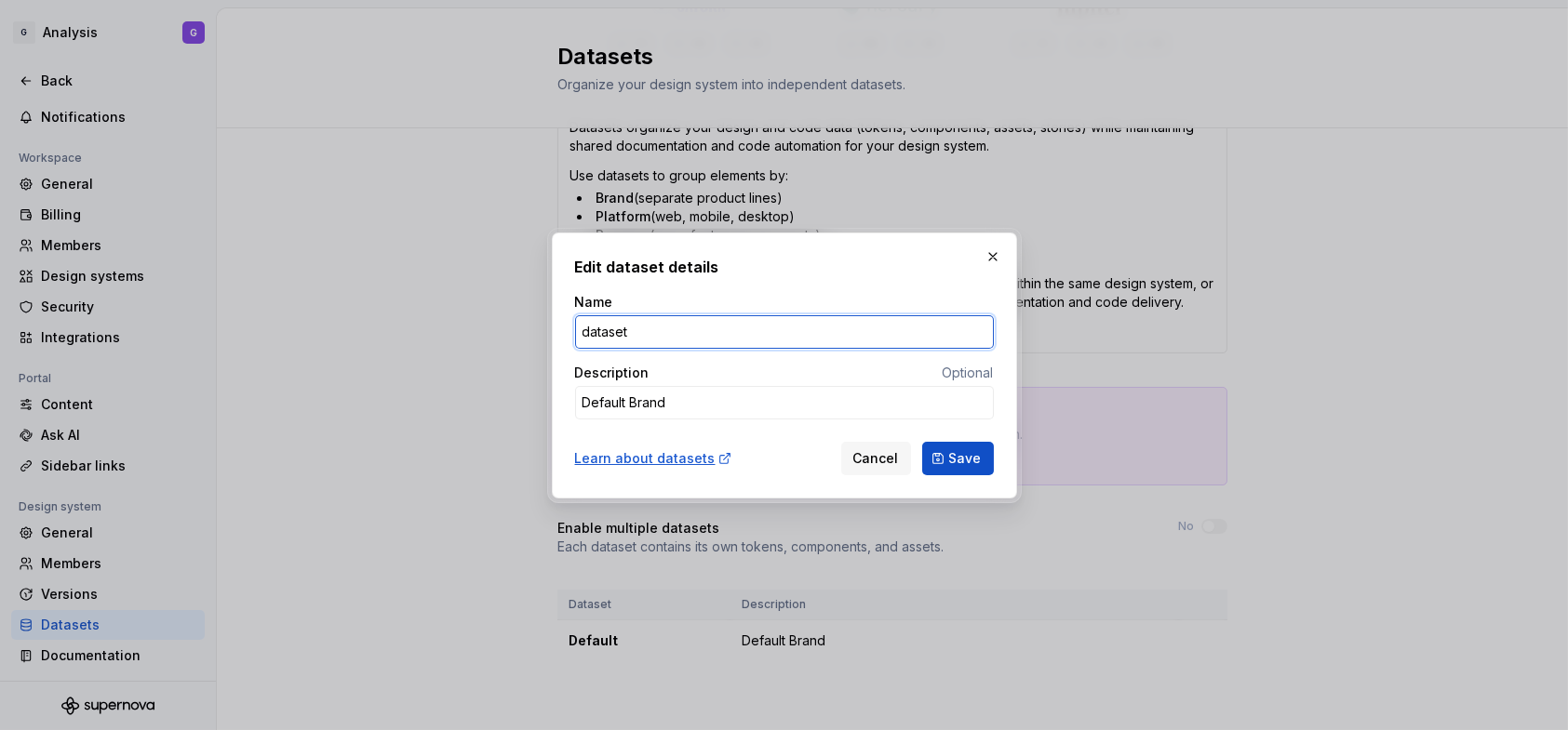
type input "dataset"
click at [691, 378] on div "Description Optional" at bounding box center [784, 373] width 418 height 18
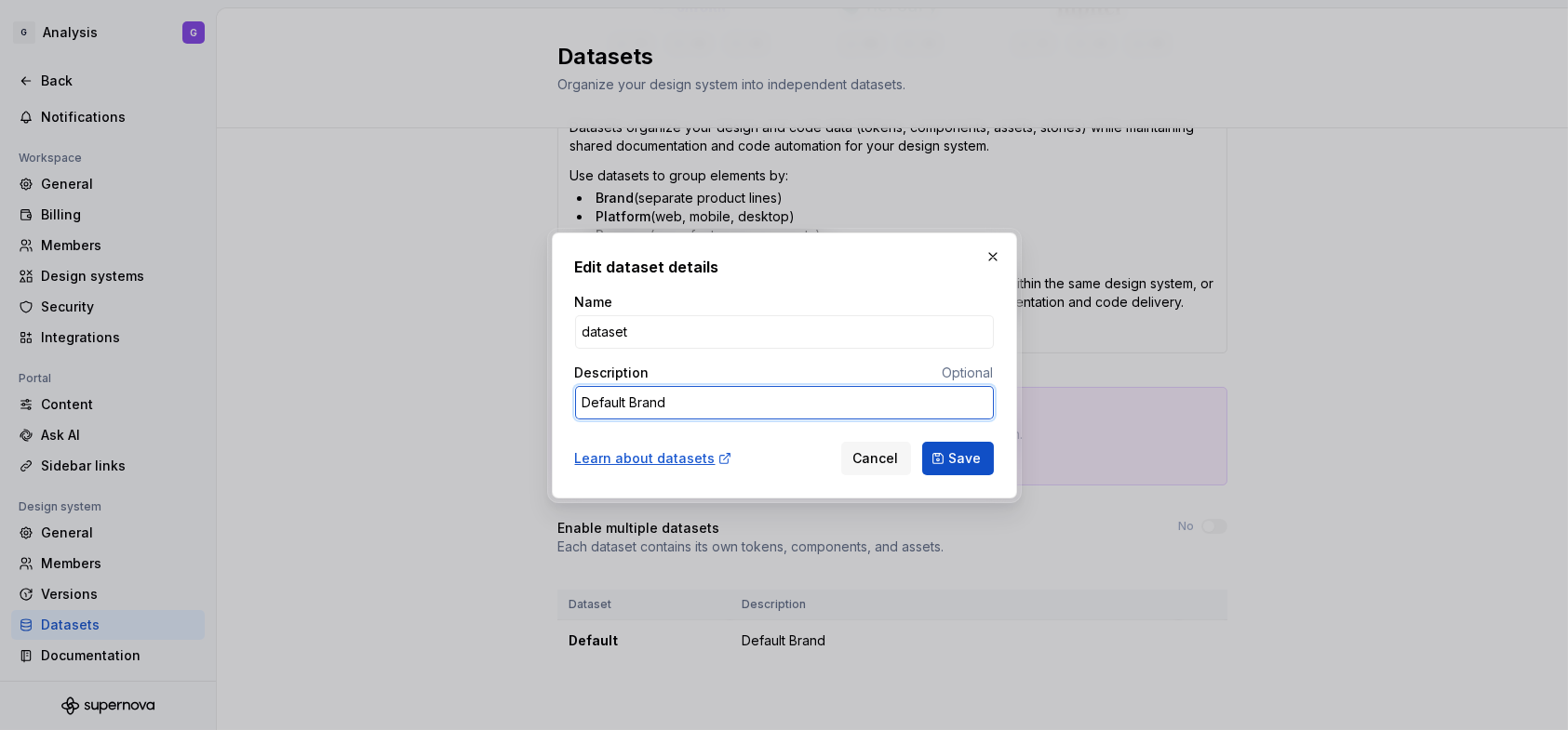
click at [676, 398] on textarea "Default Brand" at bounding box center [784, 403] width 418 height 34
click at [675, 399] on textarea "Default Brand" at bounding box center [784, 403] width 418 height 34
type textarea "*"
type textarea "e"
type textarea "*"
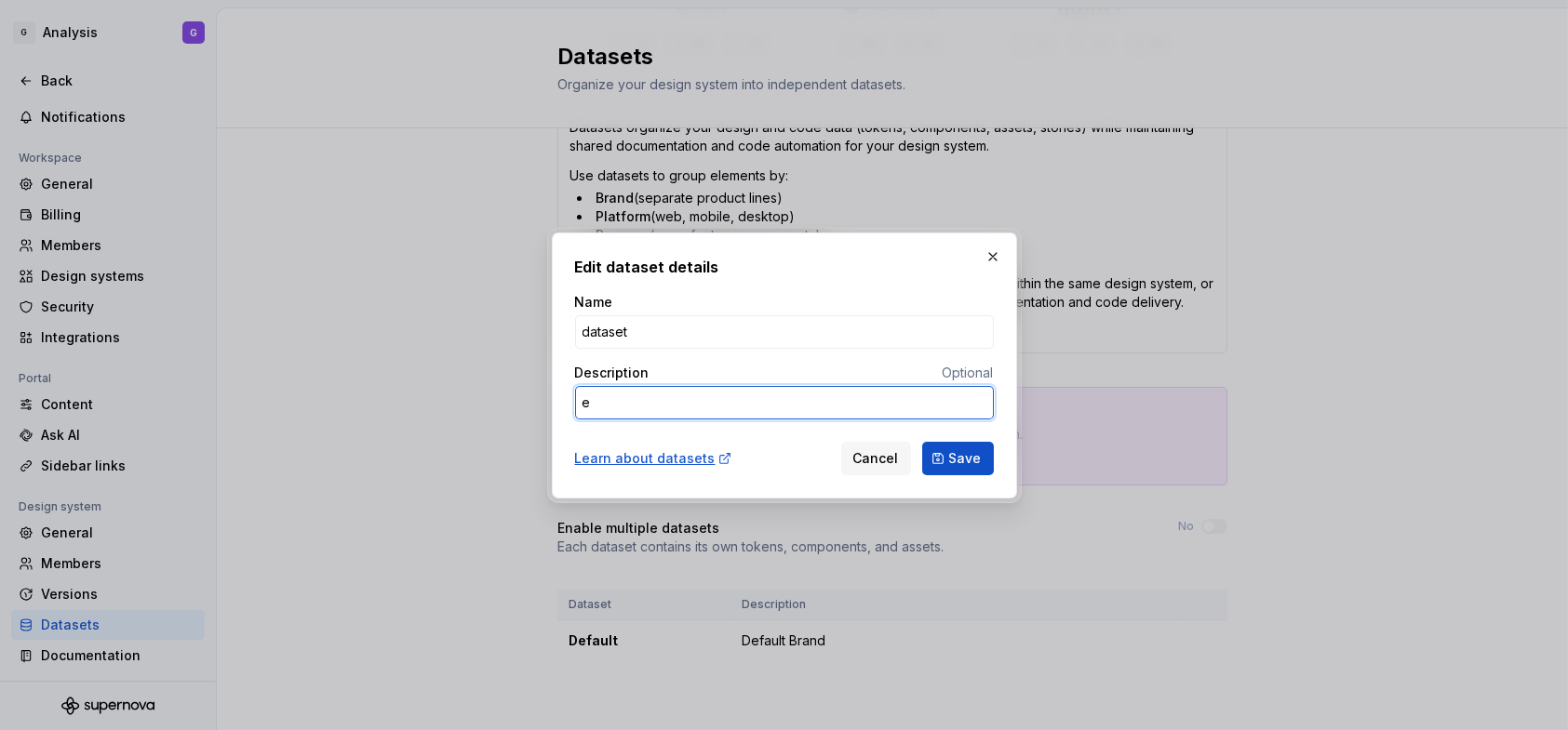
type textarea "ex"
type textarea "*"
type textarea "exp"
type textarea "*"
type textarea "expe"
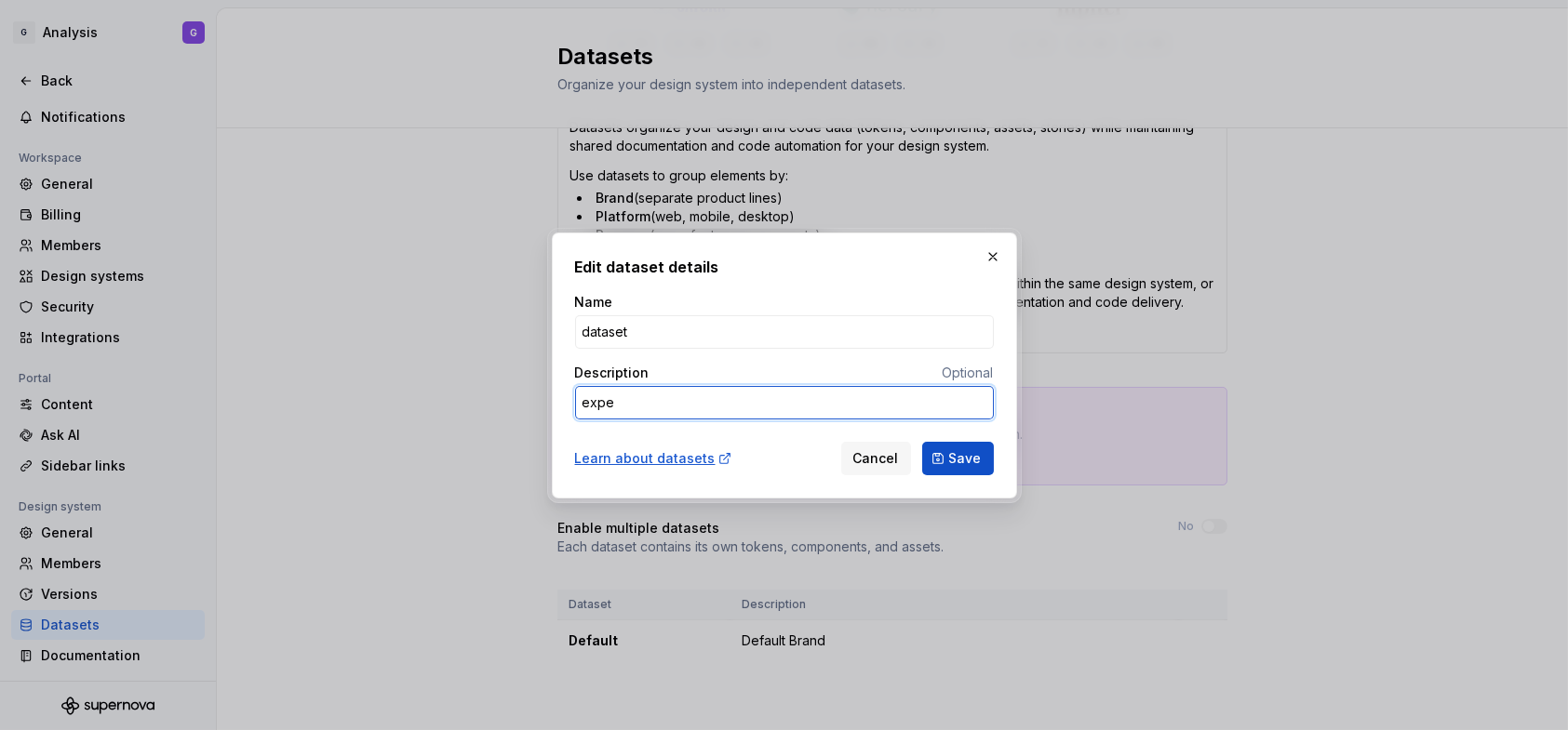
type textarea "*"
type textarea "exper"
type textarea "*"
type textarea "experi"
type textarea "*"
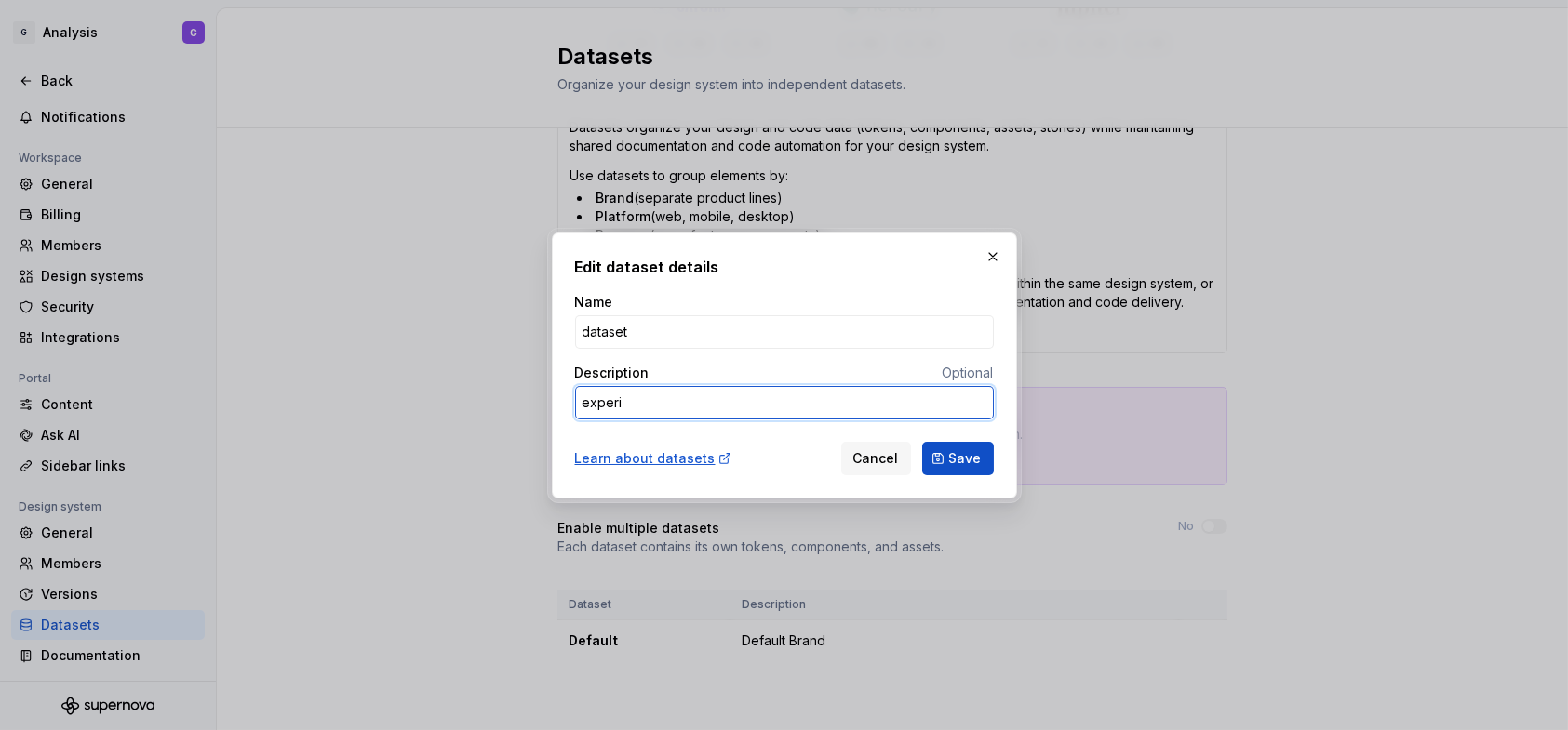
type textarea "experim"
type textarea "*"
type textarea "experime"
type textarea "*"
type textarea "experimen"
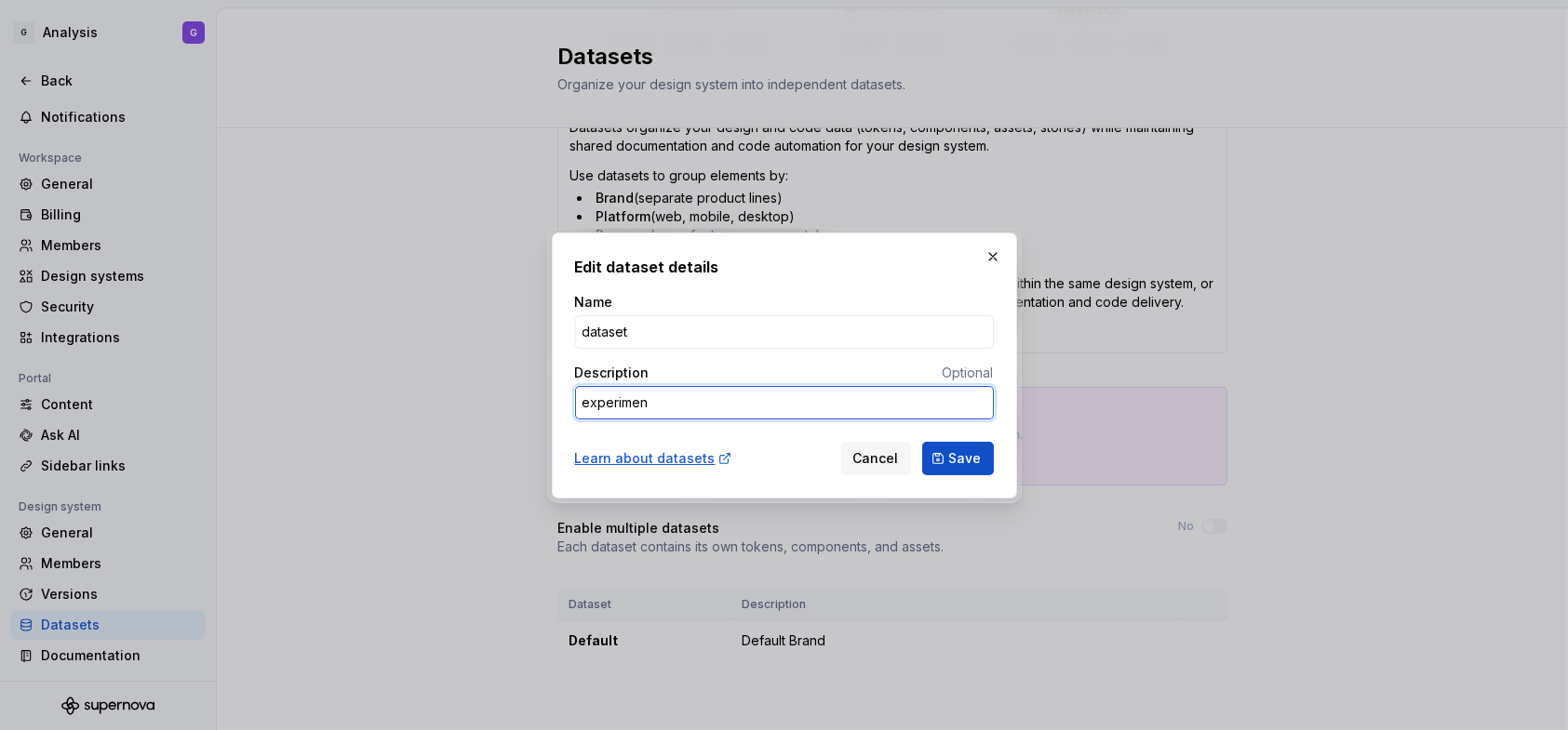
type textarea "*"
type textarea "experiment"
type textarea "*"
type textarea "experimenta"
type textarea "*"
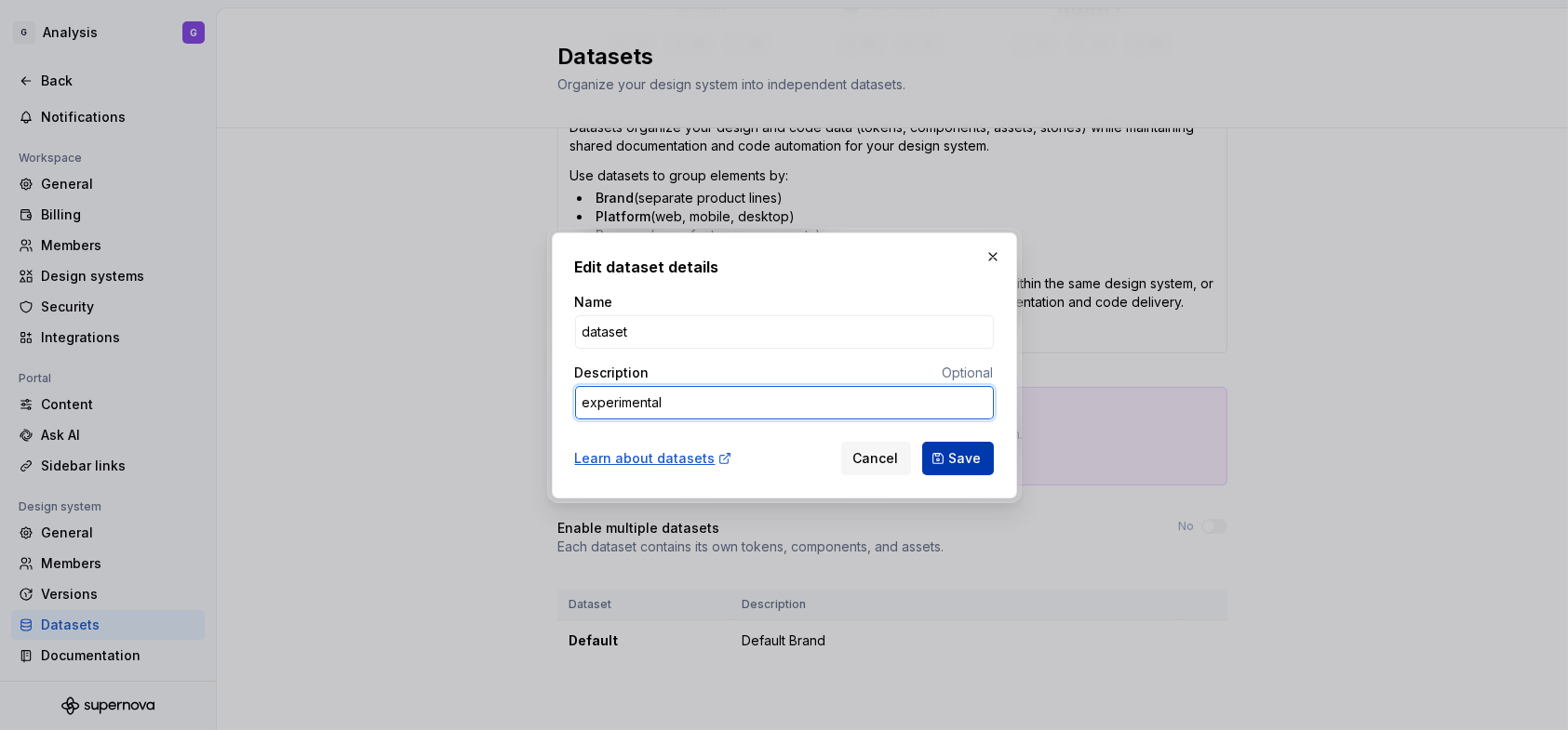
type textarea "experimental"
click at [971, 452] on span "Save" at bounding box center [966, 458] width 33 height 18
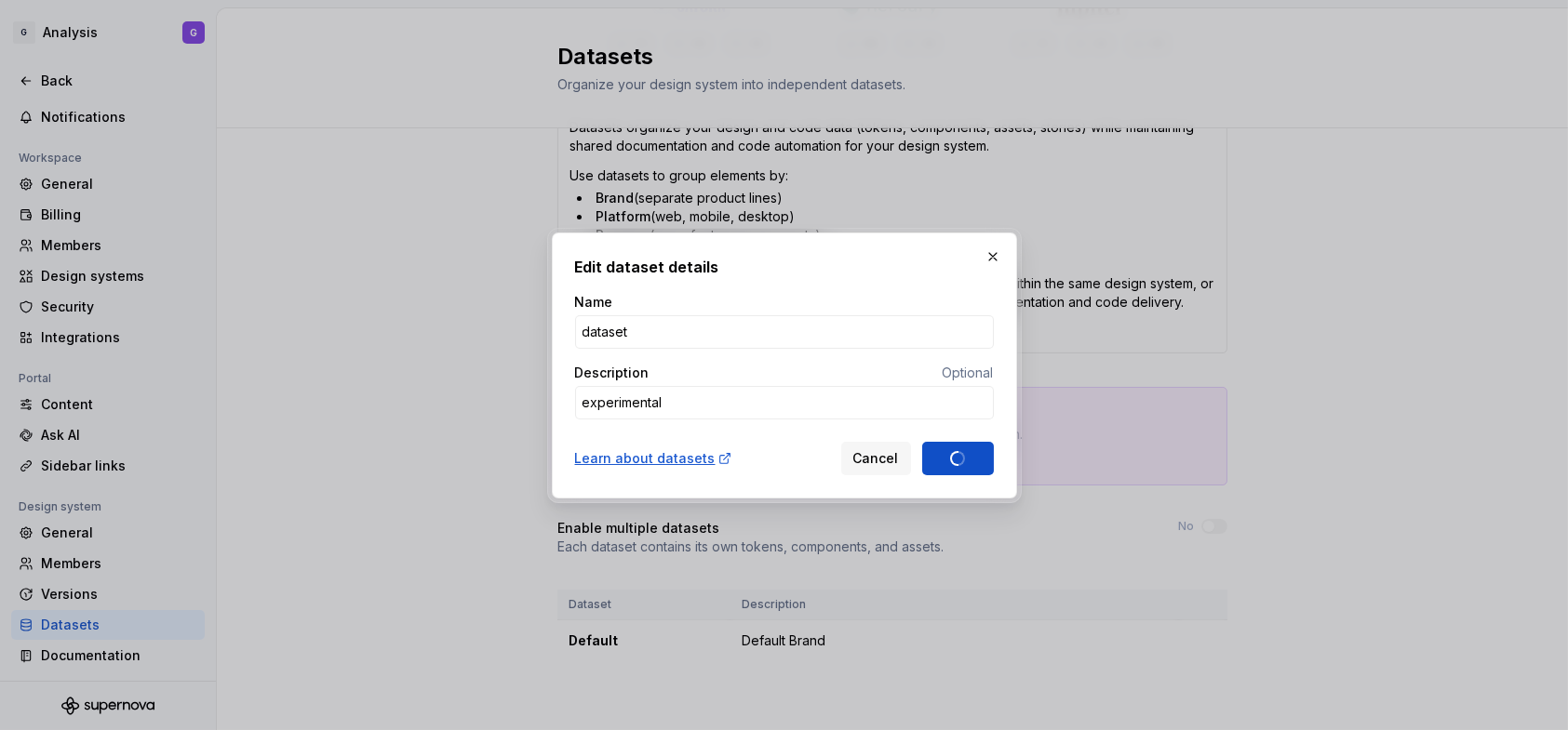
type textarea "*"
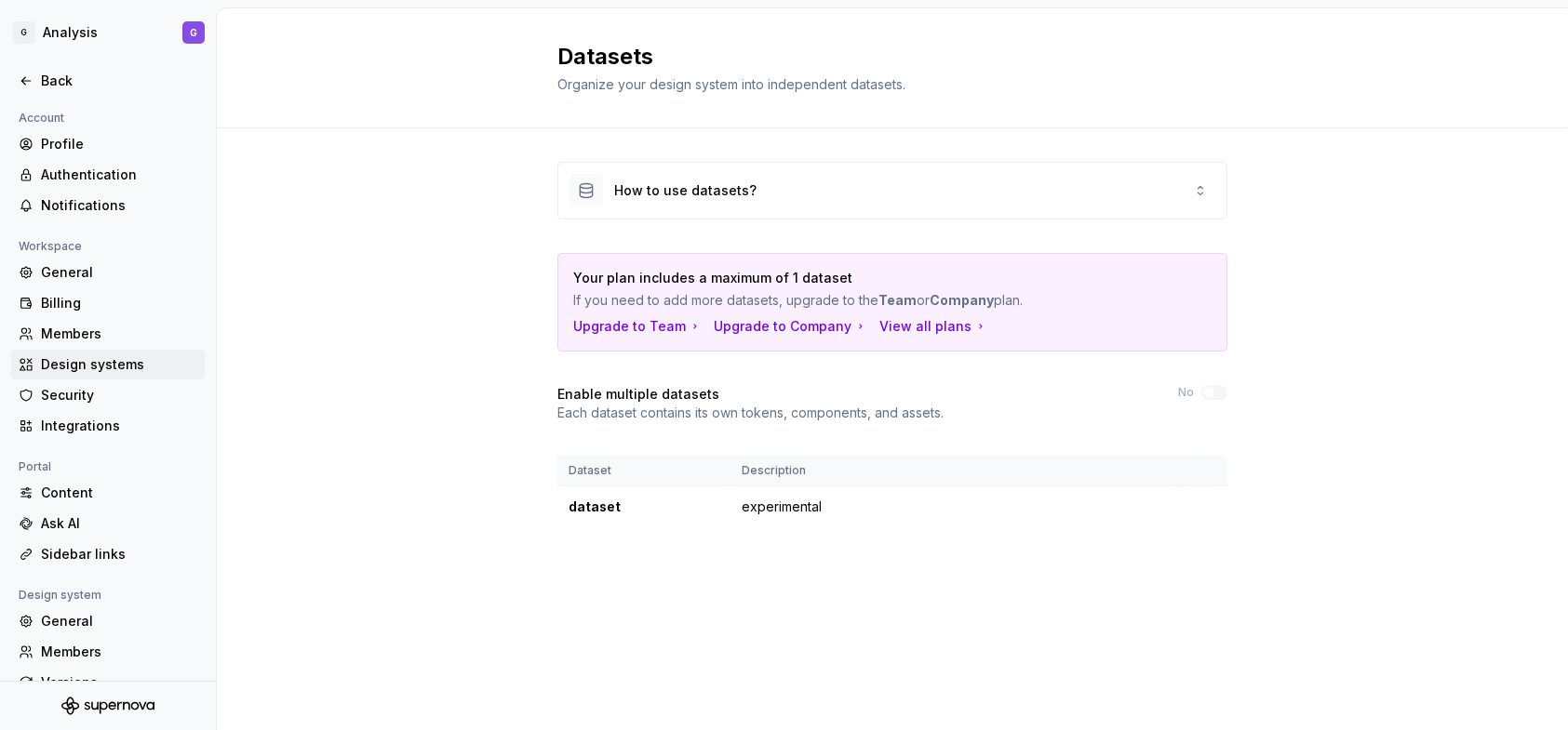
click at [112, 368] on div "Design systems" at bounding box center [118, 364] width 156 height 18
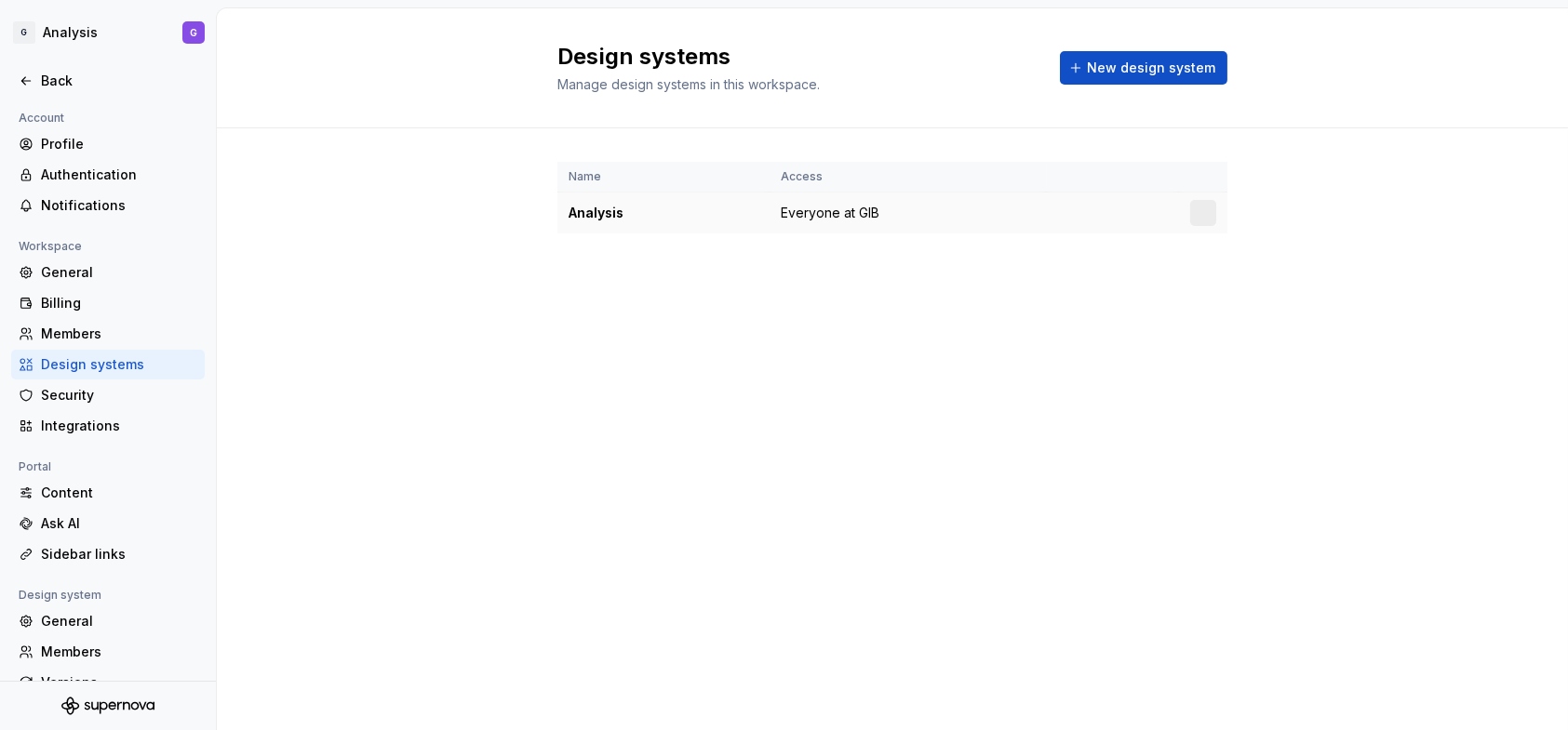
click at [590, 210] on div "Analysis" at bounding box center [663, 212] width 190 height 18
click at [1169, 63] on span "New design system" at bounding box center [1151, 68] width 129 height 18
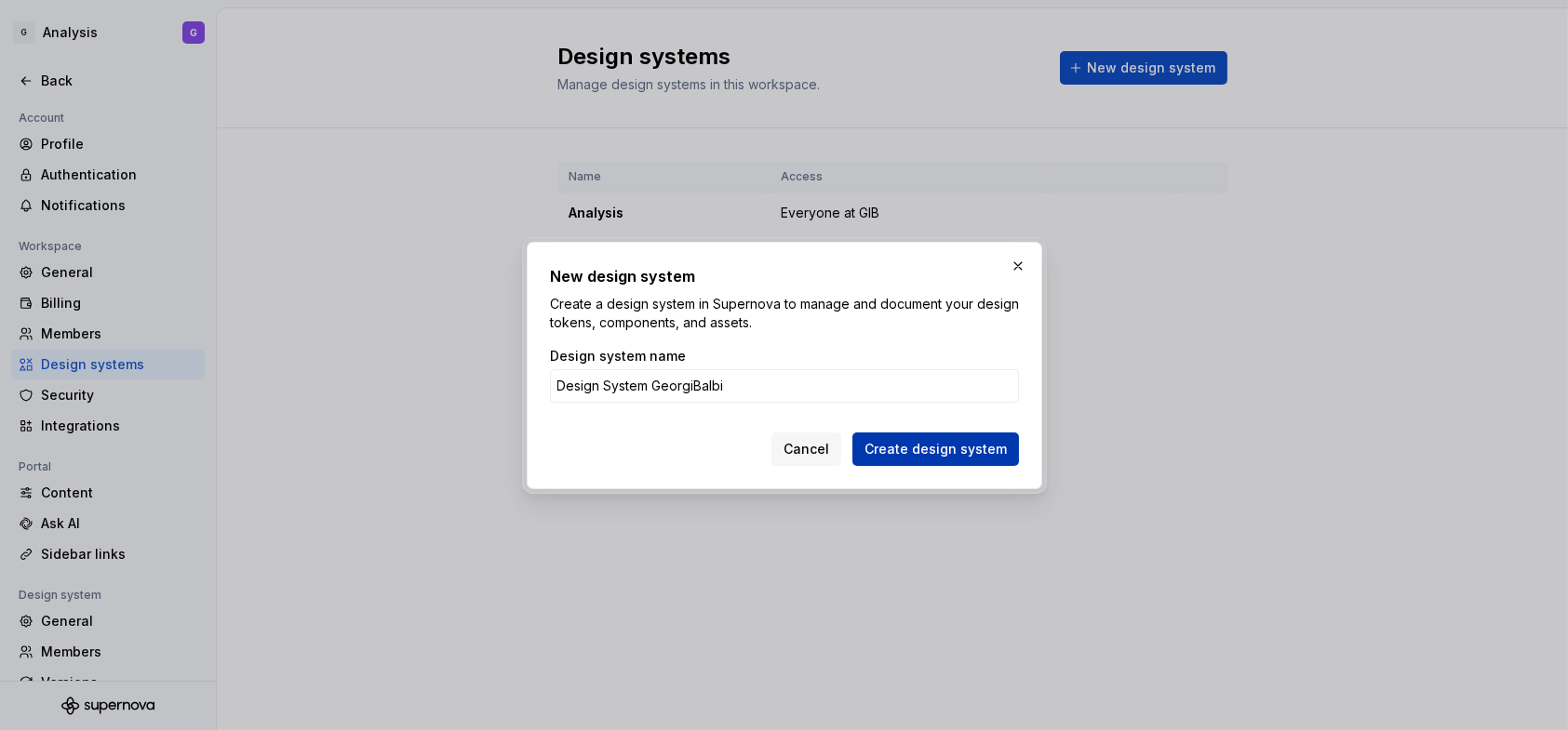
type input "Design System GeorgiBalbi"
click at [912, 444] on span "Create design system" at bounding box center [935, 448] width 142 height 18
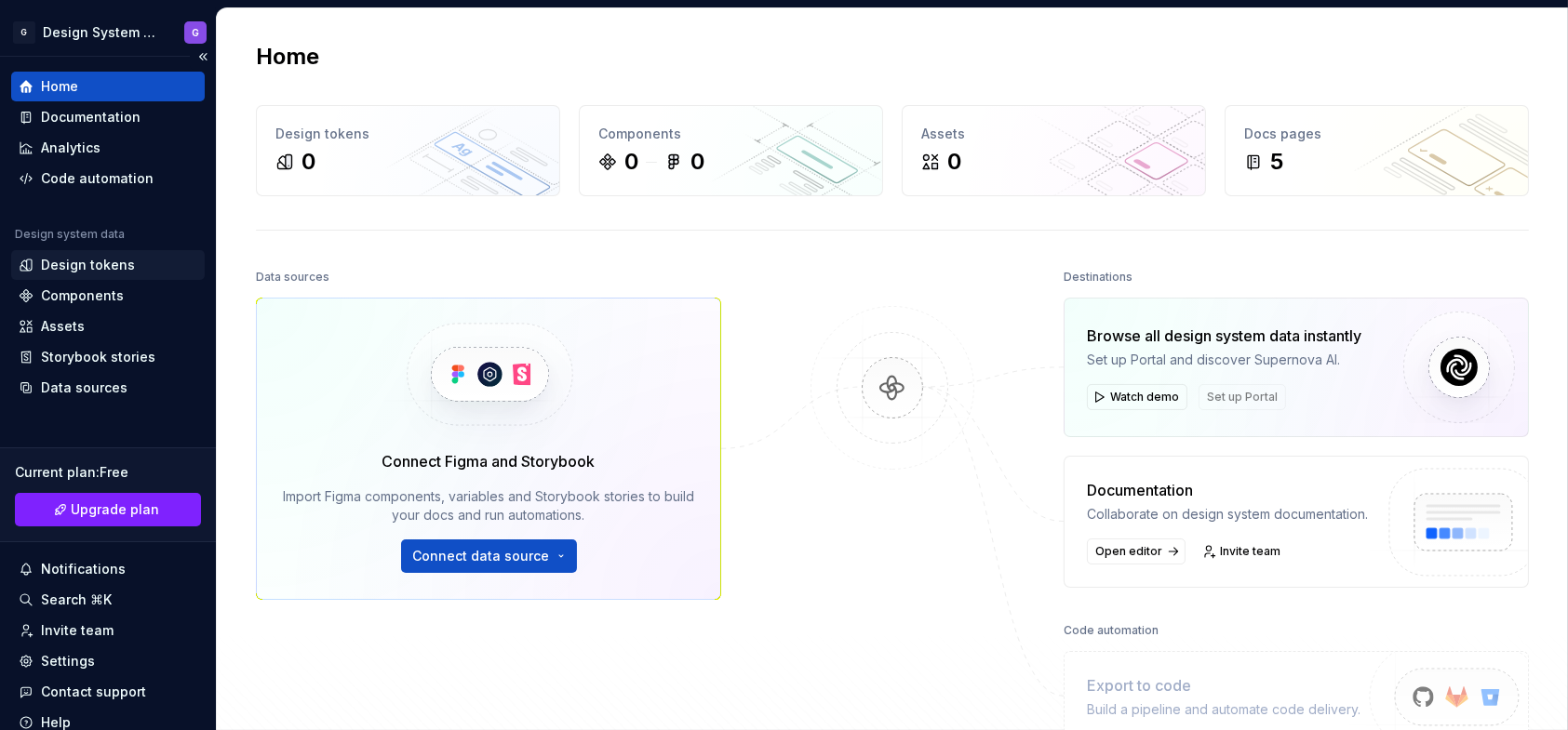
click at [118, 274] on div "Design tokens" at bounding box center [108, 264] width 194 height 30
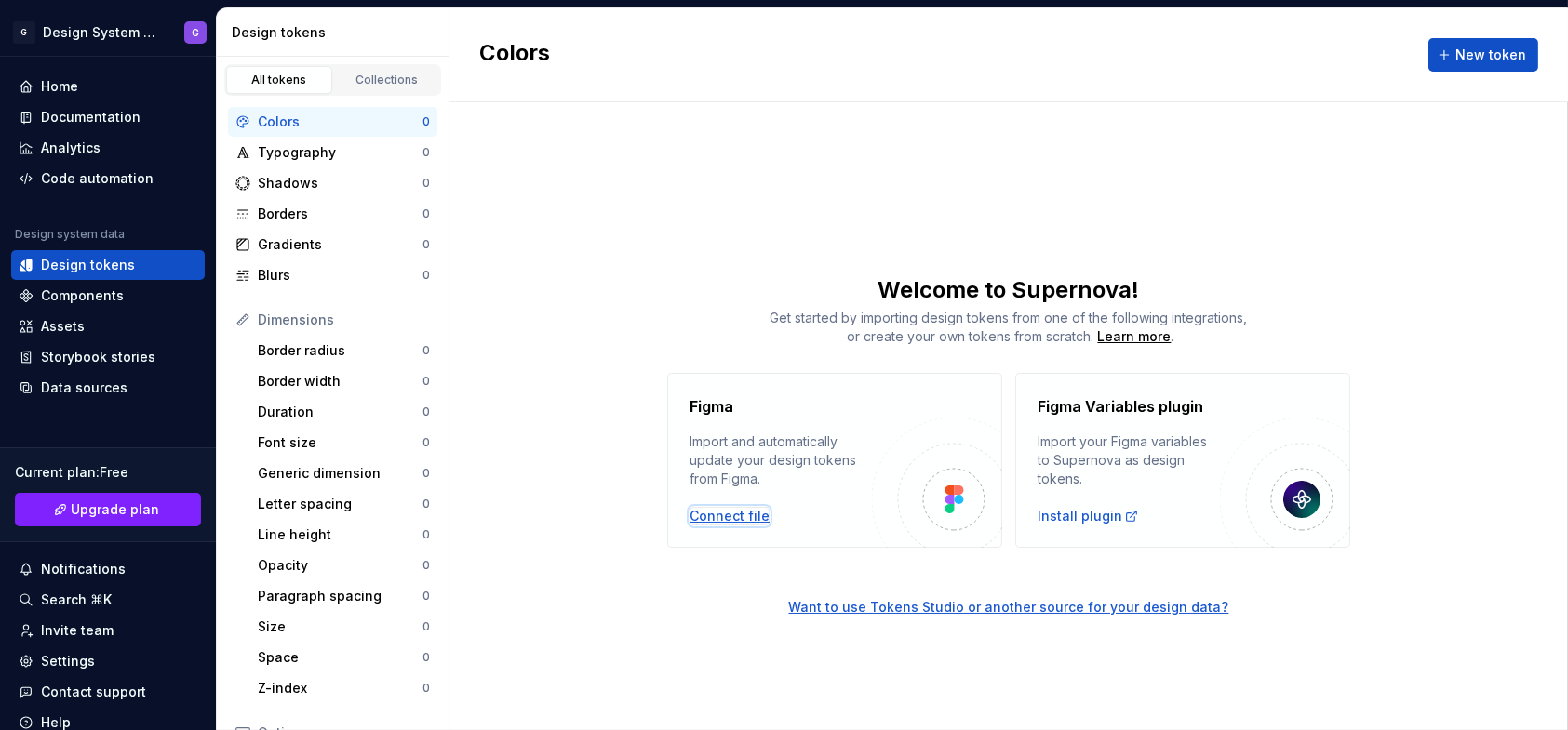
click at [723, 513] on div "Connect file" at bounding box center [729, 516] width 80 height 18
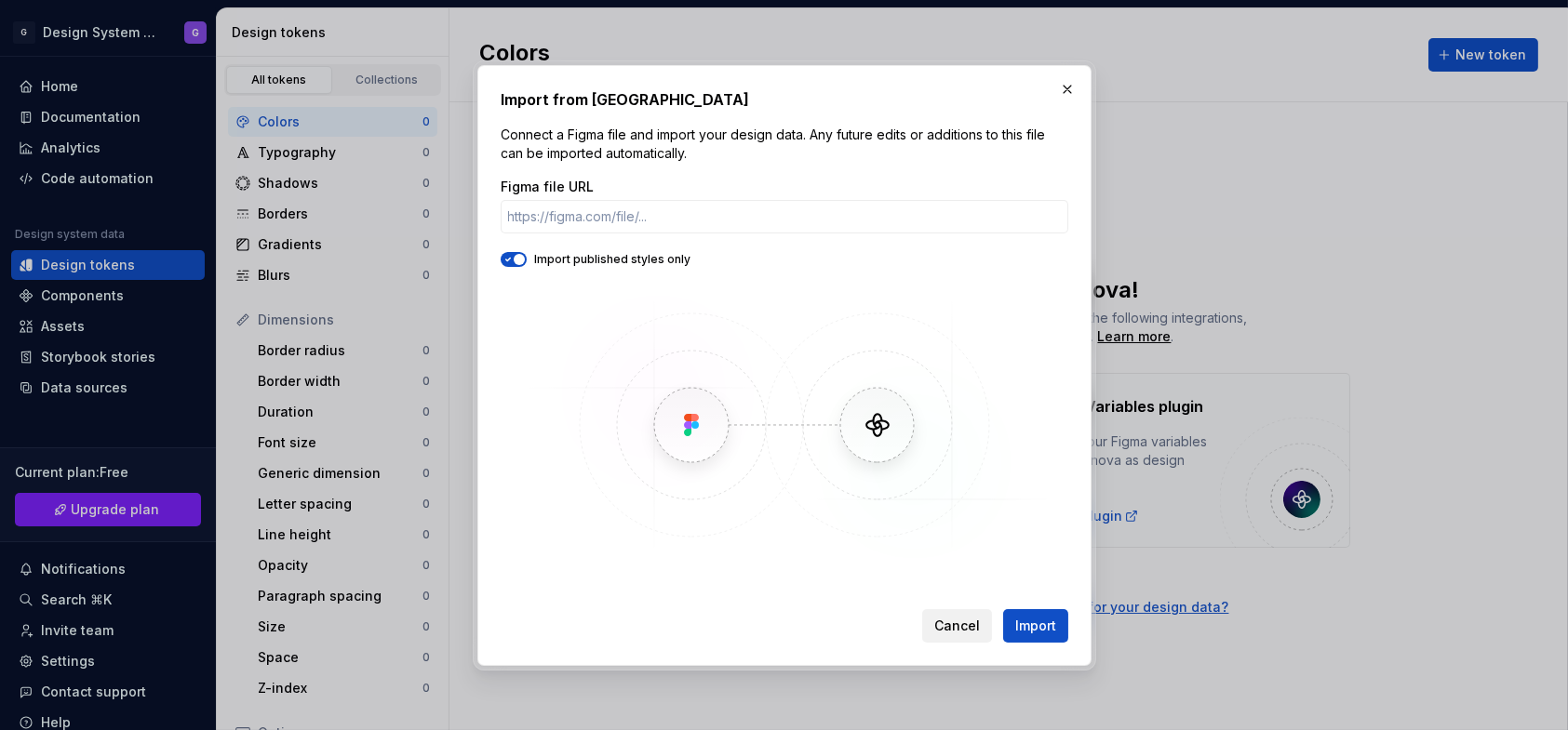
click at [968, 618] on span "Cancel" at bounding box center [956, 625] width 46 height 18
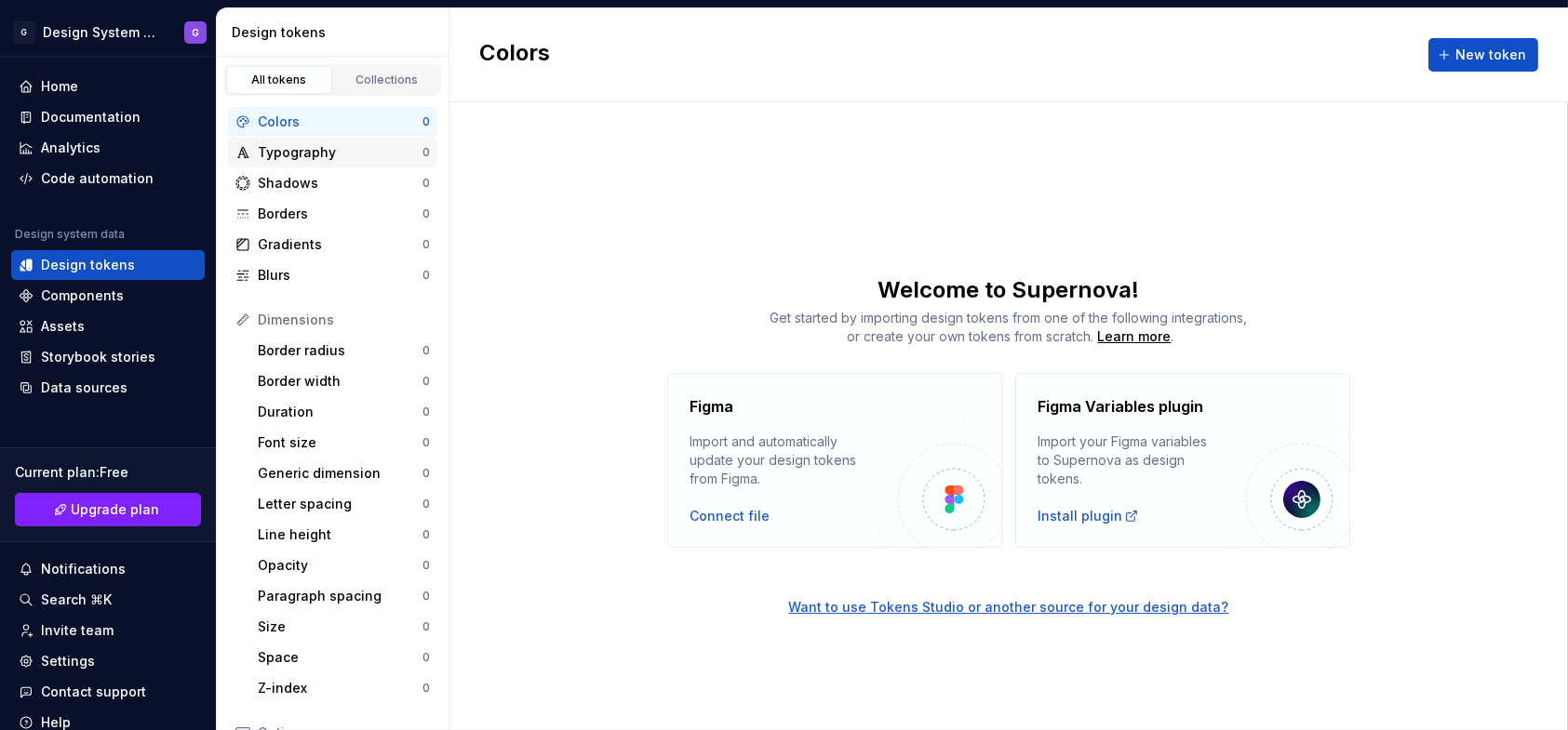
click at [312, 147] on div "Typography" at bounding box center [340, 152] width 165 height 18
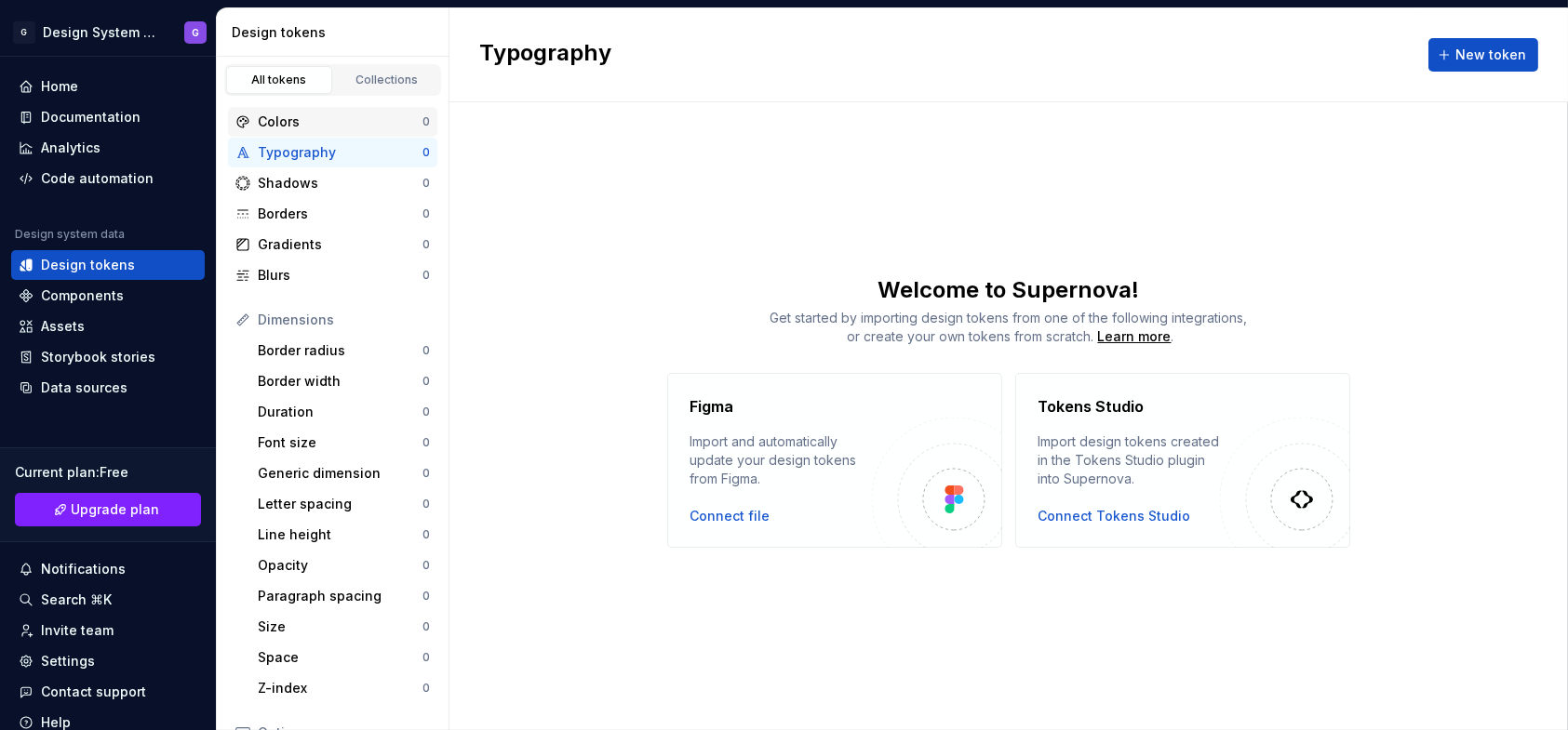
click at [291, 123] on div "Colors" at bounding box center [340, 121] width 165 height 18
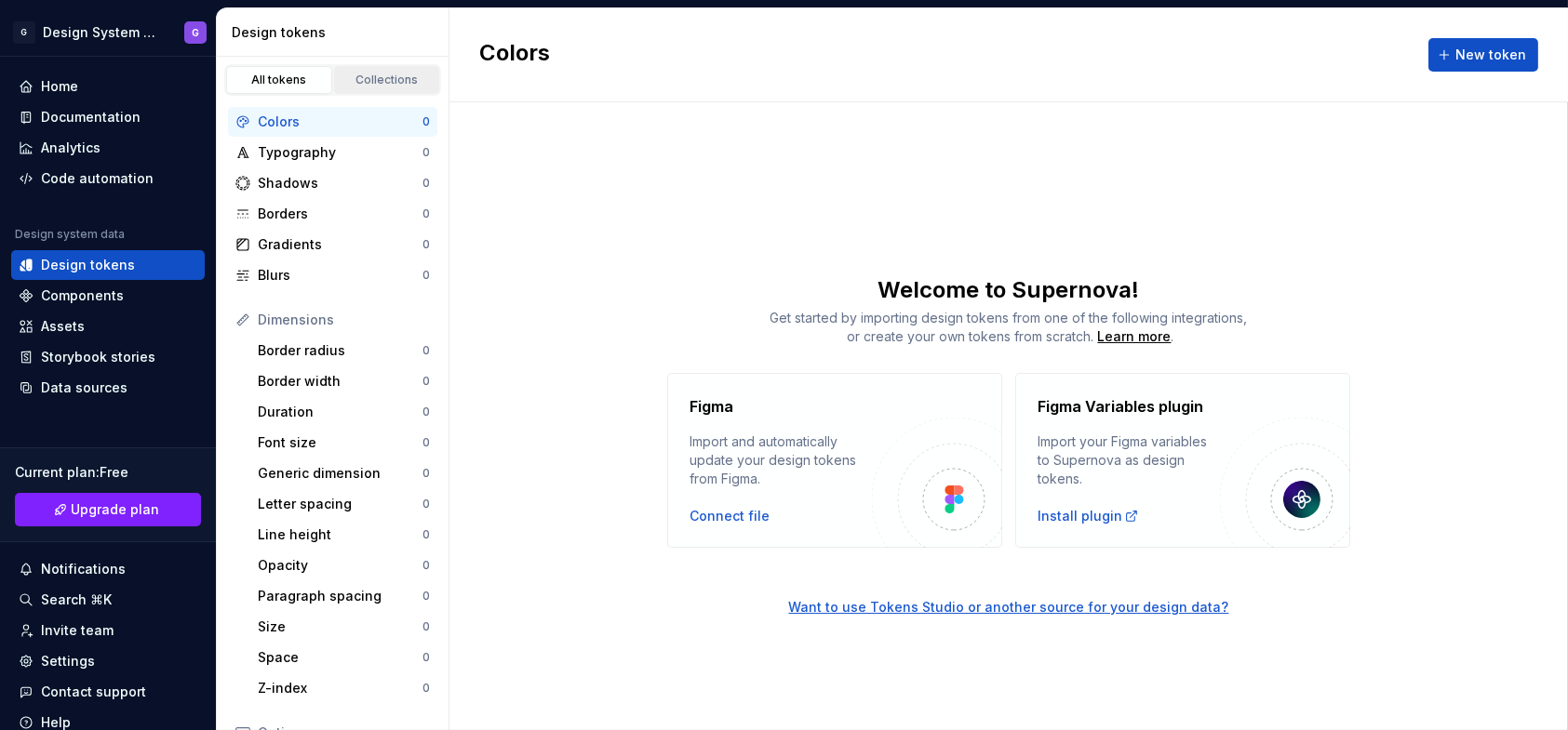
click at [388, 82] on div "Collections" at bounding box center [387, 79] width 93 height 15
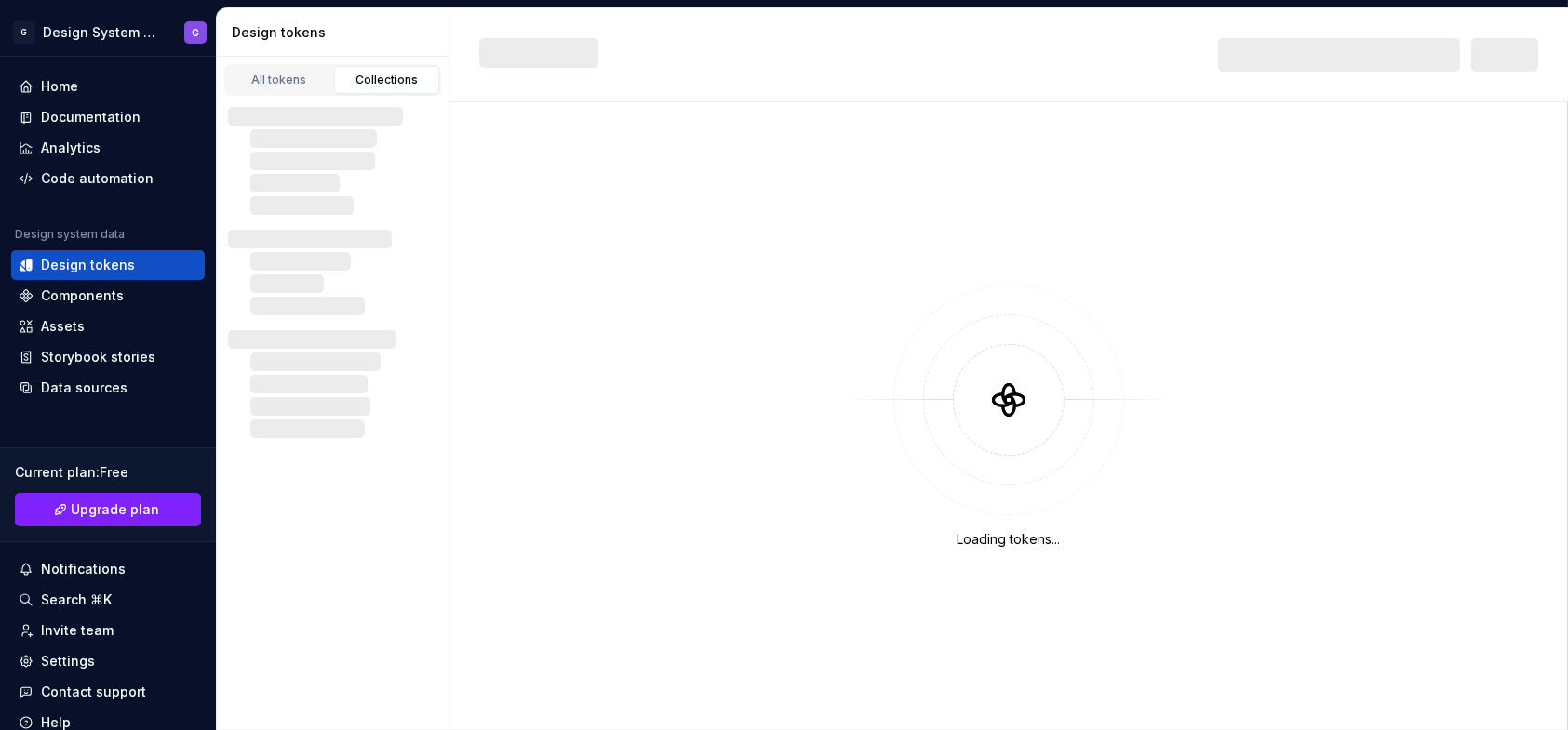
click at [381, 80] on div "Collections" at bounding box center [387, 79] width 93 height 15
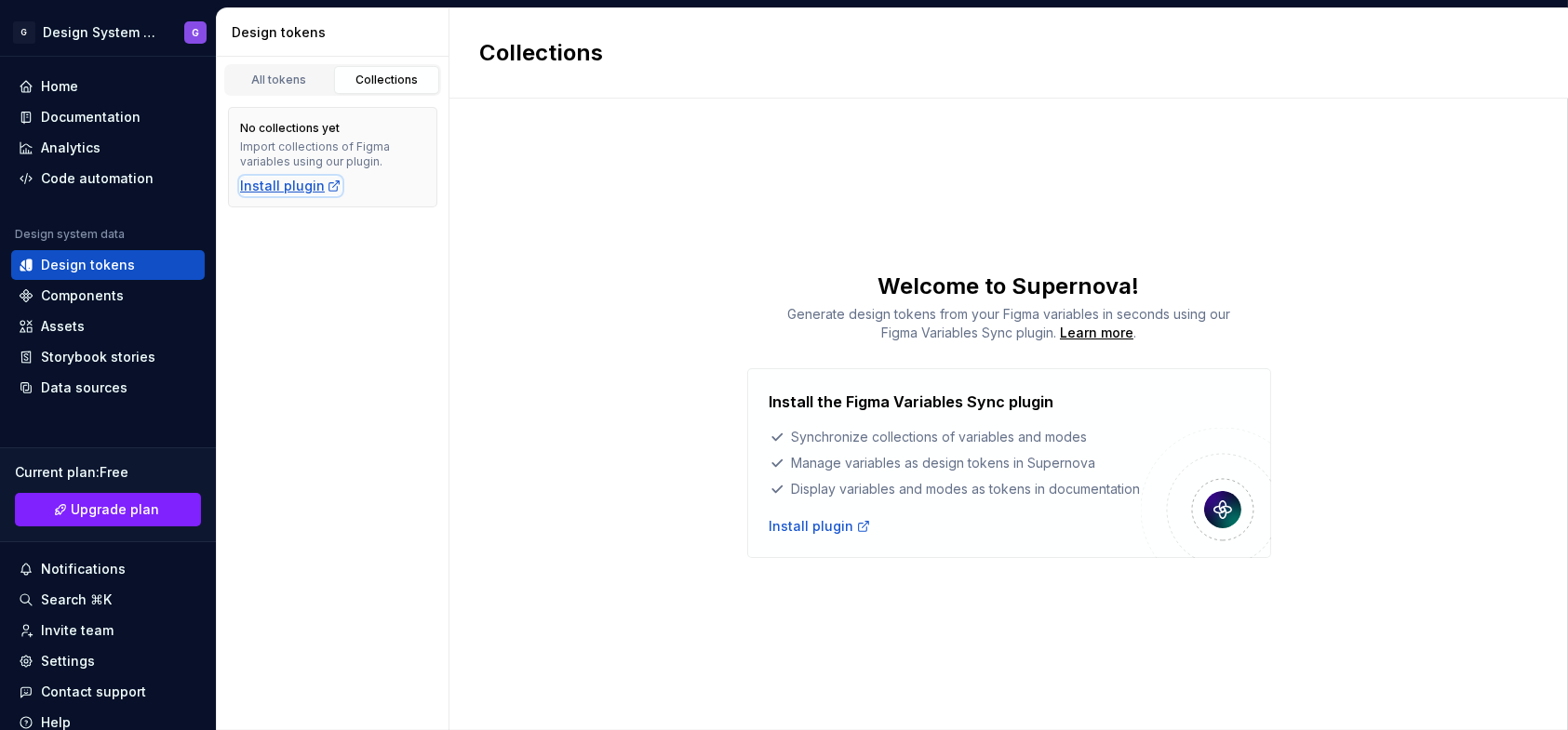
click at [283, 190] on div "Install plugin" at bounding box center [291, 186] width 102 height 18
click at [59, 86] on div "Home" at bounding box center [59, 86] width 37 height 18
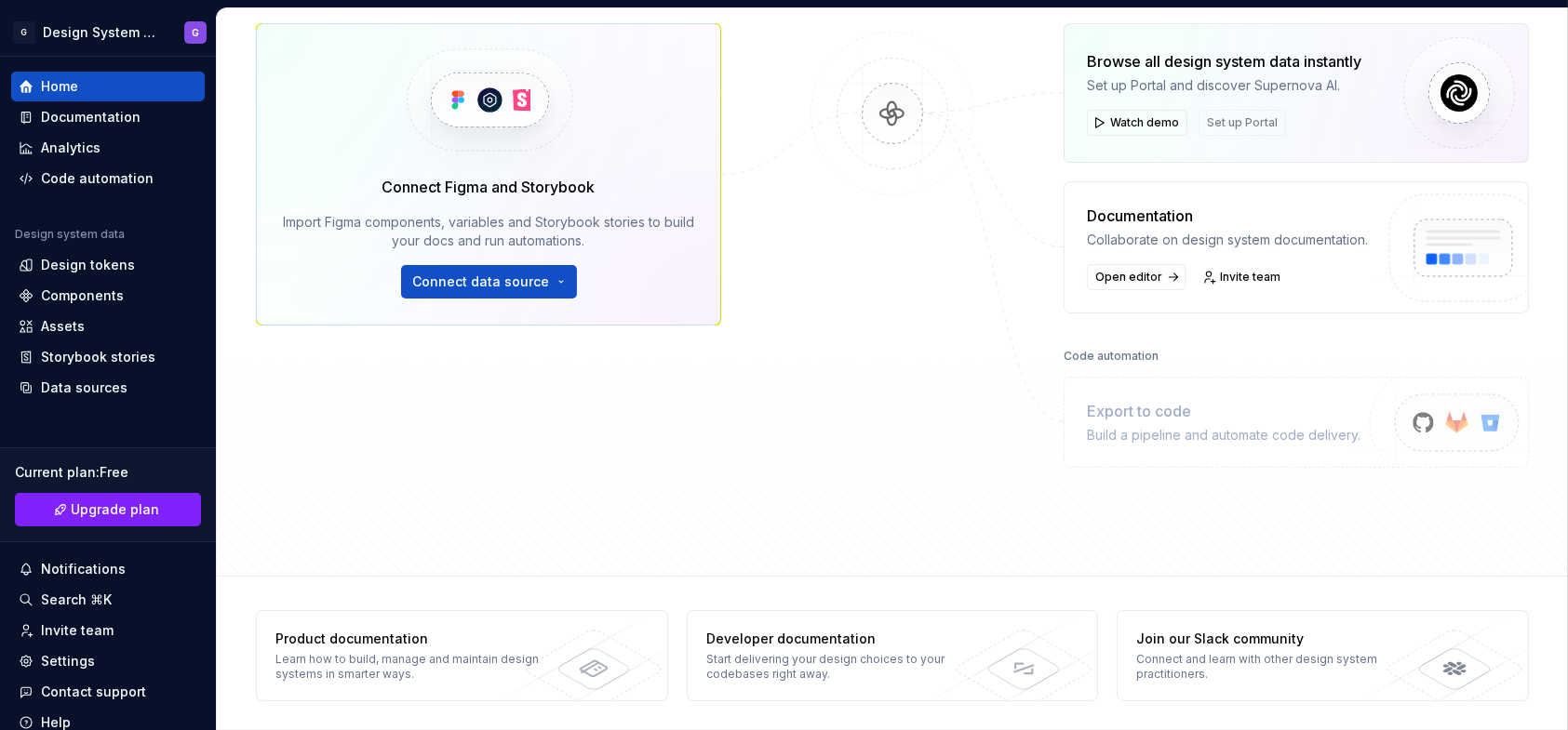
scroll to position [277, 0]
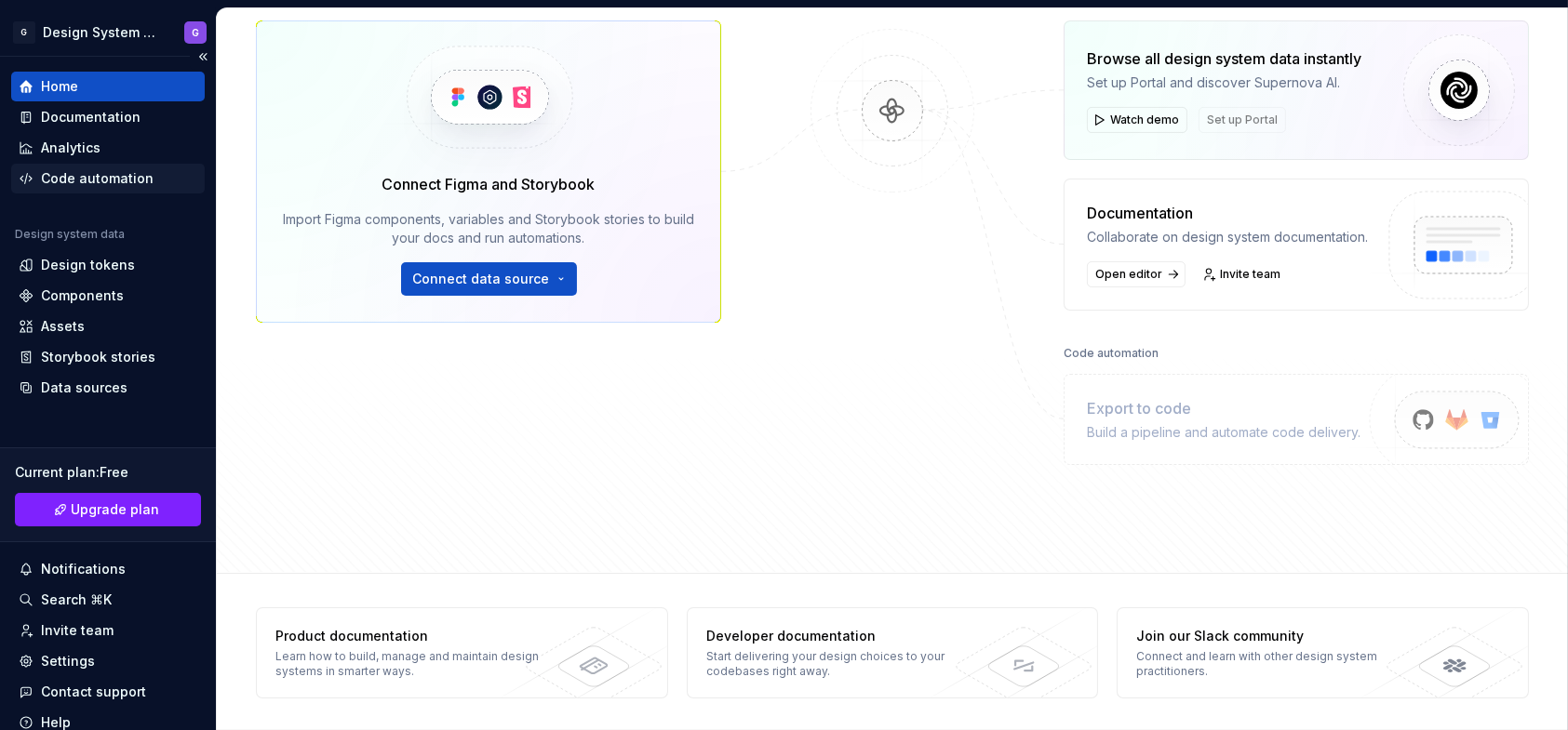
click at [116, 188] on div "Code automation" at bounding box center [108, 178] width 194 height 30
